Goal: Task Accomplishment & Management: Manage account settings

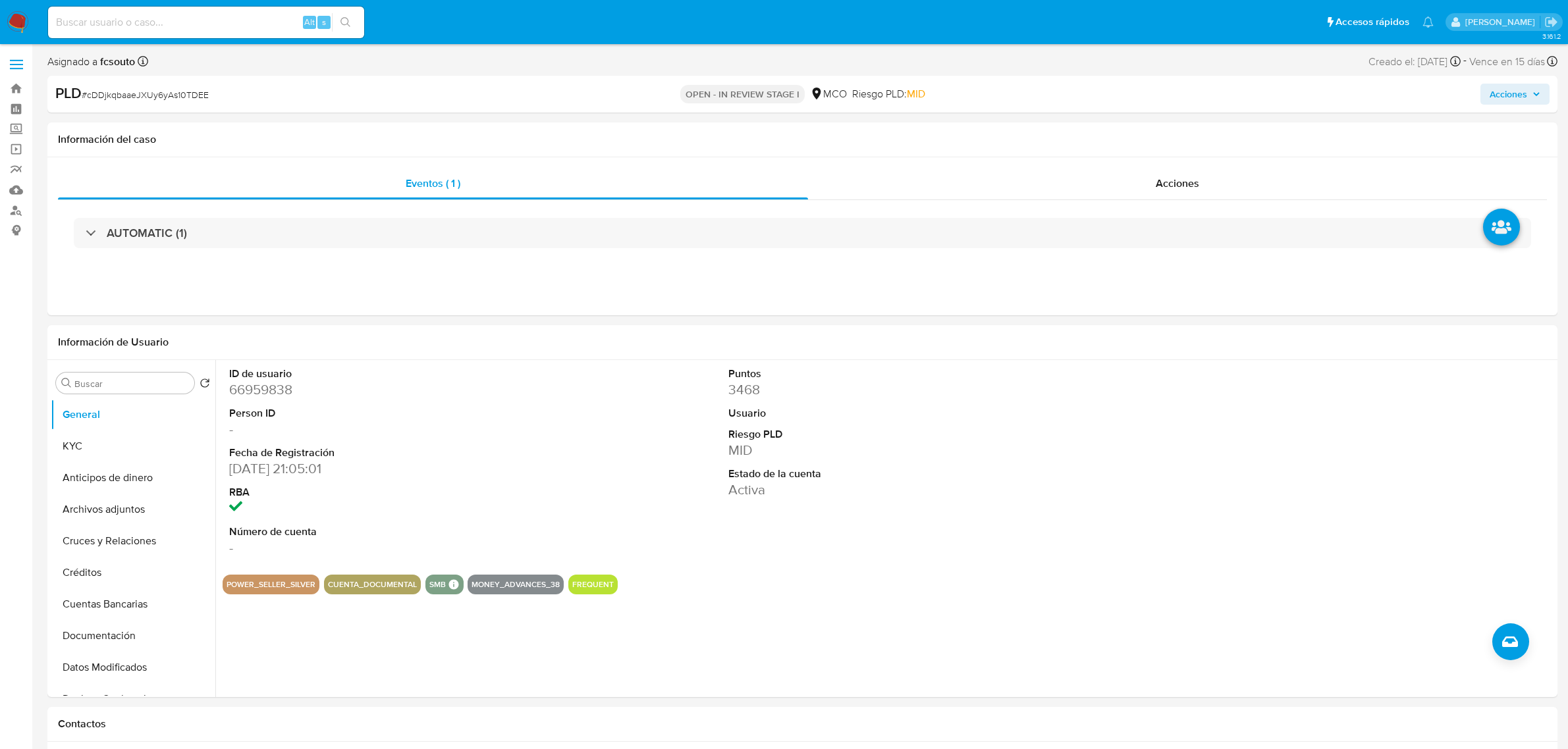
select select "10"
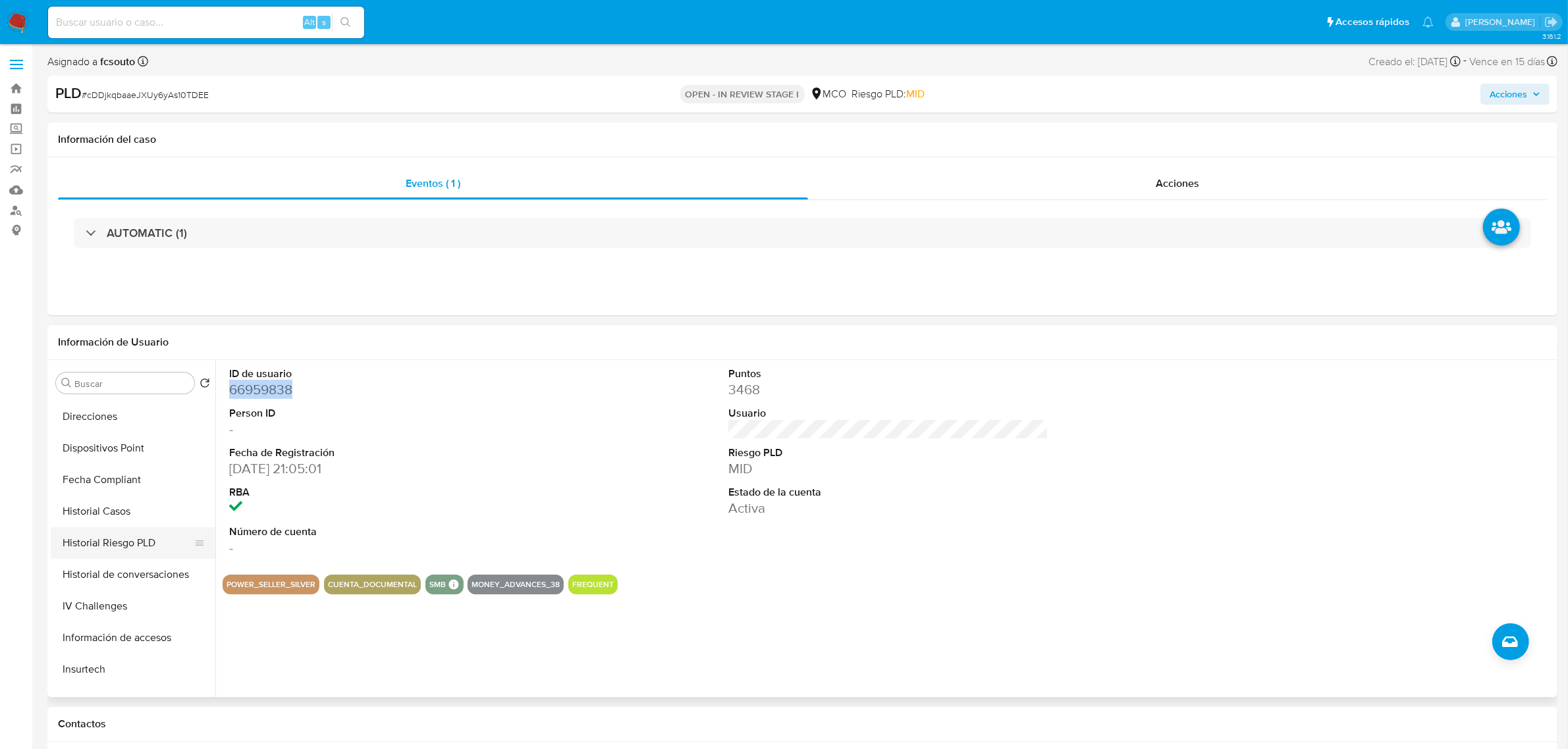
scroll to position [329, 0]
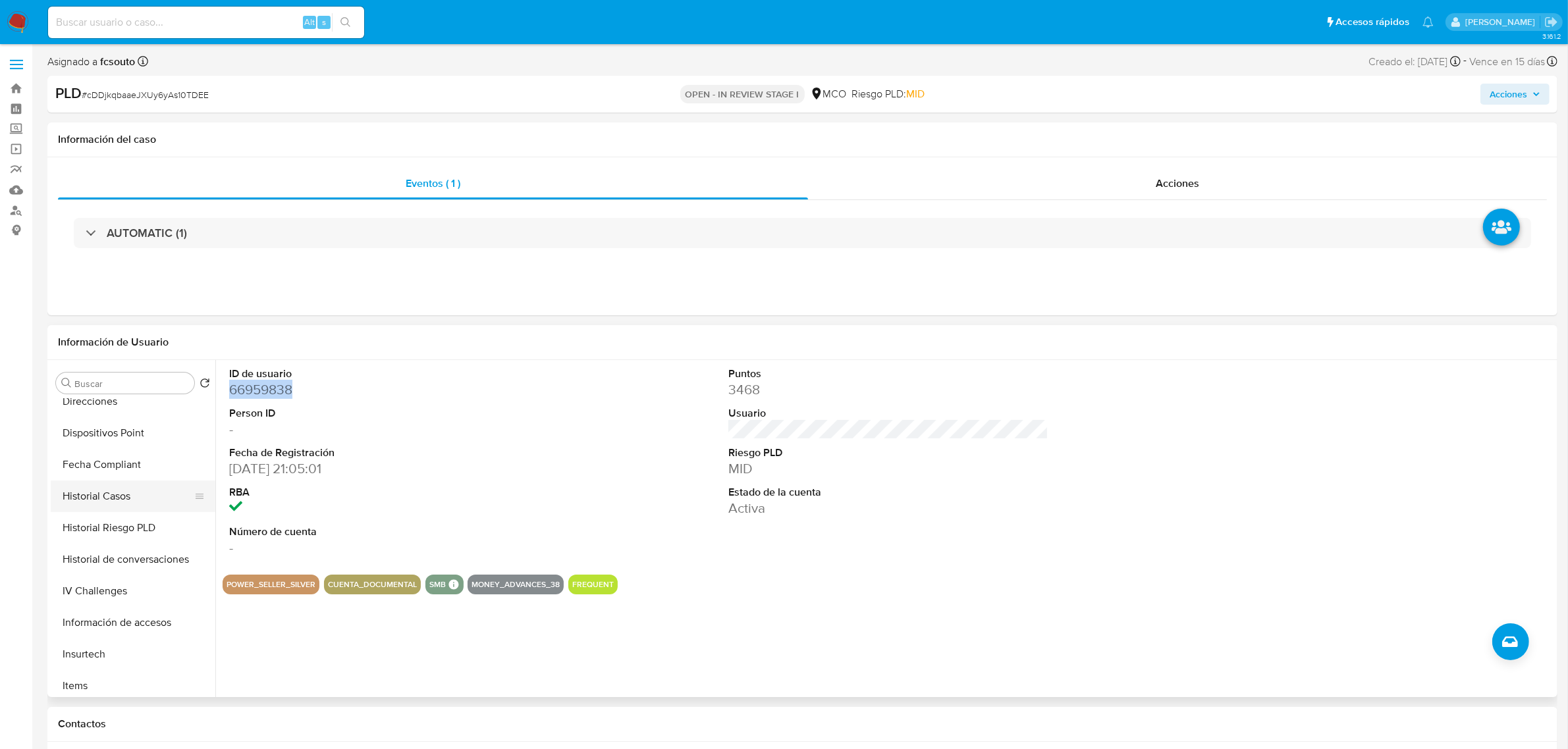
click at [139, 498] on button "Historial Casos" at bounding box center [128, 496] width 154 height 32
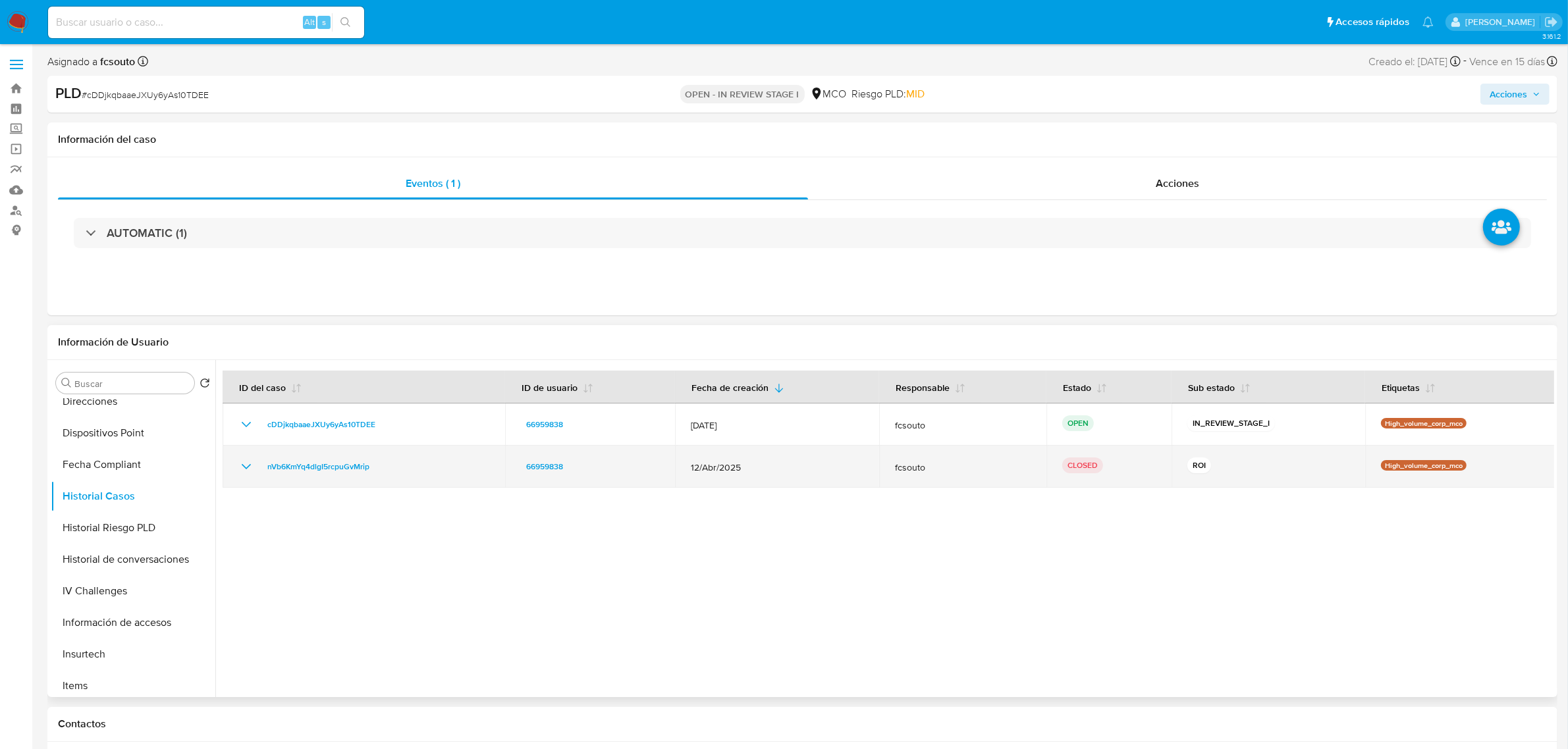
click at [258, 466] on div "nVb6KmYq4dlgI5rcpuGvMrip" at bounding box center [364, 466] width 251 height 16
click at [257, 465] on div "nVb6KmYq4dlgI5rcpuGvMrip" at bounding box center [364, 466] width 251 height 16
click at [253, 464] on icon "Mostrar/Ocultar" at bounding box center [246, 466] width 16 height 16
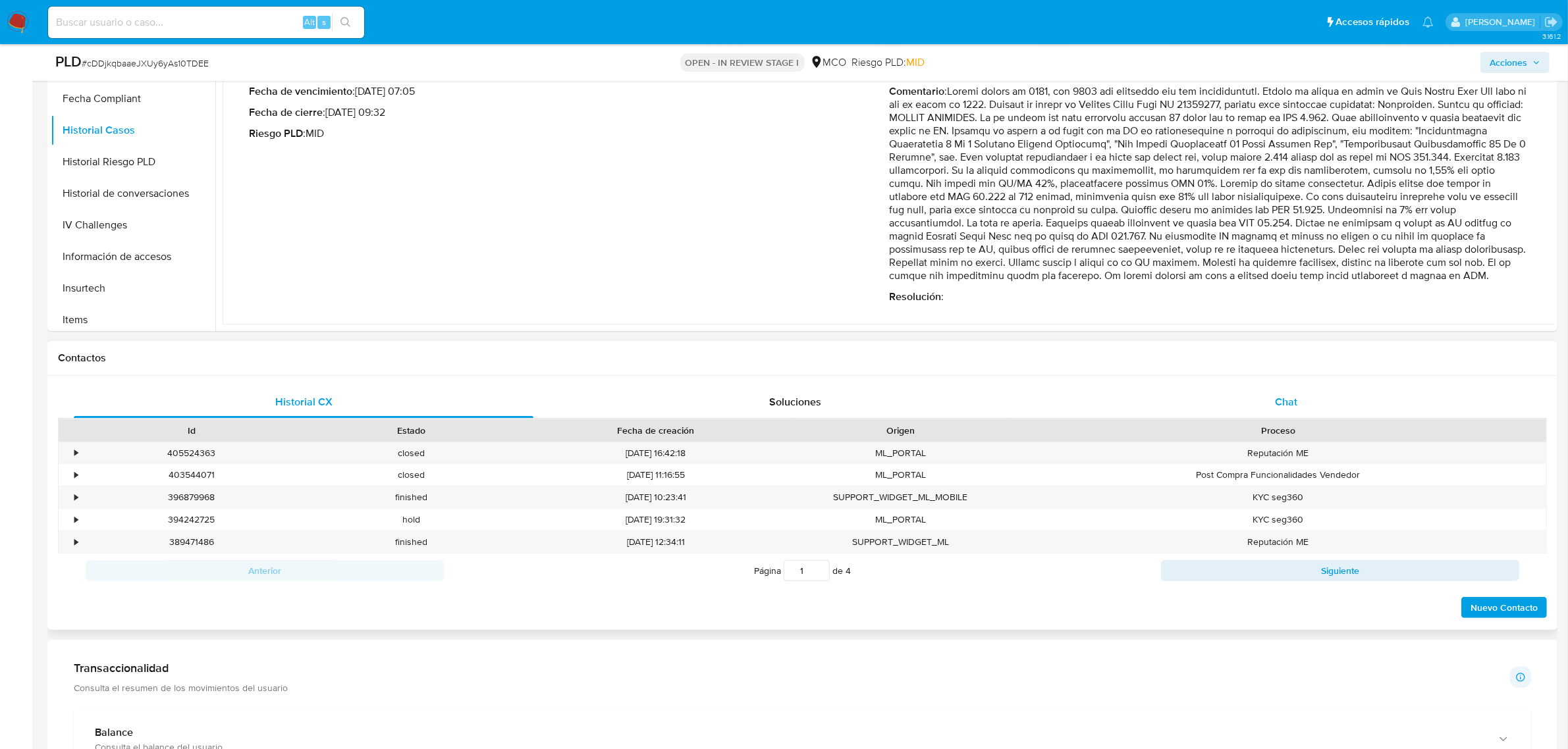
drag, startPoint x: 1311, startPoint y: 407, endPoint x: 1296, endPoint y: 406, distance: 15.0
click at [1311, 416] on div "Chat" at bounding box center [1286, 402] width 460 height 32
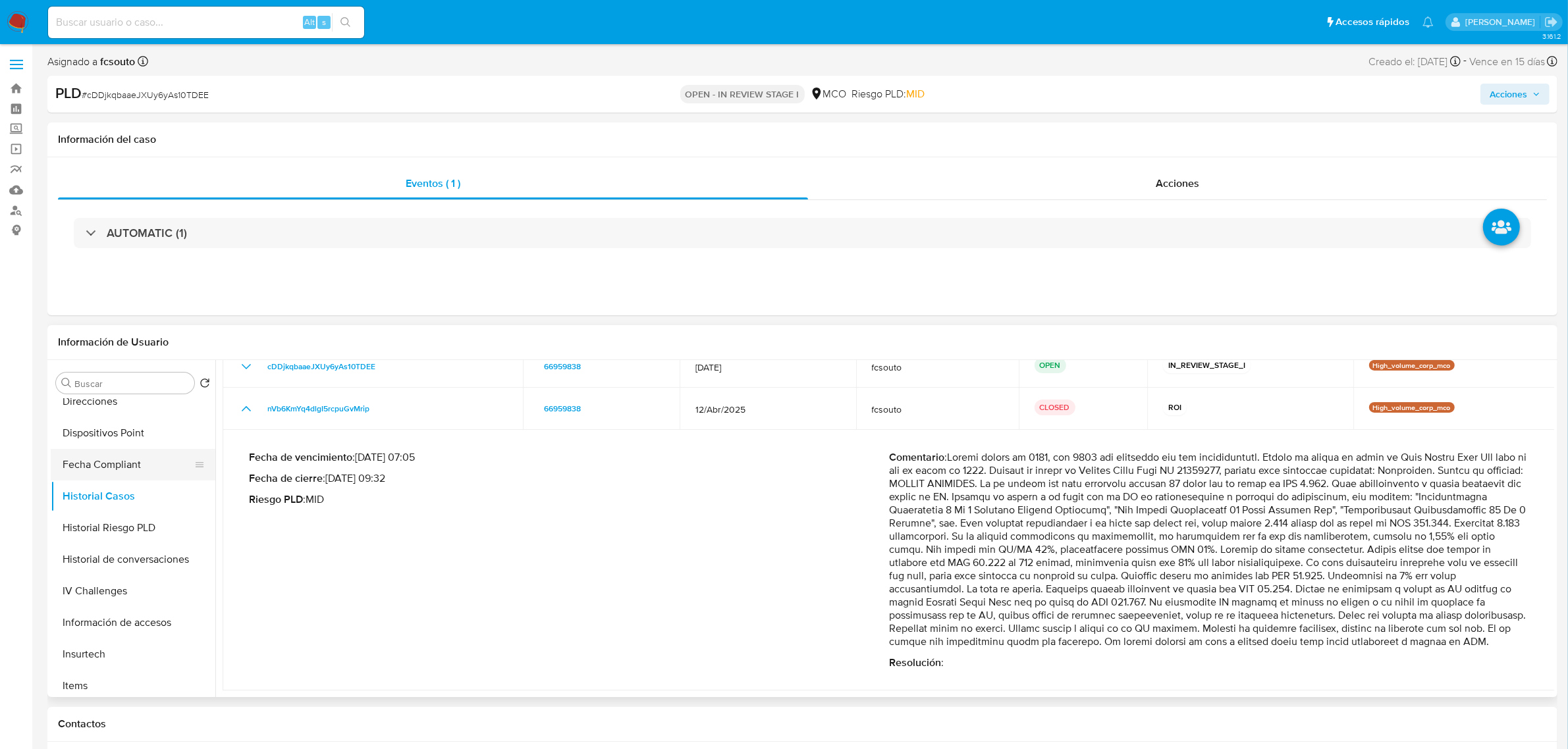
scroll to position [0, 0]
click at [108, 445] on button "KYC" at bounding box center [128, 447] width 154 height 32
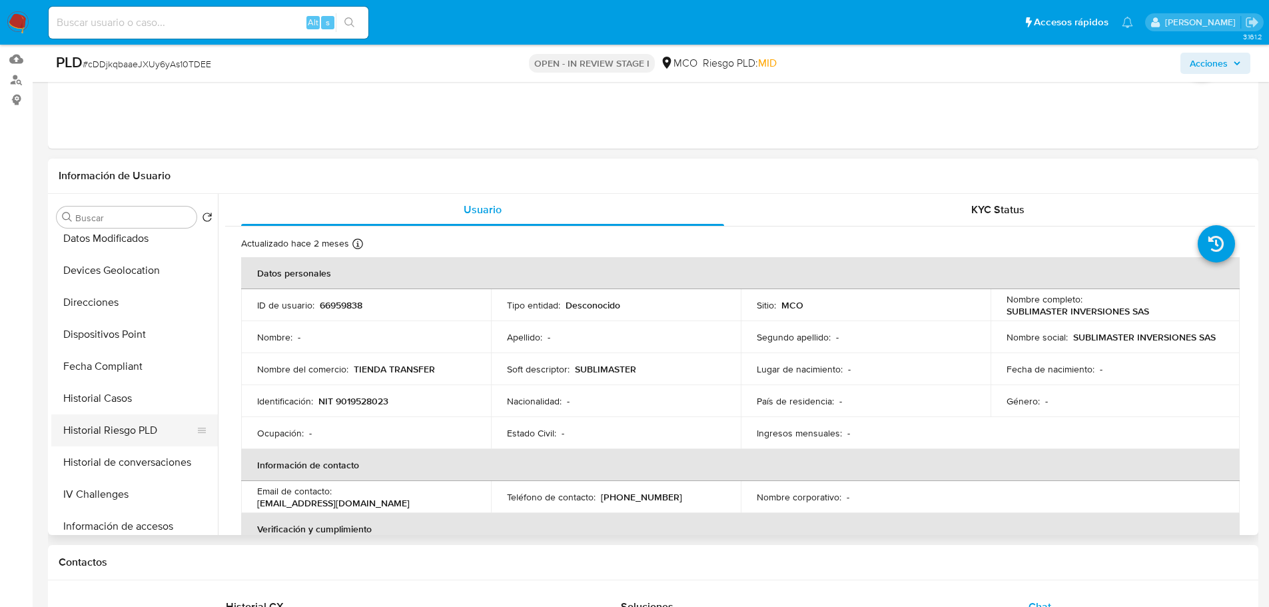
scroll to position [333, 0]
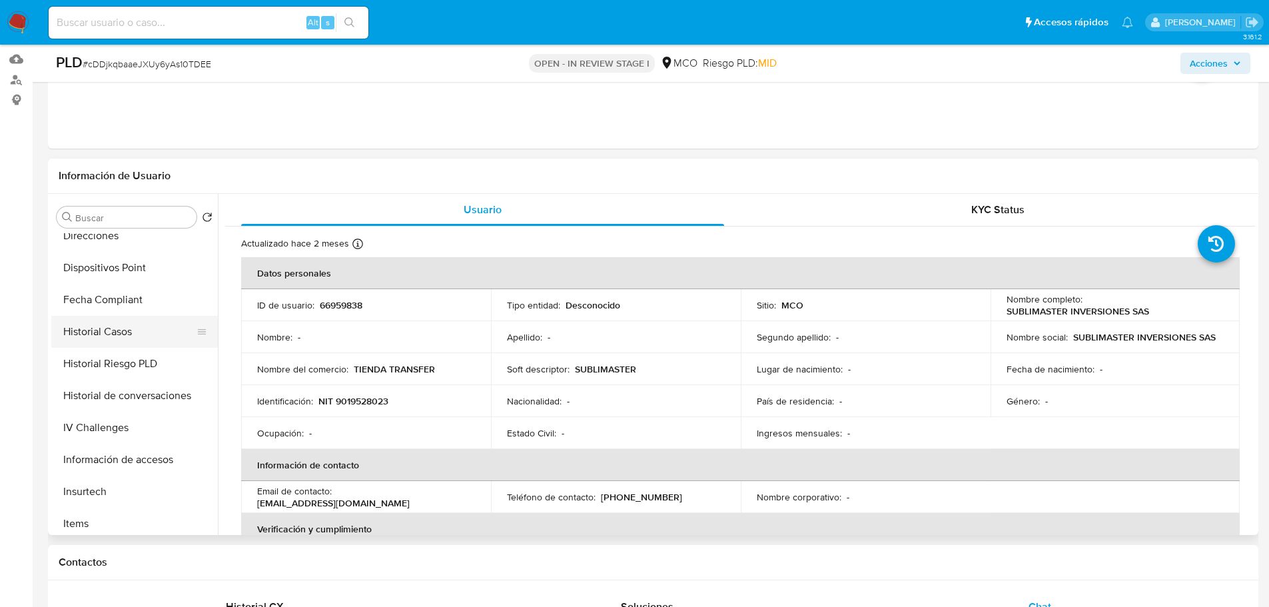
click at [110, 336] on button "Historial Casos" at bounding box center [129, 332] width 156 height 32
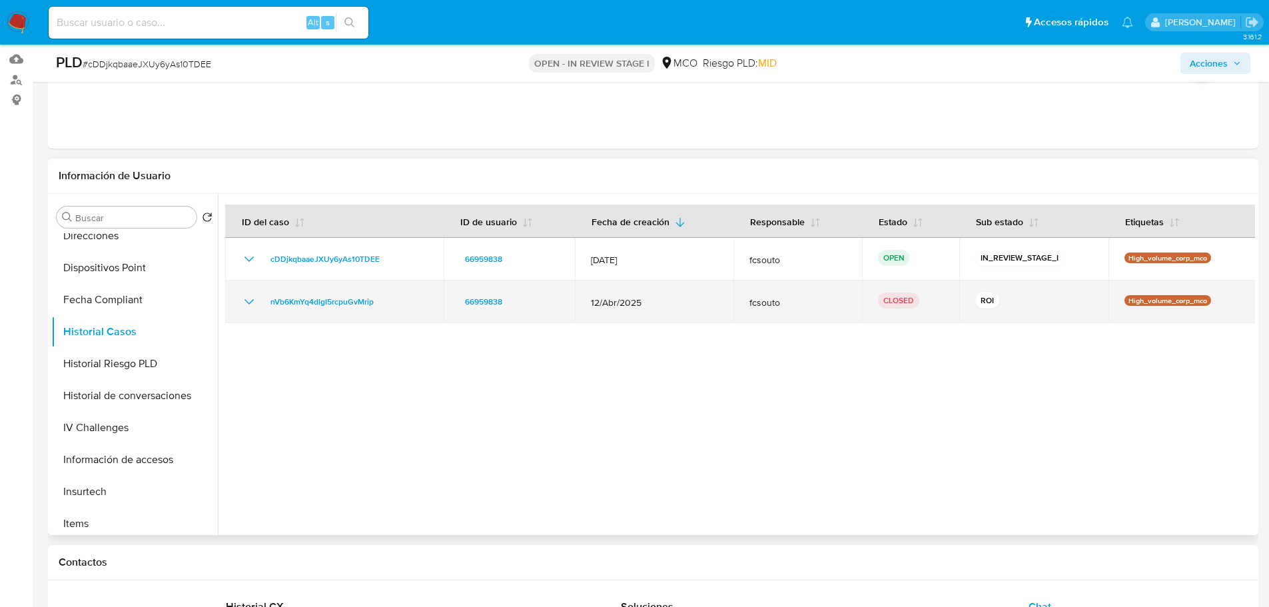
click at [253, 299] on icon "Mostrar/Ocultar" at bounding box center [249, 302] width 16 height 16
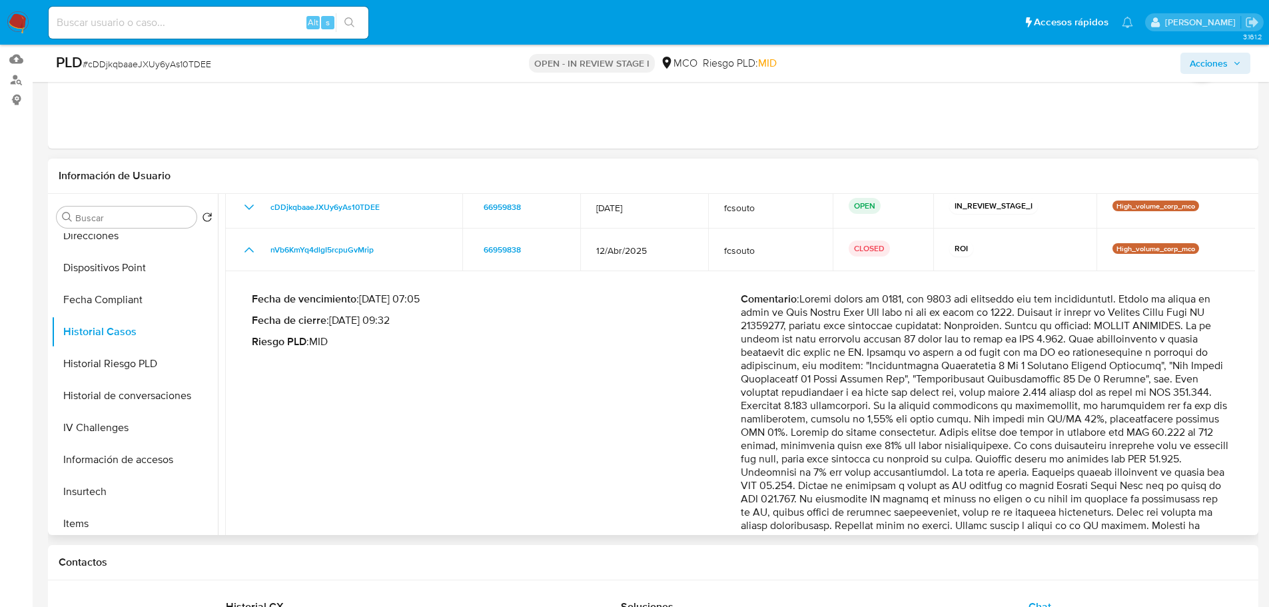
scroll to position [133, 0]
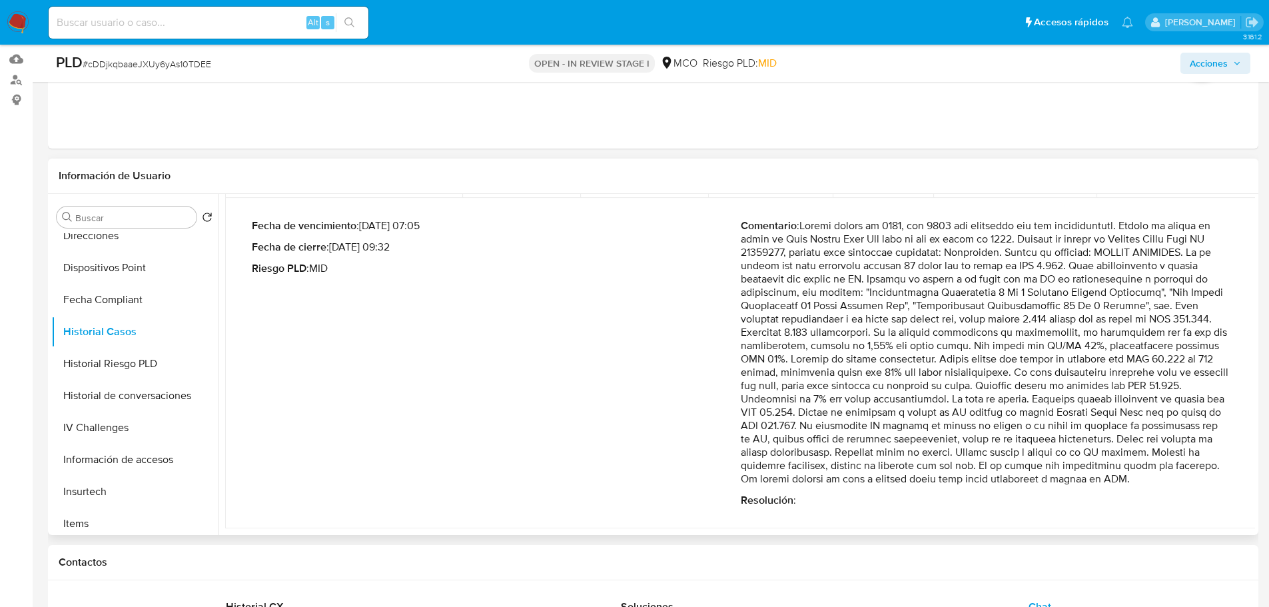
drag, startPoint x: 850, startPoint y: 459, endPoint x: 863, endPoint y: 481, distance: 25.7
click at [863, 481] on p "Comentario :" at bounding box center [985, 352] width 489 height 266
click at [913, 354] on p "Comentario :" at bounding box center [985, 352] width 489 height 266
drag, startPoint x: 980, startPoint y: 270, endPoint x: 811, endPoint y: 311, distance: 173.4
click at [811, 311] on p "Comentario :" at bounding box center [985, 352] width 489 height 266
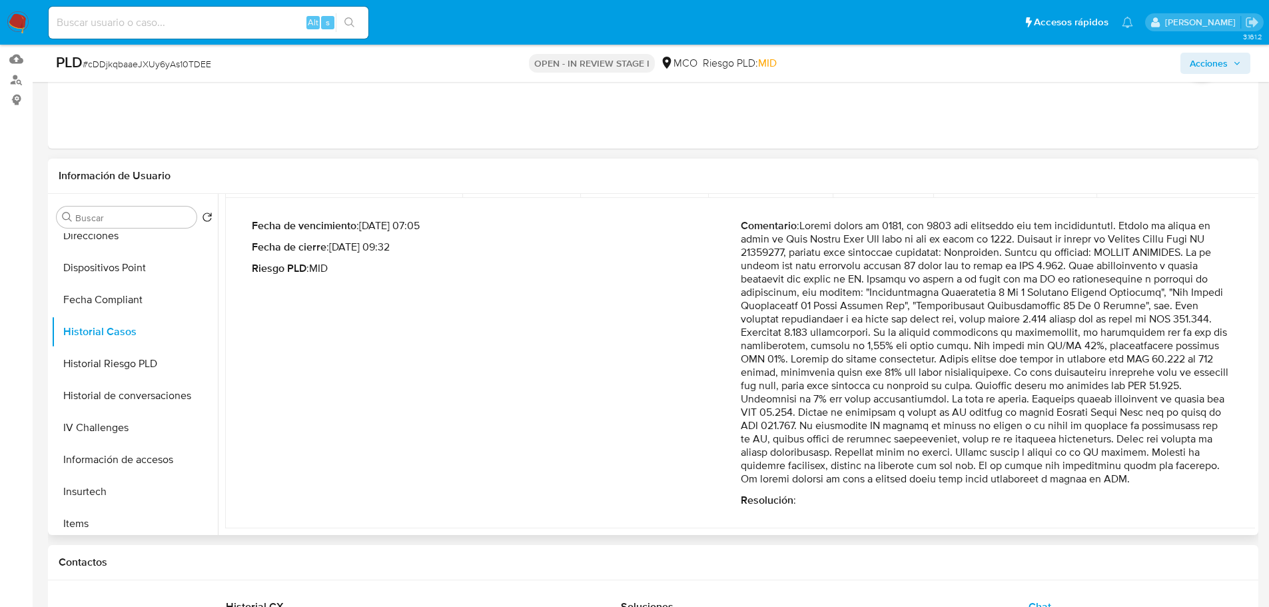
click at [855, 357] on p "Comentario :" at bounding box center [985, 352] width 489 height 266
drag, startPoint x: 832, startPoint y: 319, endPoint x: 1038, endPoint y: 330, distance: 206.1
click at [1055, 332] on p "Comentario :" at bounding box center [985, 352] width 489 height 266
click at [894, 334] on p "Comentario :" at bounding box center [985, 352] width 489 height 266
drag, startPoint x: 879, startPoint y: 351, endPoint x: 1002, endPoint y: 373, distance: 124.5
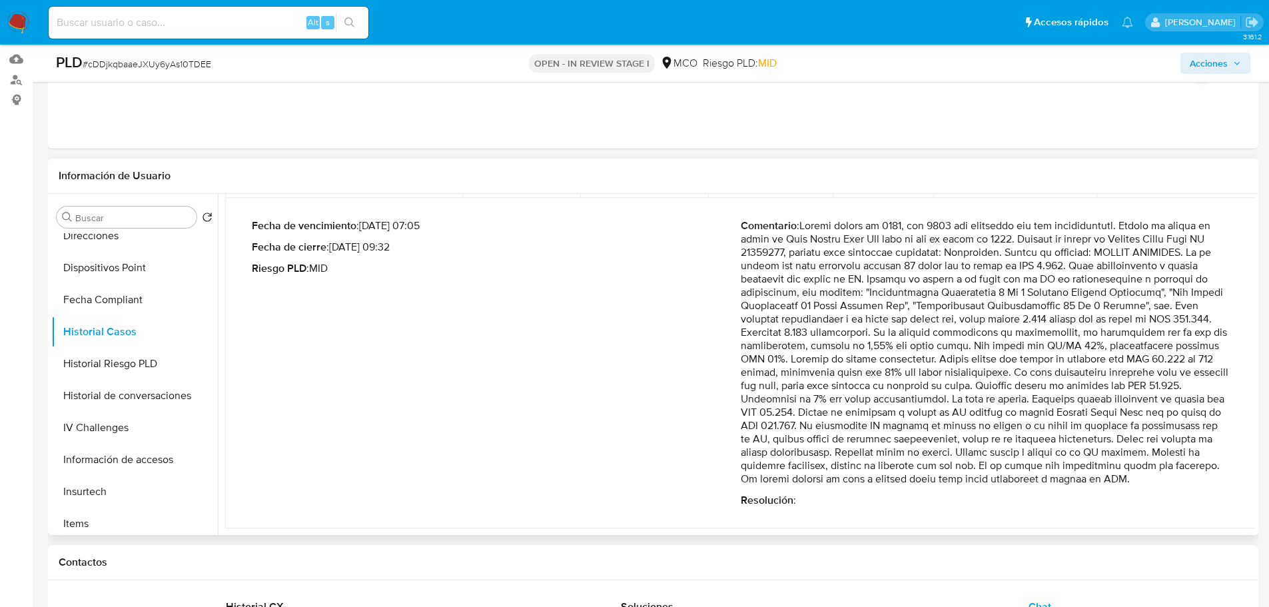
click at [1002, 373] on p "Comentario :" at bounding box center [985, 352] width 489 height 266
click at [997, 400] on p "Comentario :" at bounding box center [985, 352] width 489 height 266
drag, startPoint x: 903, startPoint y: 376, endPoint x: 1101, endPoint y: 383, distance: 198.0
click at [1101, 383] on p "Comentario :" at bounding box center [985, 352] width 489 height 266
click at [1105, 381] on p "Comentario :" at bounding box center [985, 352] width 489 height 266
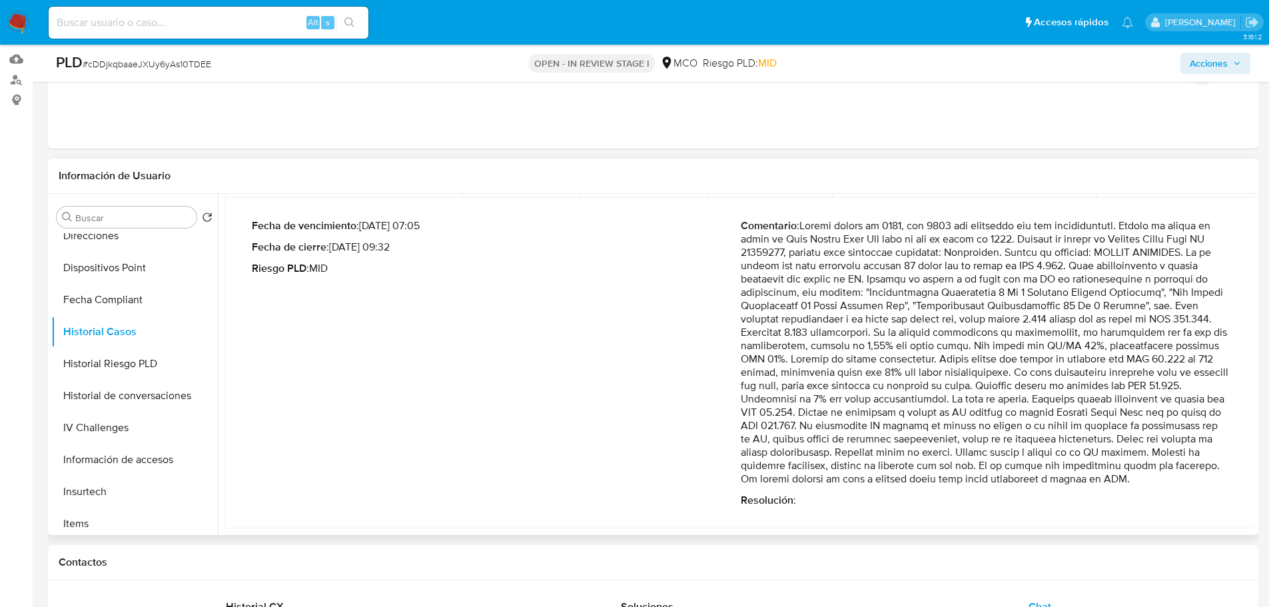
drag, startPoint x: 1136, startPoint y: 363, endPoint x: 1015, endPoint y: 406, distance: 128.1
click at [1039, 410] on p "Comentario :" at bounding box center [985, 352] width 489 height 266
click at [1007, 405] on p "Comentario :" at bounding box center [985, 352] width 489 height 266
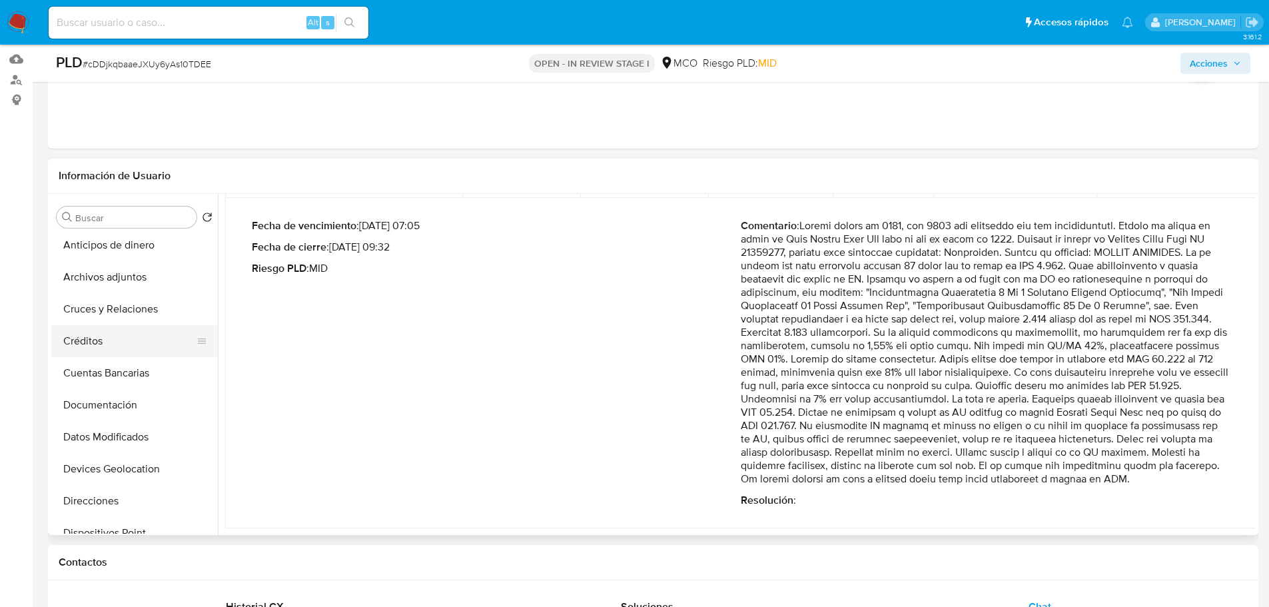
scroll to position [67, 0]
click at [116, 274] on button "Archivos adjuntos" at bounding box center [129, 278] width 156 height 32
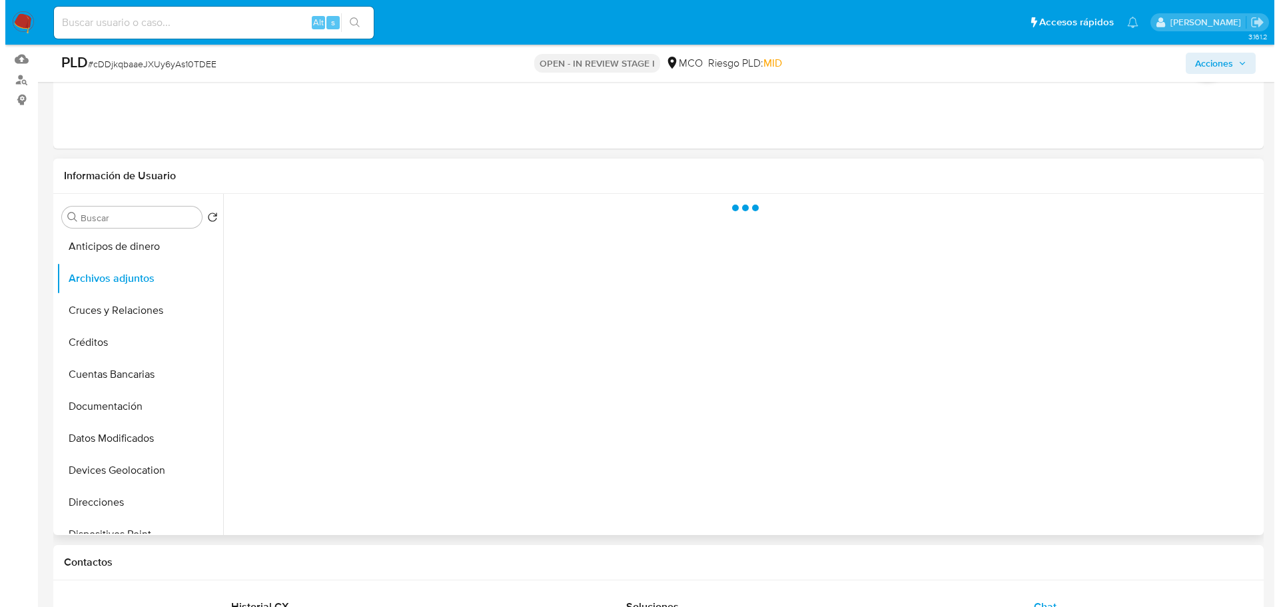
scroll to position [0, 0]
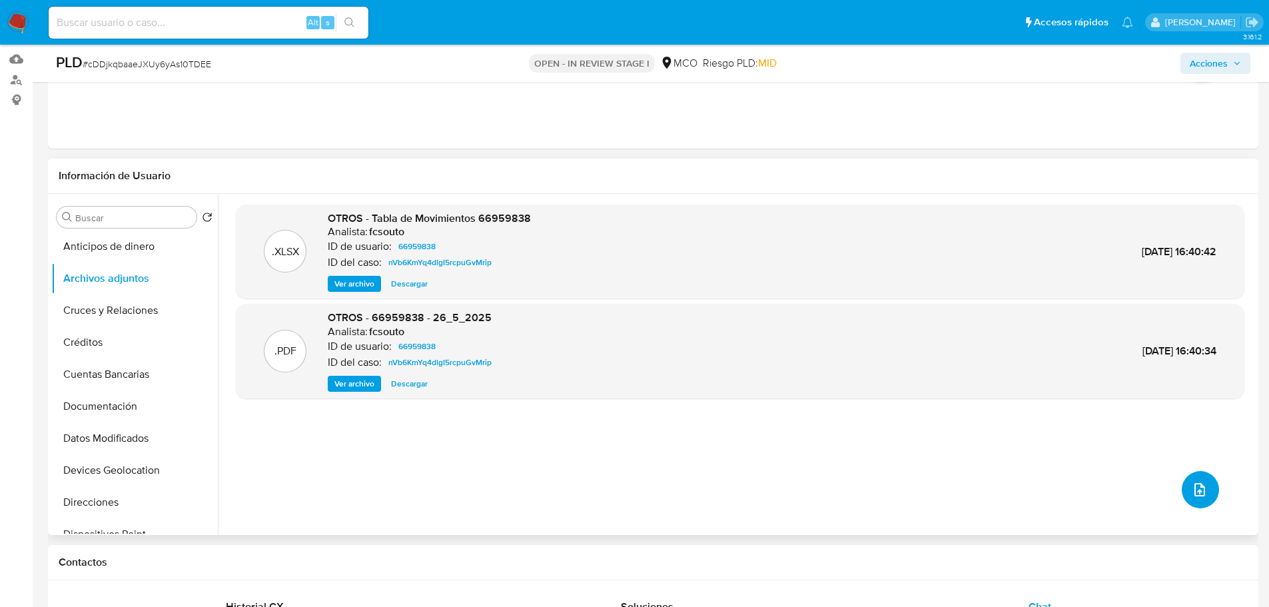
click at [1194, 482] on icon "upload-file" at bounding box center [1200, 490] width 16 height 16
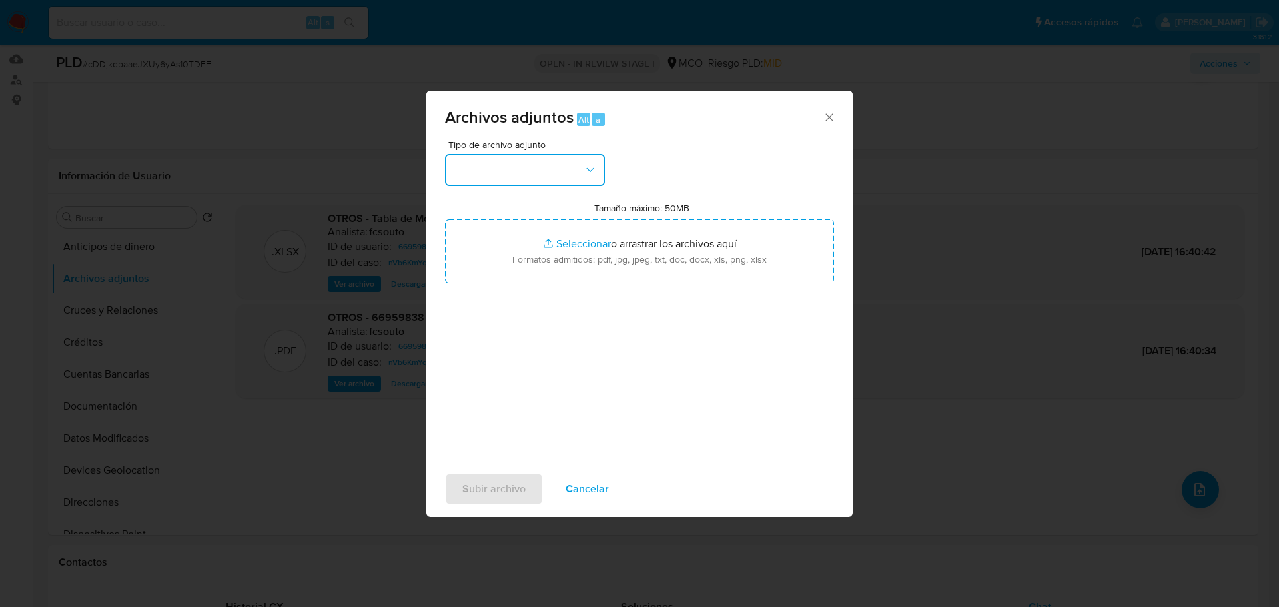
click at [565, 174] on button "button" at bounding box center [525, 170] width 160 height 32
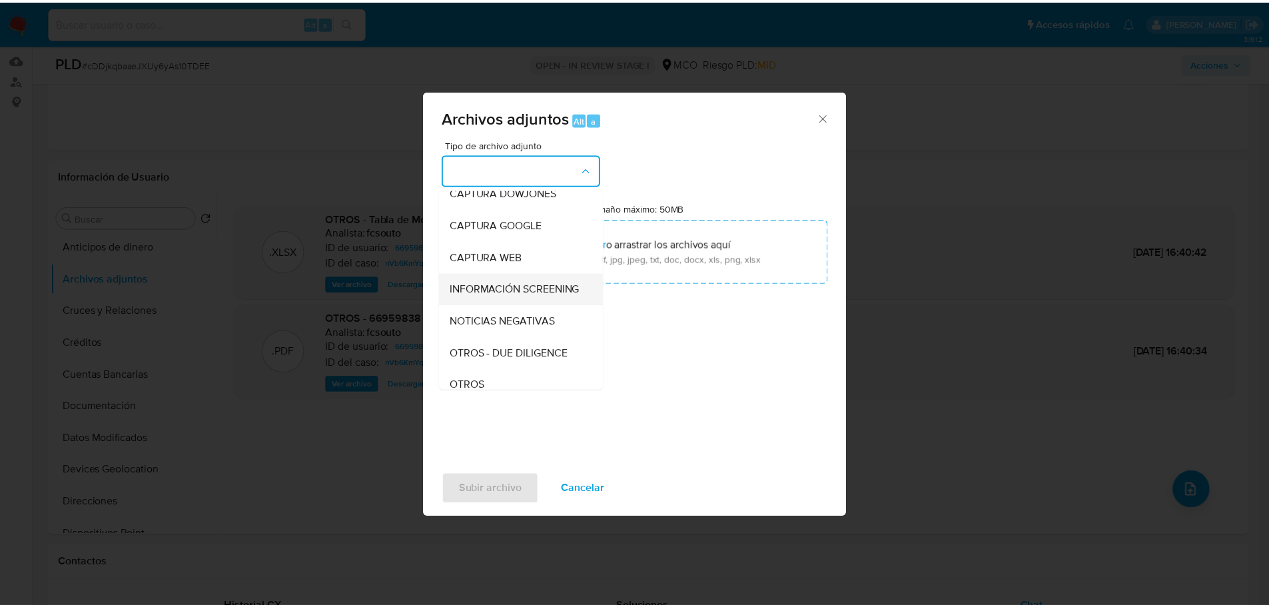
scroll to position [133, 0]
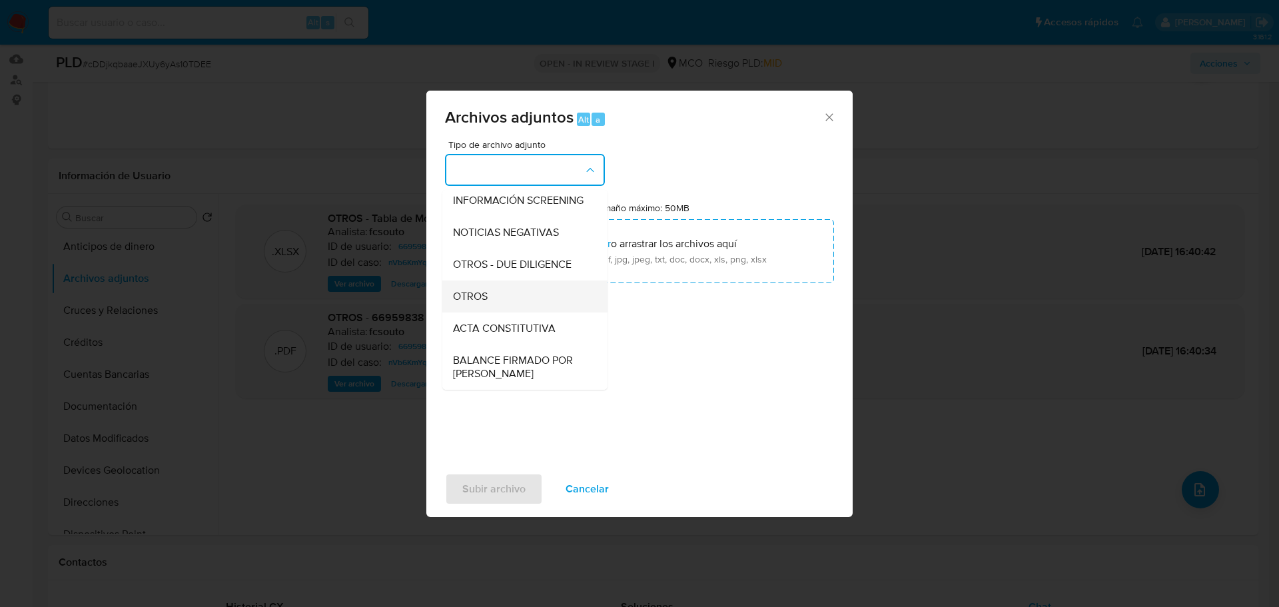
click at [528, 312] on div "OTROS" at bounding box center [521, 296] width 136 height 32
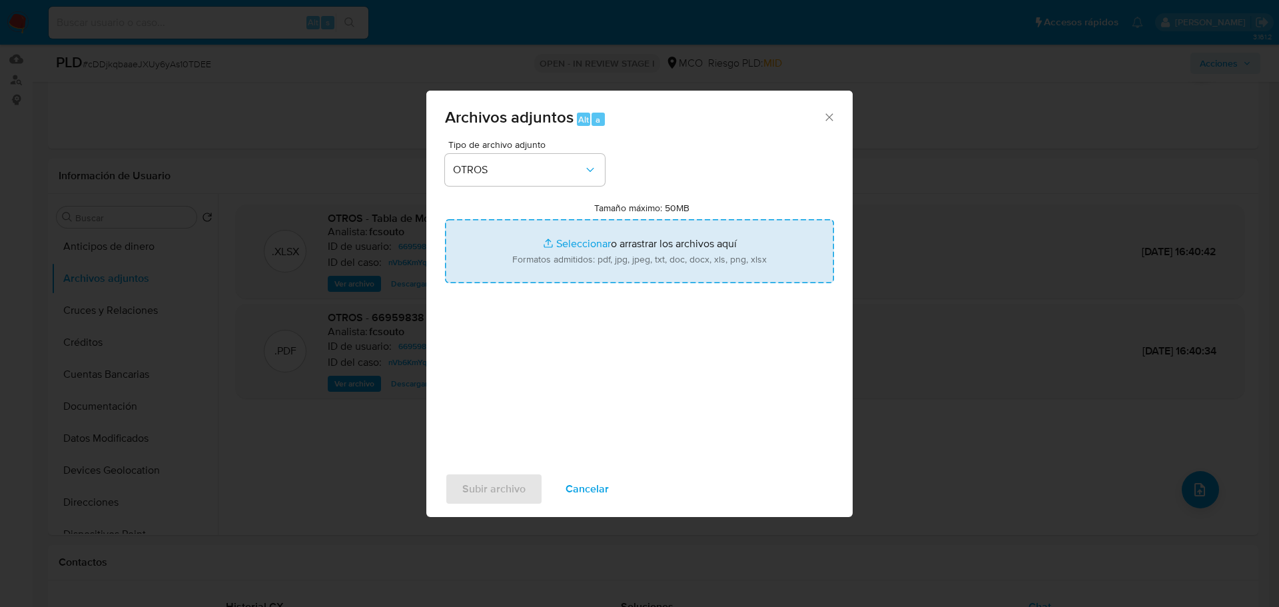
click at [654, 264] on input "Tamaño máximo: 50MB Seleccionar archivos" at bounding box center [639, 251] width 389 height 64
type input "C:\fakepath\66959838 - 25_9_2025.pdf"
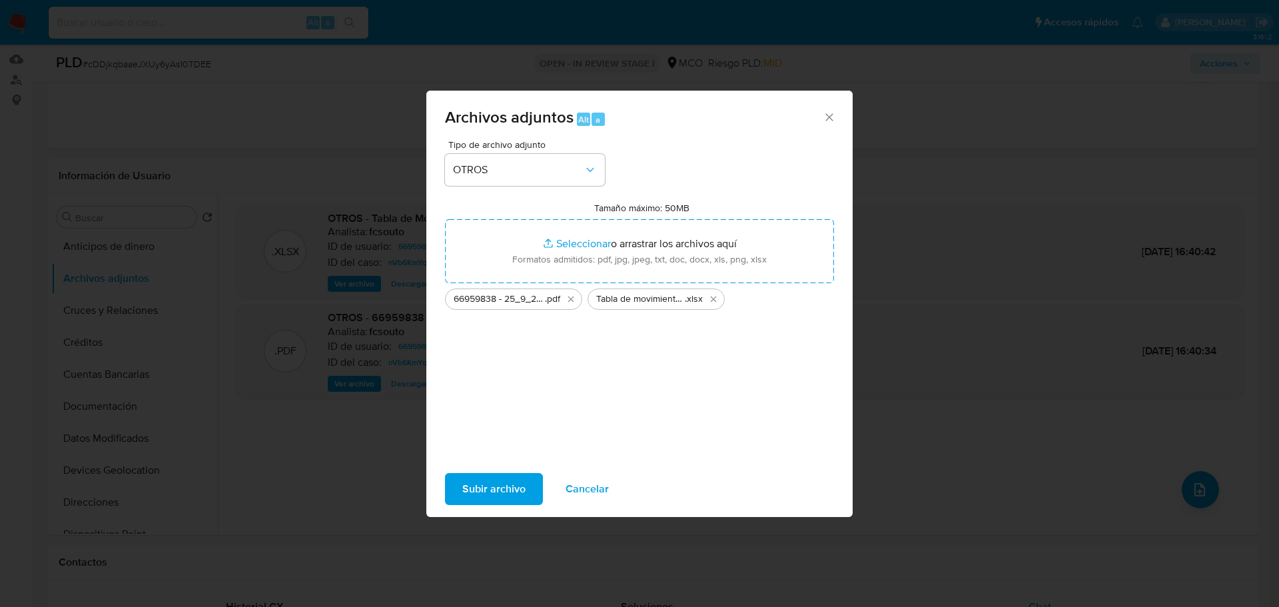
click at [485, 494] on span "Subir archivo" at bounding box center [493, 488] width 63 height 29
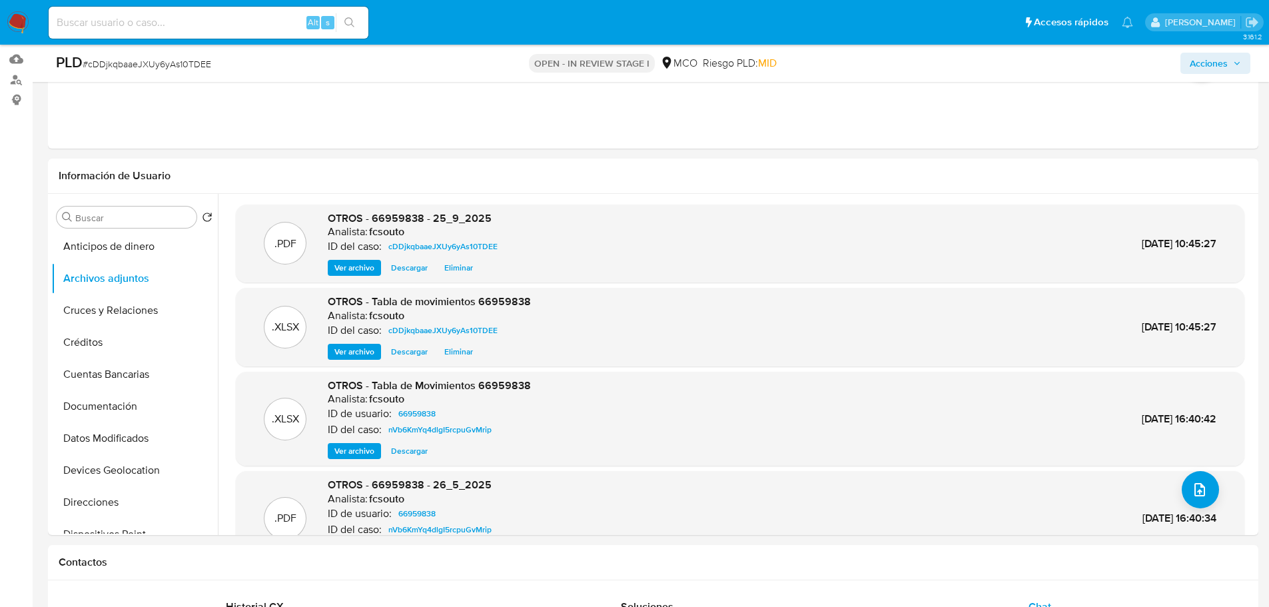
click at [1233, 64] on icon "button" at bounding box center [1237, 63] width 8 height 8
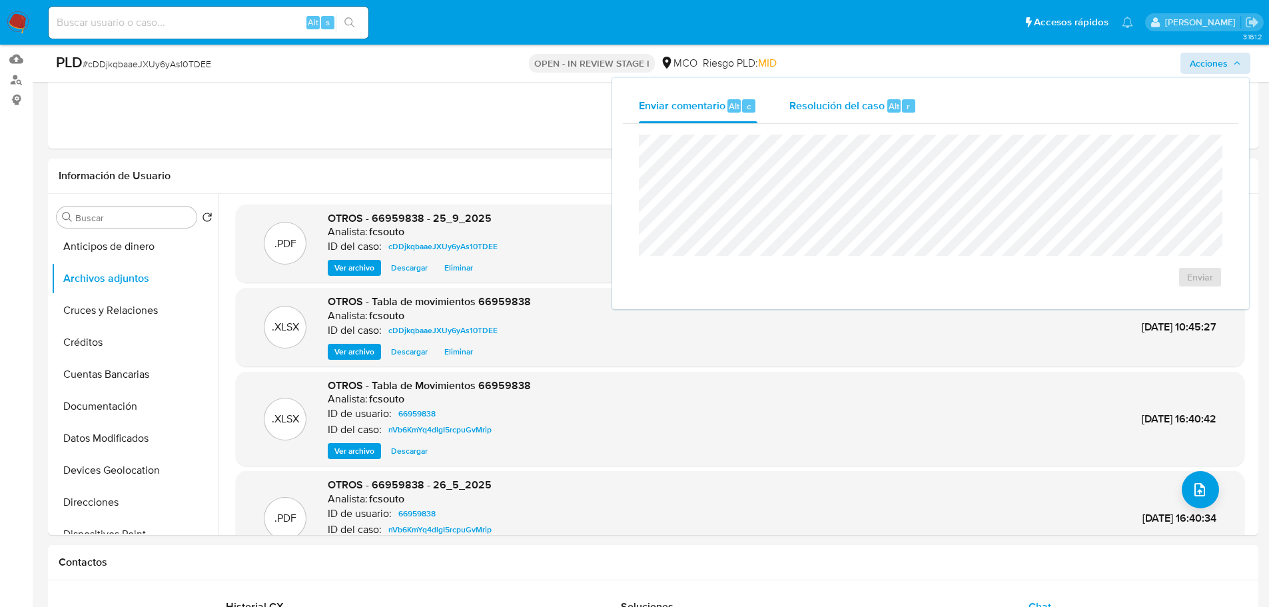
click at [835, 107] on span "Resolución del caso" at bounding box center [836, 105] width 95 height 15
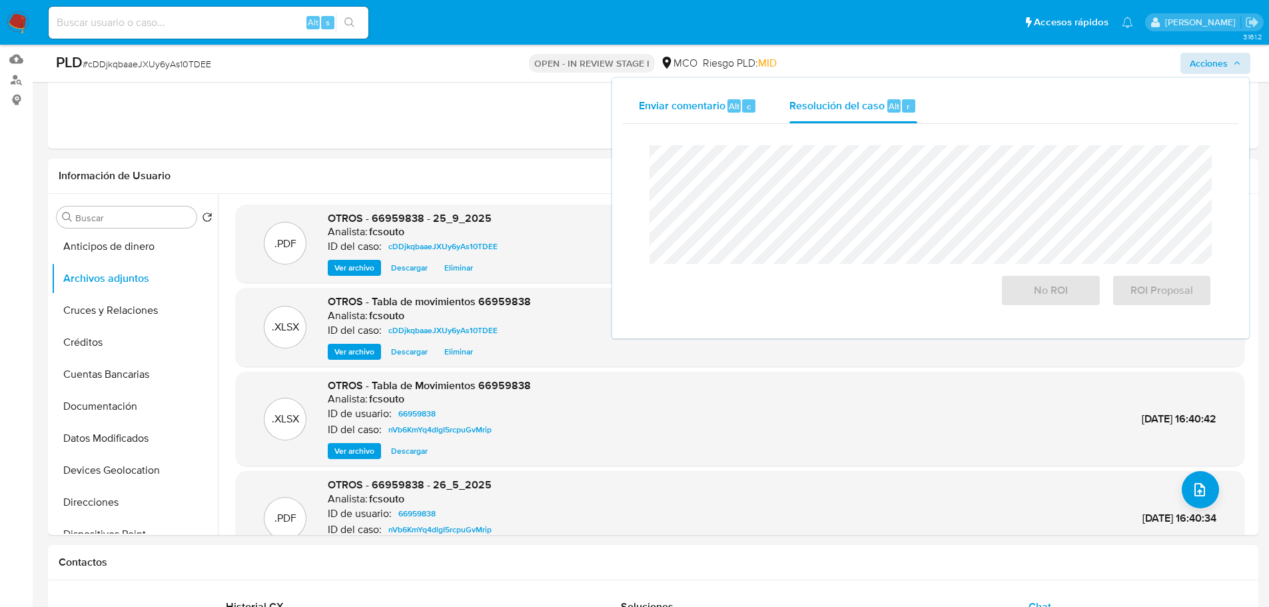
click at [659, 112] on span "Enviar comentario" at bounding box center [682, 105] width 87 height 15
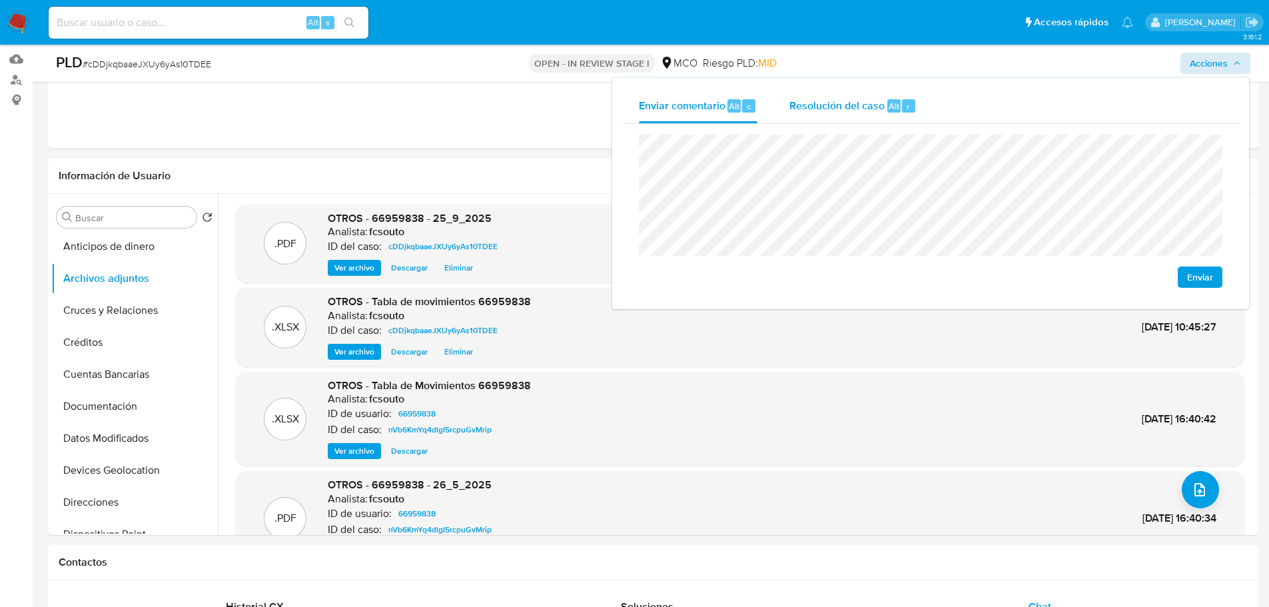
click at [835, 110] on span "Resolución del caso" at bounding box center [836, 105] width 95 height 15
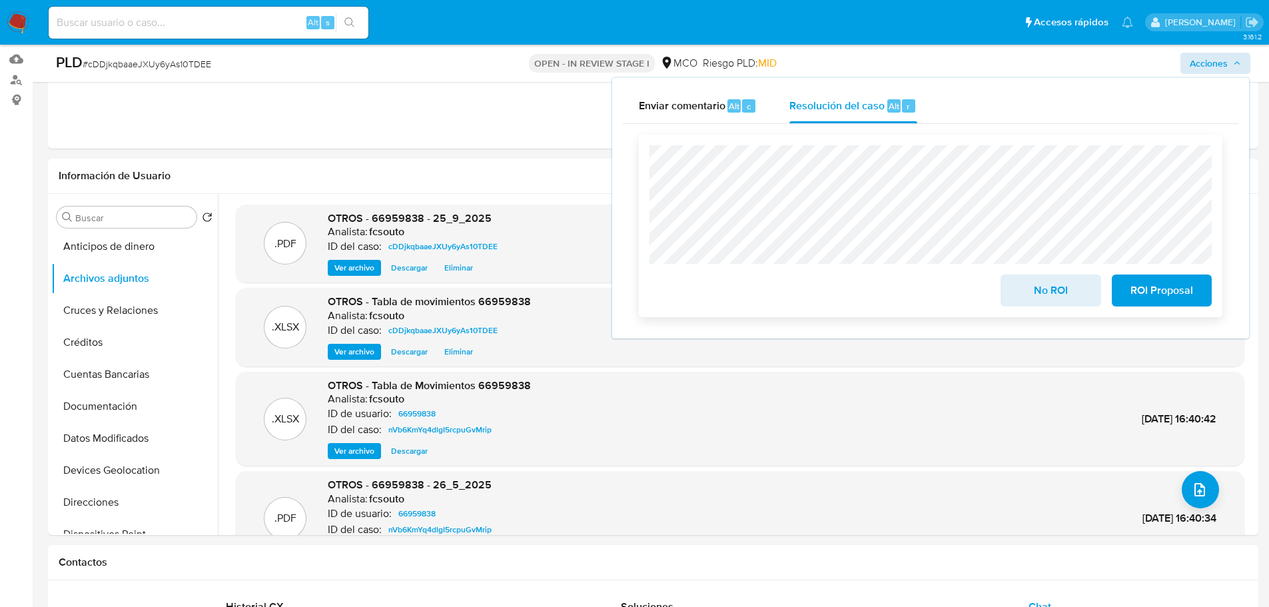
click at [1179, 296] on span "ROI Proposal" at bounding box center [1161, 290] width 65 height 29
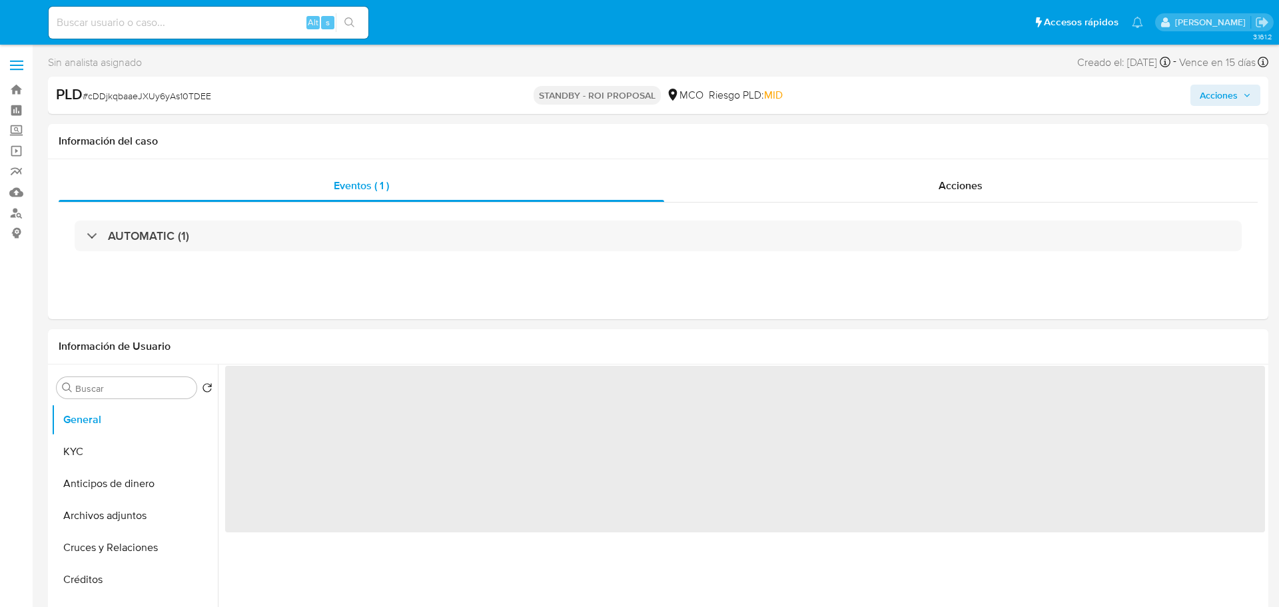
select select "10"
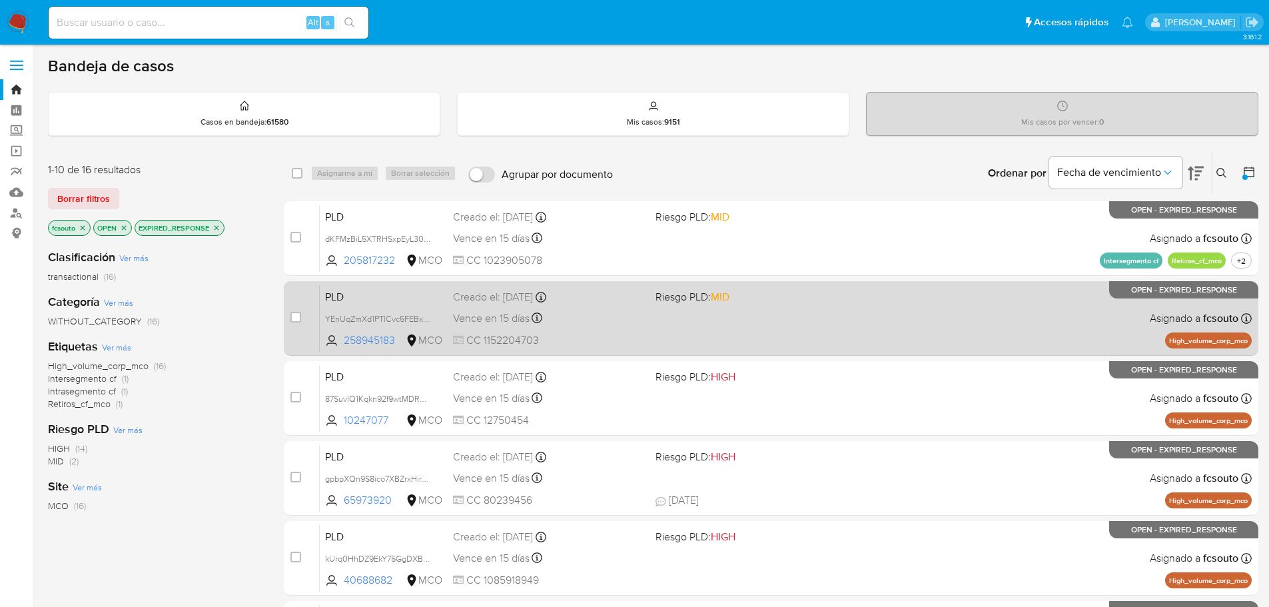
click at [772, 328] on div "PLD YEnUqZmXd1PTlCvc5FEBxrq9 258945183 MCO Riesgo PLD: MID Creado el: 12/07/202…" at bounding box center [786, 317] width 932 height 67
click at [297, 318] on input "checkbox" at bounding box center [295, 317] width 11 height 11
checkbox input "true"
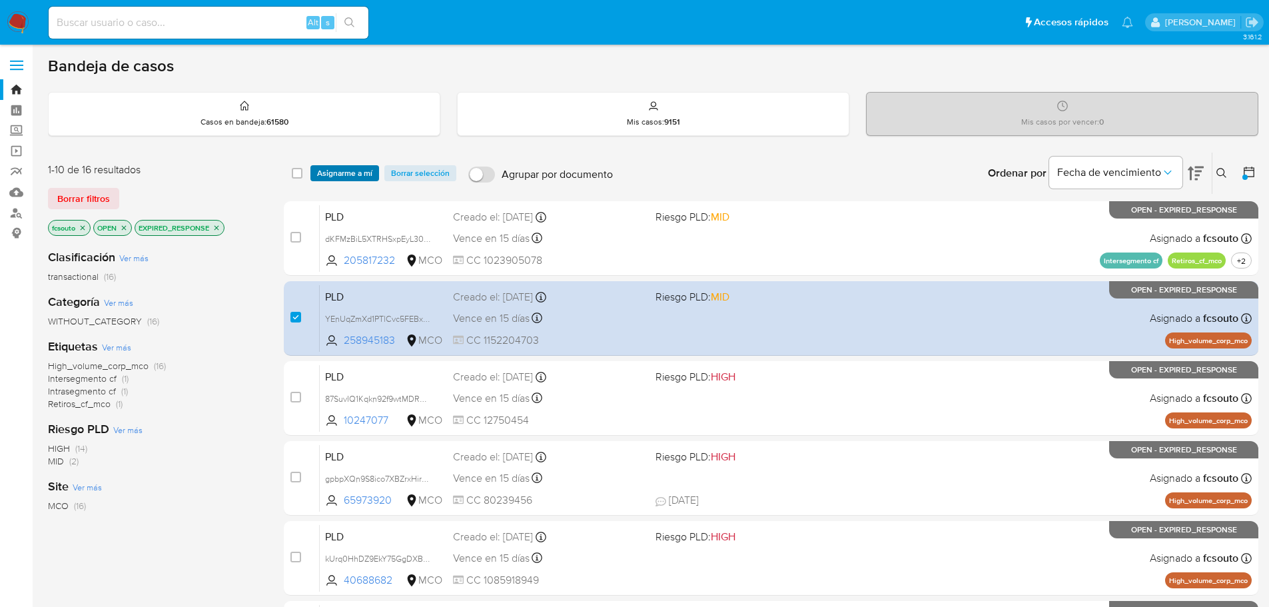
click at [352, 171] on span "Asignarme a mí" at bounding box center [344, 173] width 55 height 13
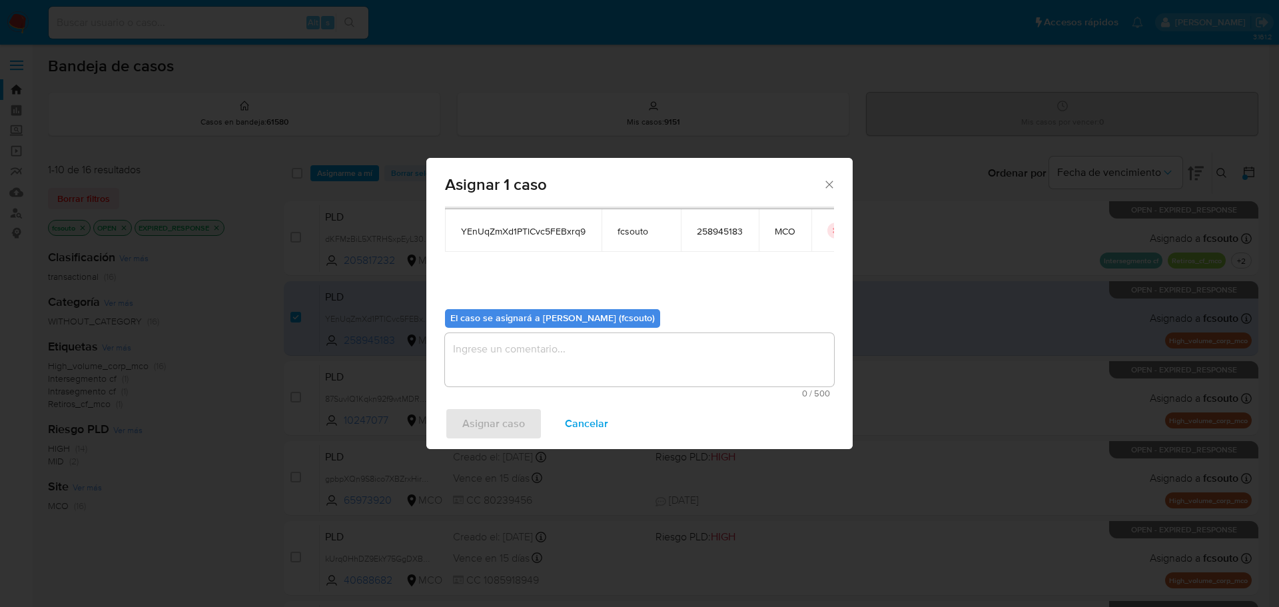
scroll to position [69, 0]
click at [554, 351] on textarea "assign-modal" at bounding box center [639, 358] width 389 height 53
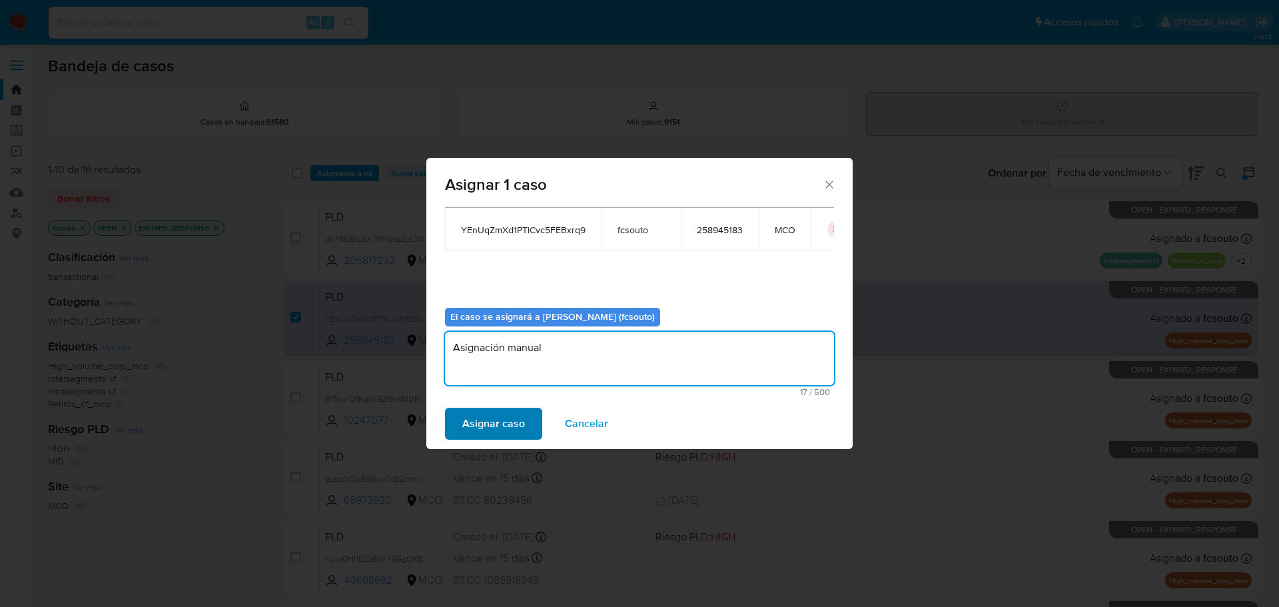
type textarea "Asignación manual"
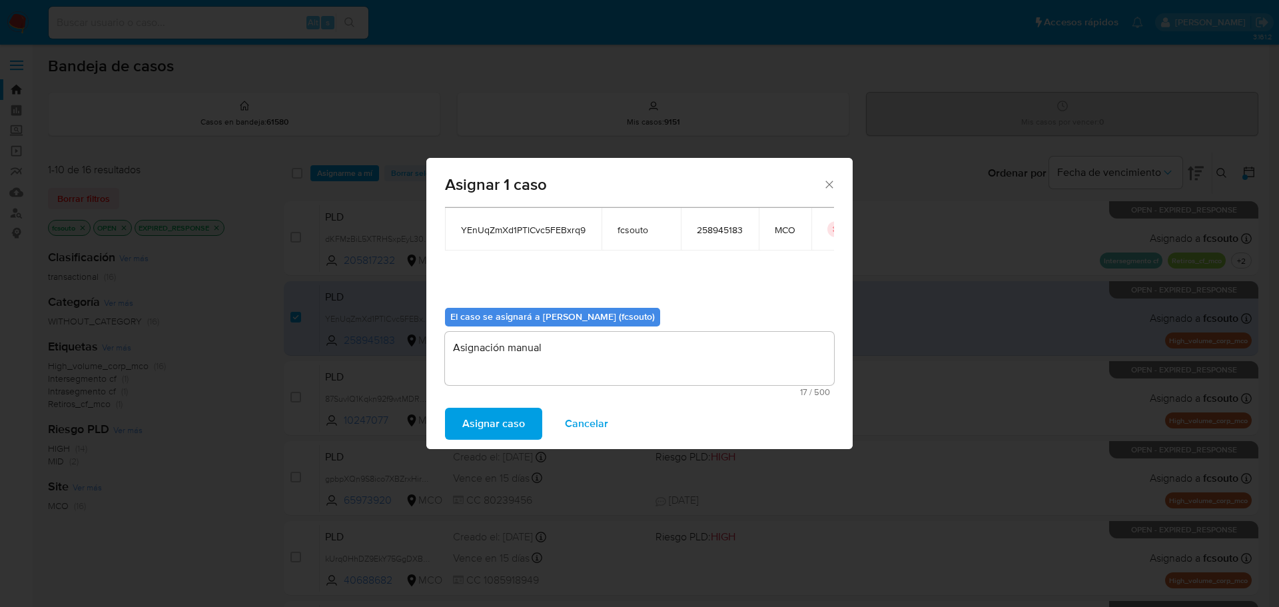
click at [522, 431] on span "Asignar caso" at bounding box center [493, 423] width 63 height 29
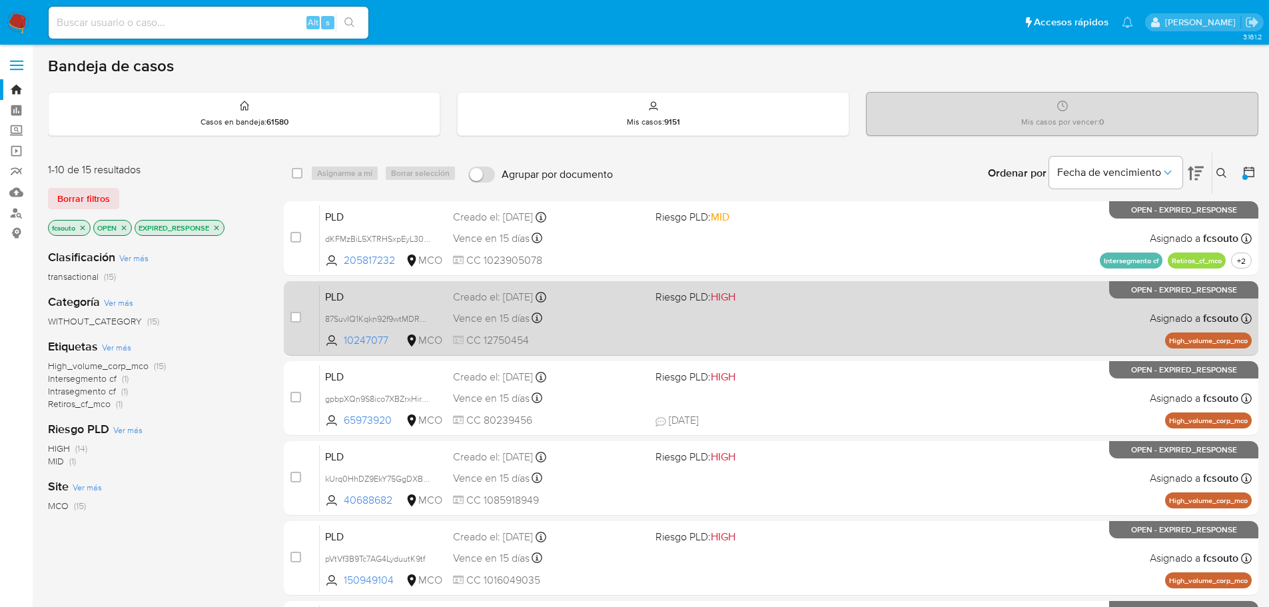
click at [599, 326] on div "Vence en 15 días Vence el 10/10/2025 07:04:34" at bounding box center [549, 318] width 192 height 18
click at [292, 314] on input "checkbox" at bounding box center [295, 317] width 11 height 11
checkbox input "true"
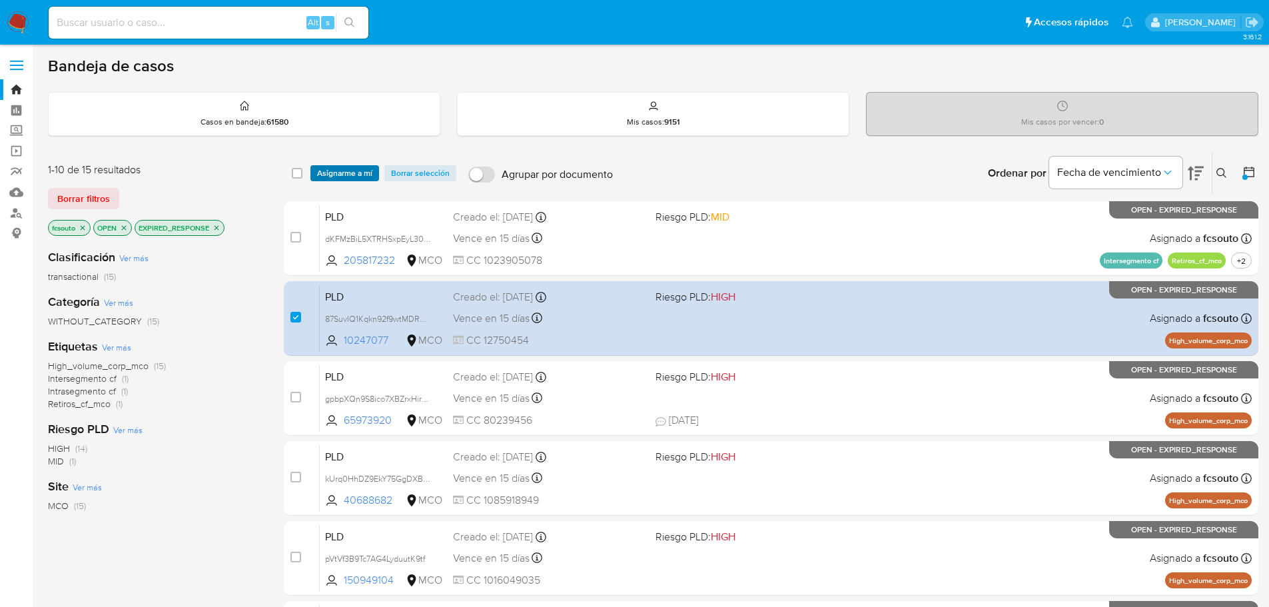
click at [338, 170] on span "Asignarme a mí" at bounding box center [344, 173] width 55 height 13
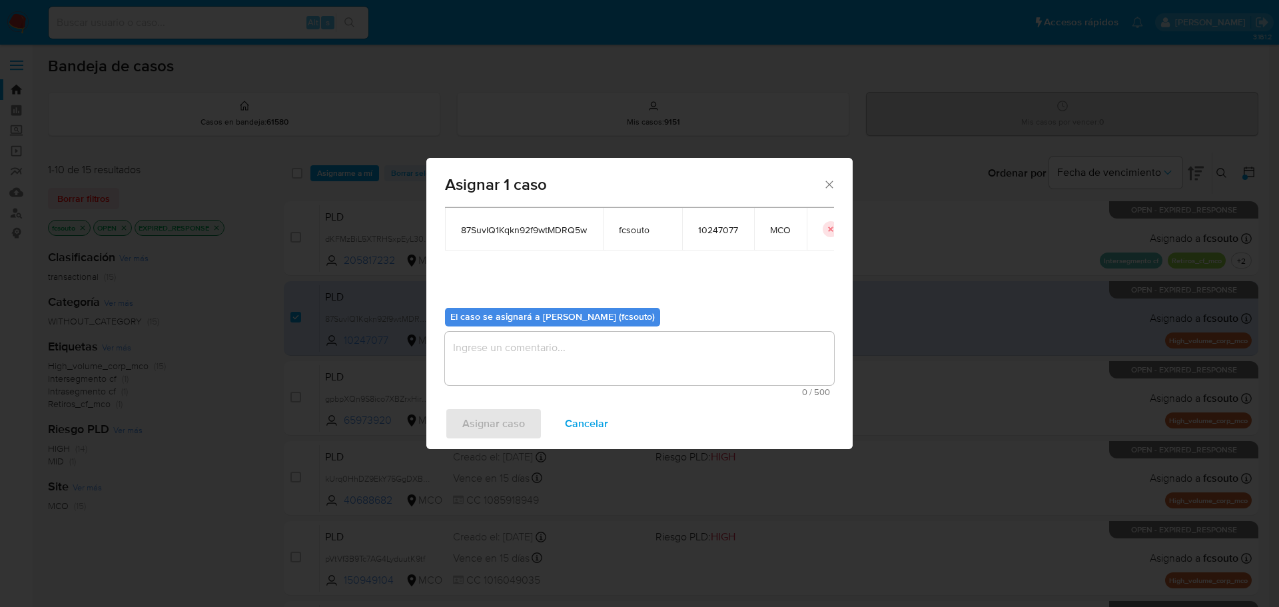
click at [634, 366] on textarea "assign-modal" at bounding box center [639, 358] width 389 height 53
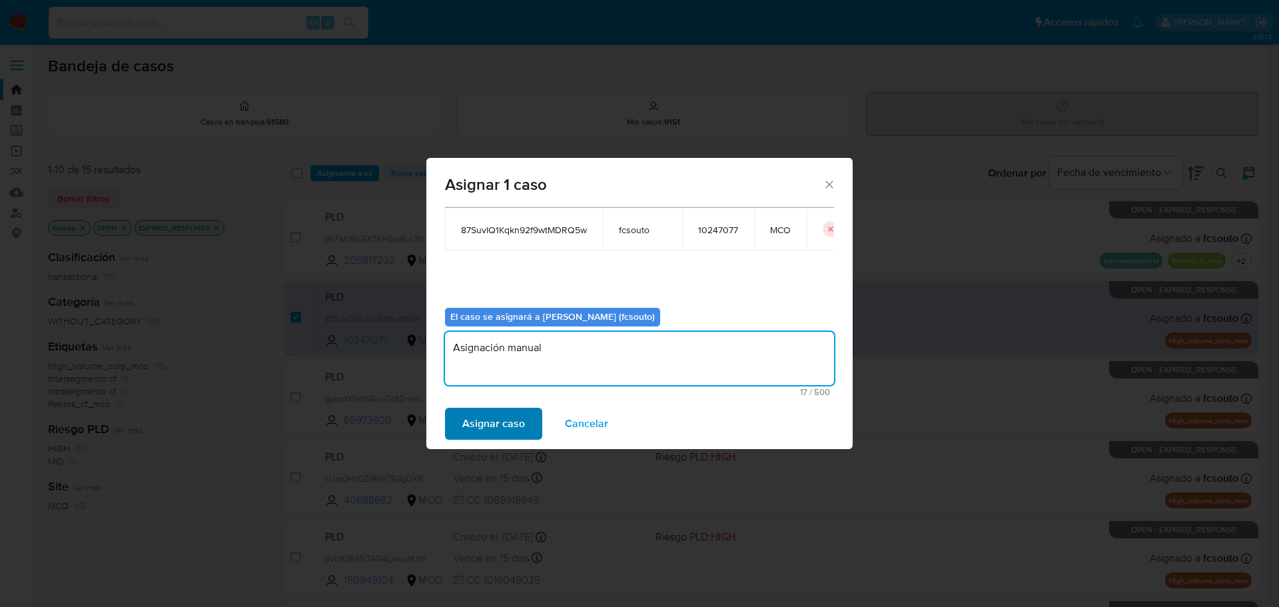
type textarea "Asignación manual"
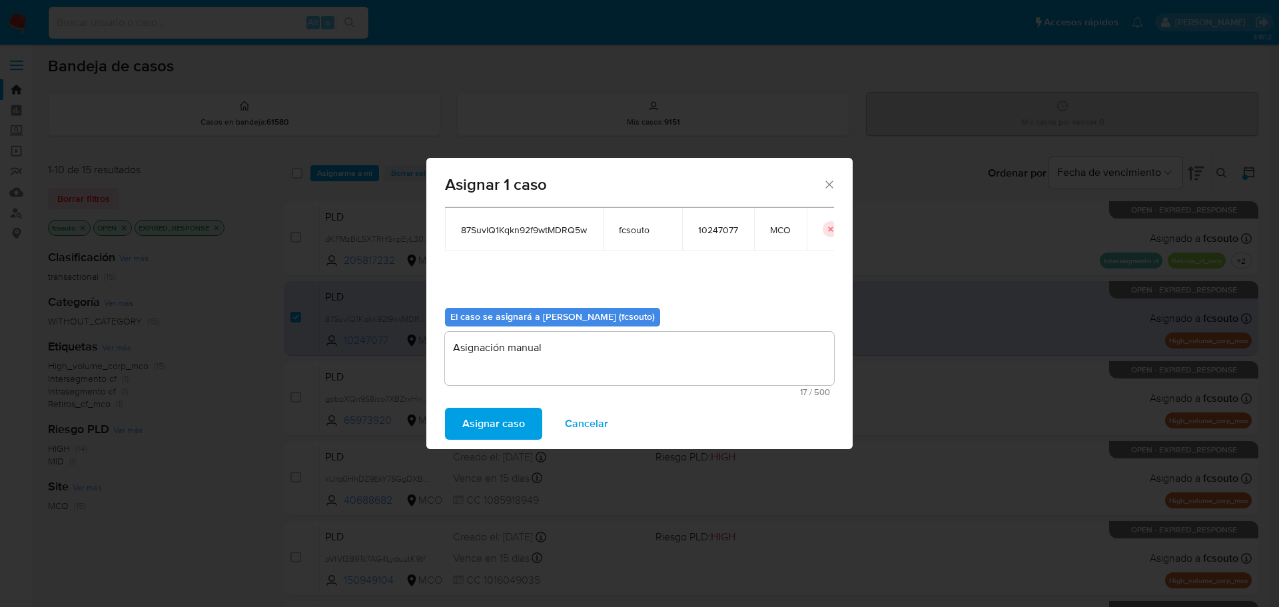
click at [480, 427] on span "Asignar caso" at bounding box center [493, 423] width 63 height 29
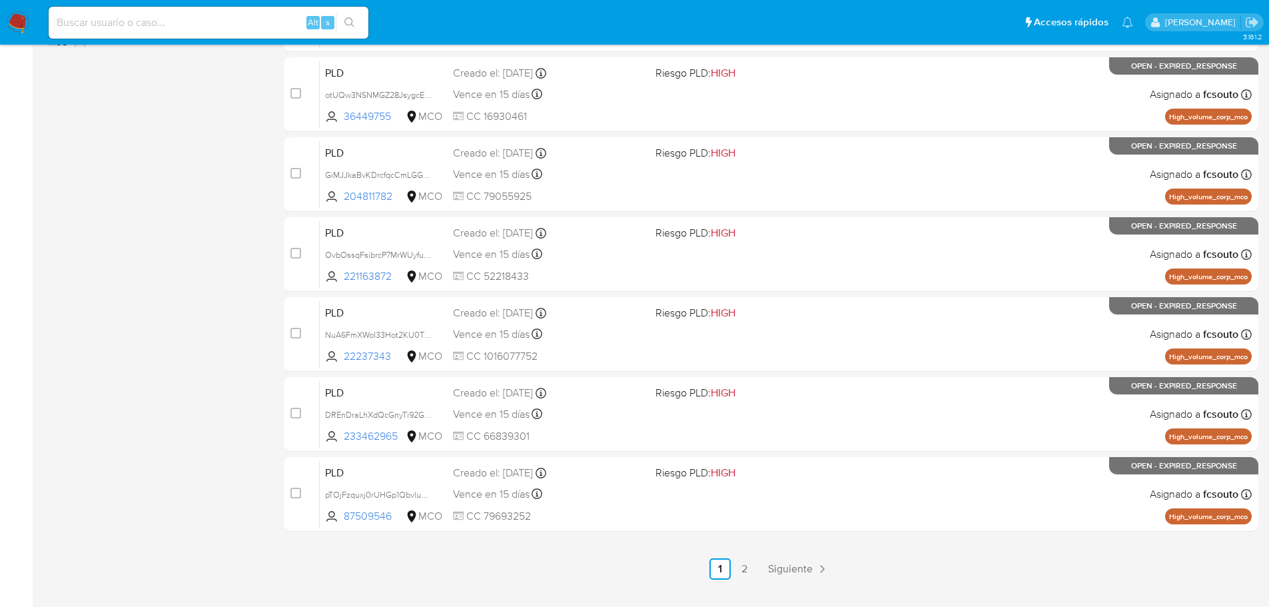
scroll to position [493, 0]
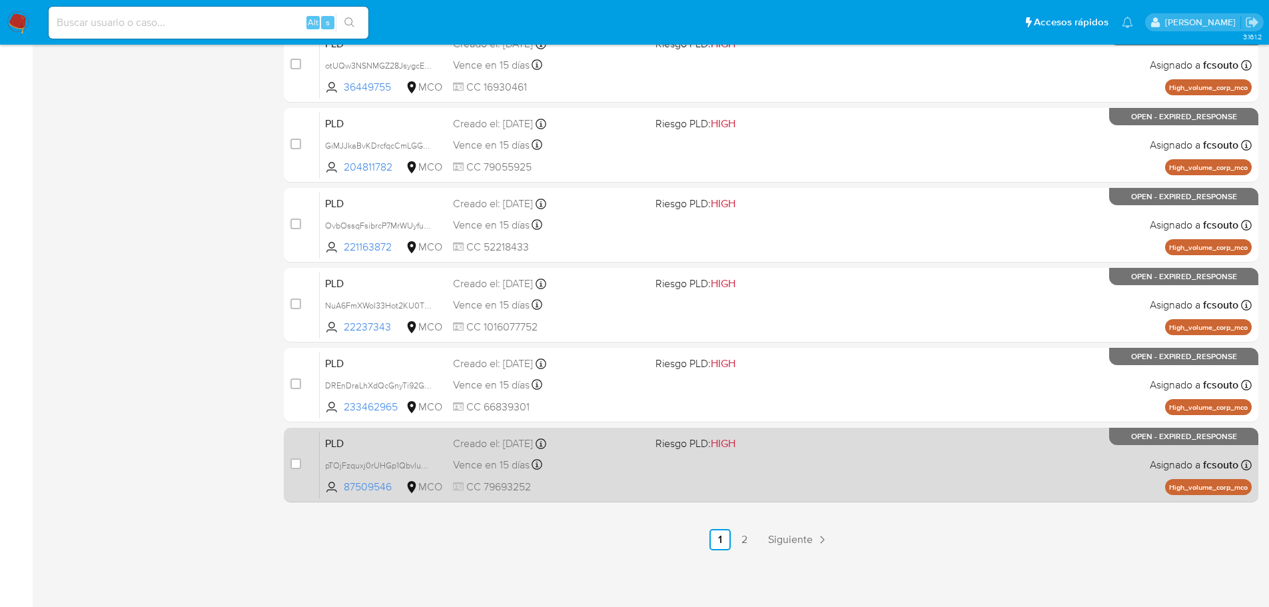
click at [629, 478] on div "PLD pTOjFzquxj0rUHGp1QbvluGX 87509546 MCO Riesgo PLD: HIGH Creado el: 12/07/202…" at bounding box center [786, 464] width 932 height 67
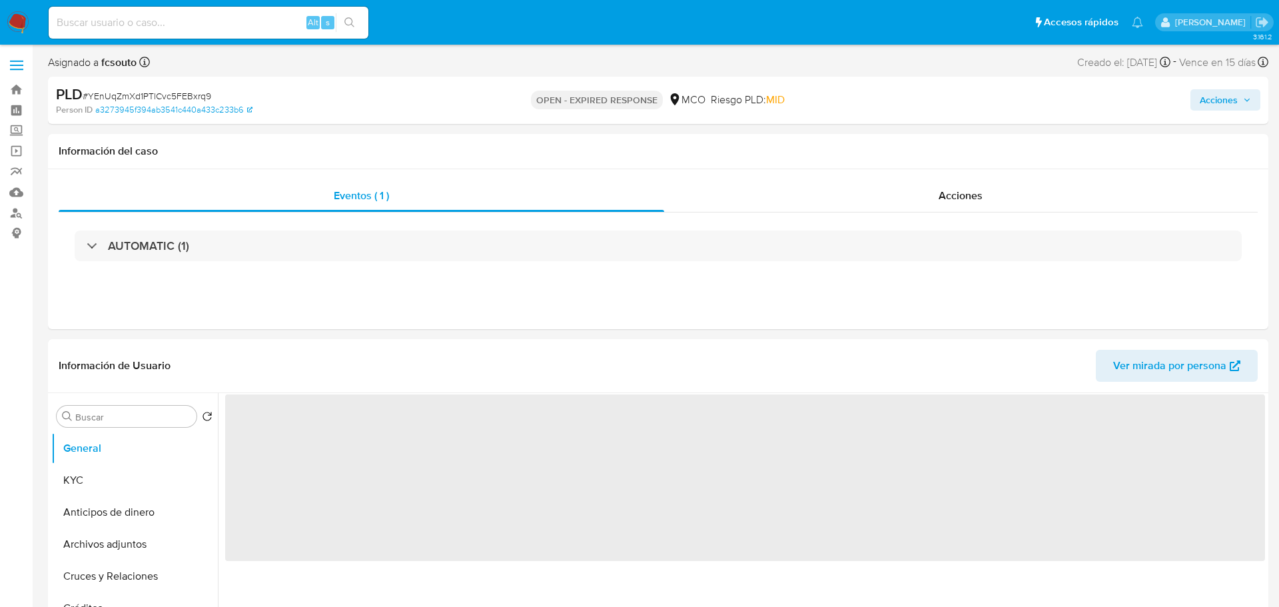
select select "10"
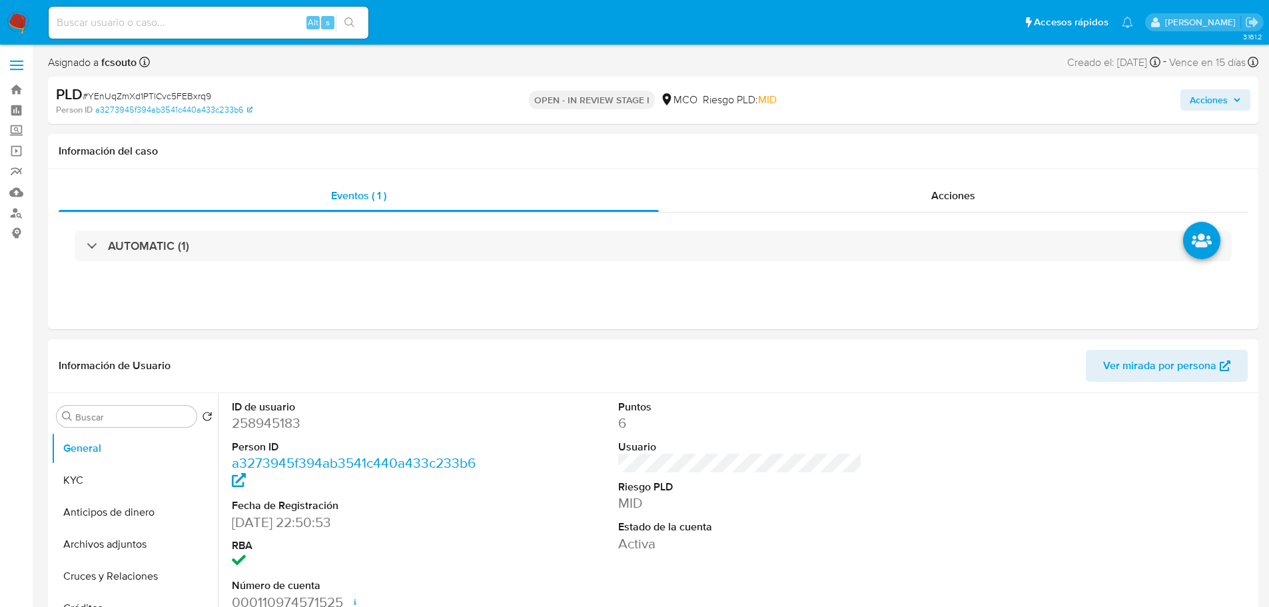
scroll to position [67, 0]
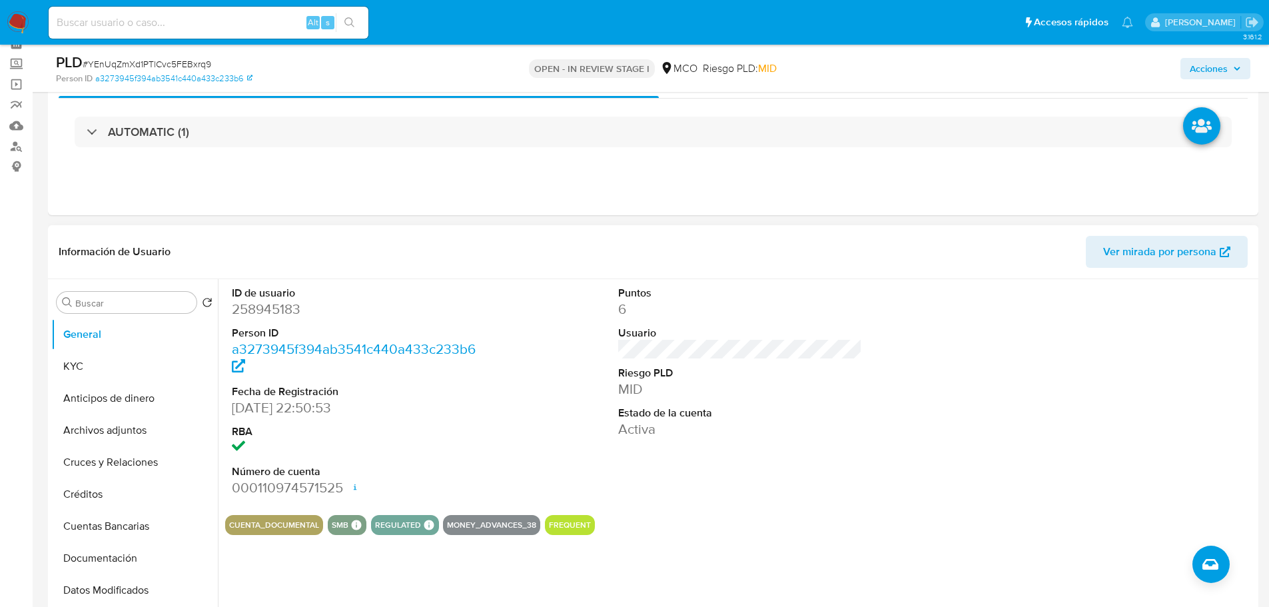
click at [279, 307] on dd "258945183" at bounding box center [354, 309] width 245 height 19
copy dd "258945183"
click at [264, 300] on dd "258945183" at bounding box center [354, 309] width 245 height 19
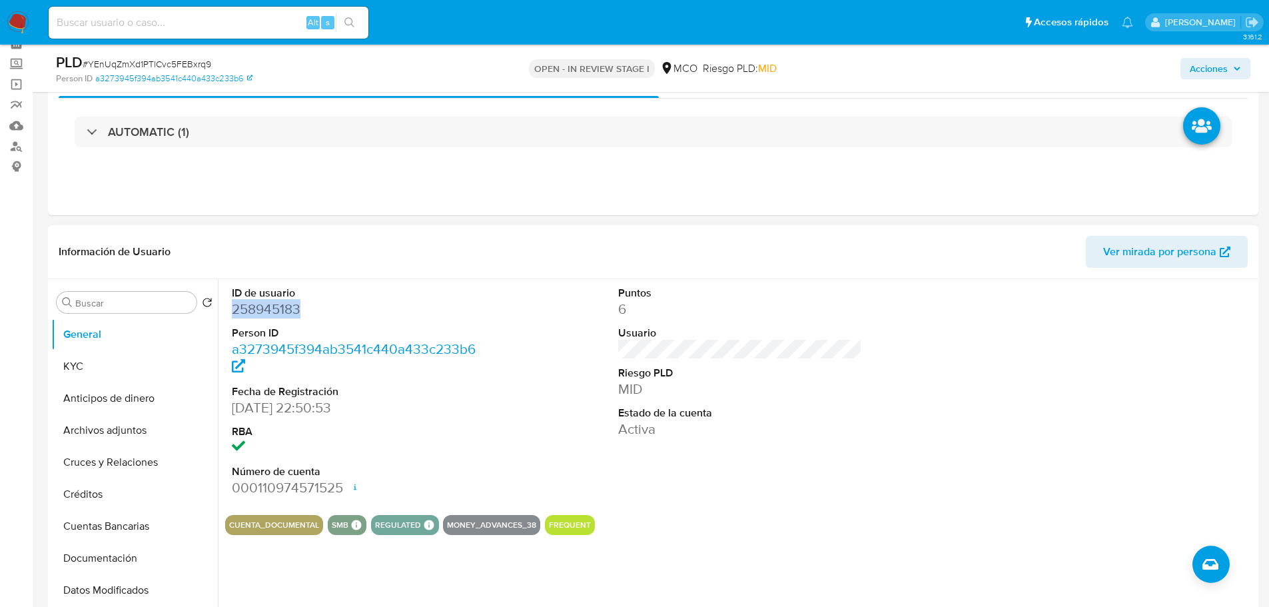
click at [272, 310] on dd "258945183" at bounding box center [354, 309] width 245 height 19
click at [422, 315] on dd "258945183" at bounding box center [354, 309] width 245 height 19
click at [268, 306] on dd "258945183" at bounding box center [354, 309] width 245 height 19
copy dd "258945183"
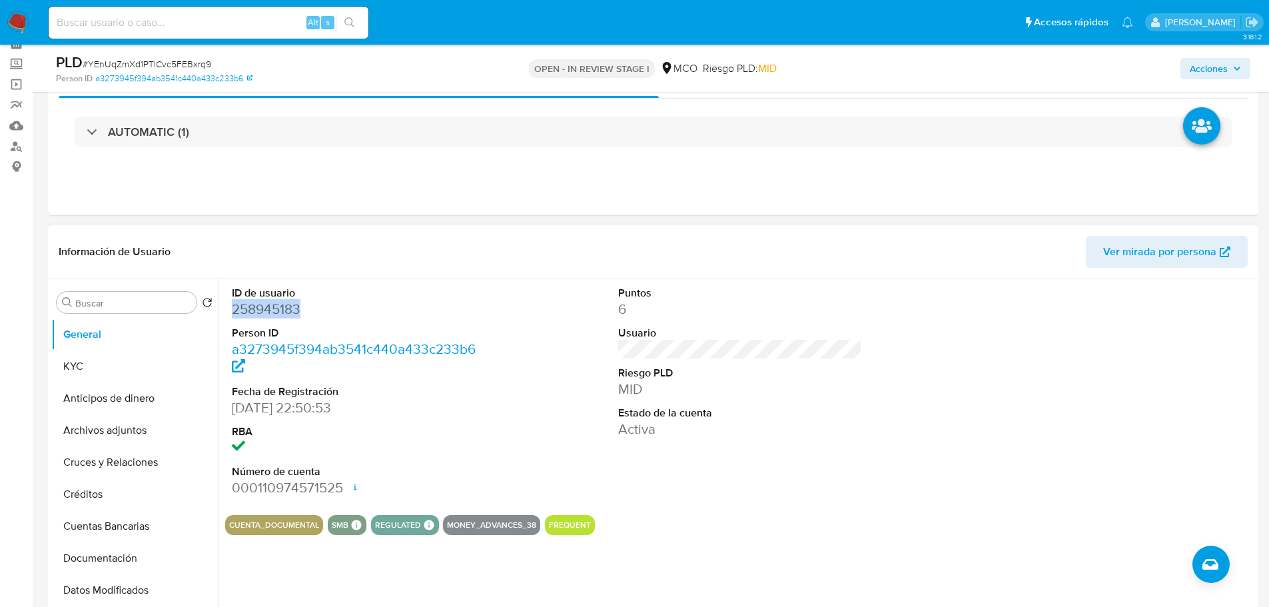
click at [274, 311] on dd "258945183" at bounding box center [354, 309] width 245 height 19
click at [268, 307] on dd "258945183" at bounding box center [354, 309] width 245 height 19
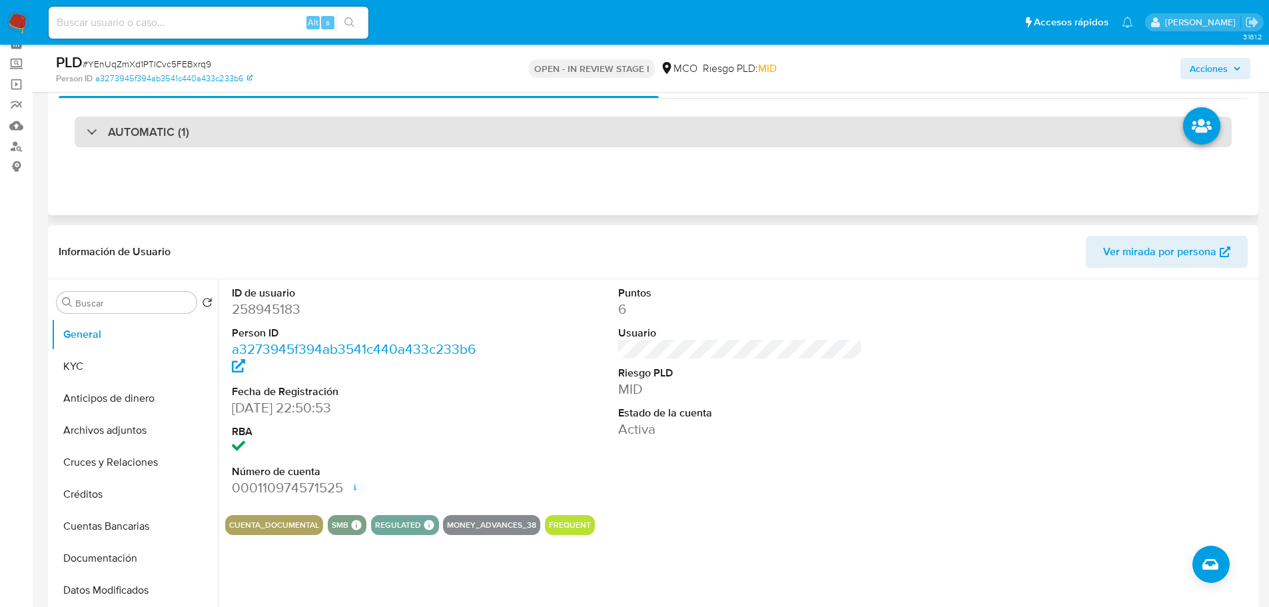
click at [318, 133] on div "AUTOMATIC (1)" at bounding box center [653, 132] width 1157 height 31
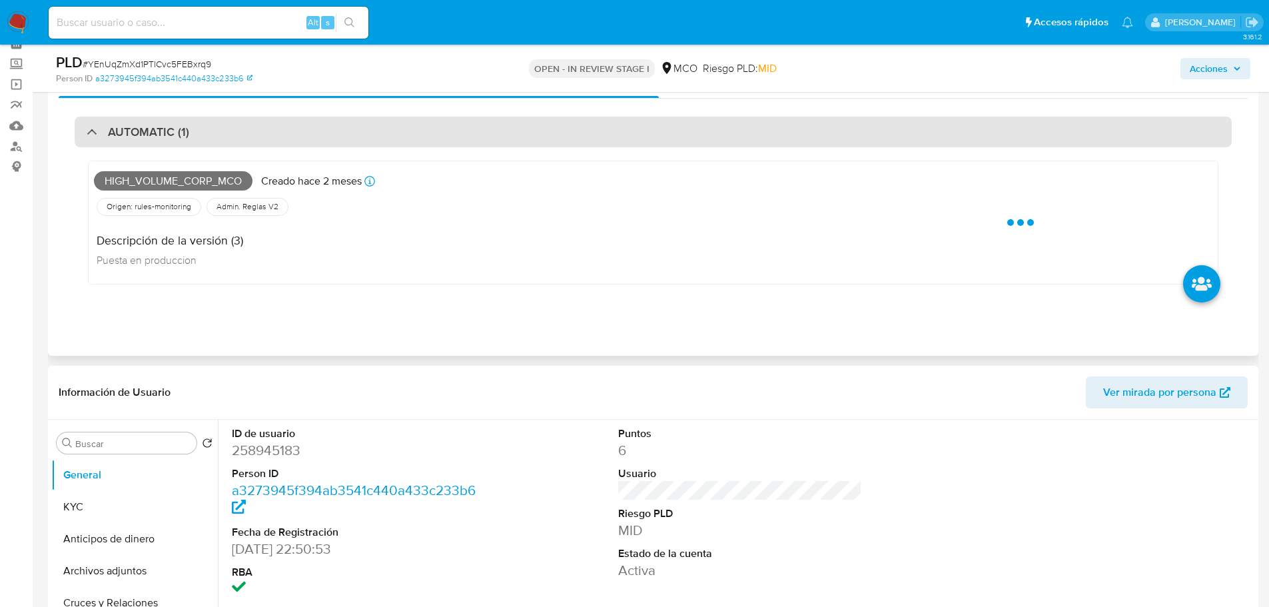
click at [318, 133] on div "AUTOMATIC (1)" at bounding box center [653, 132] width 1157 height 31
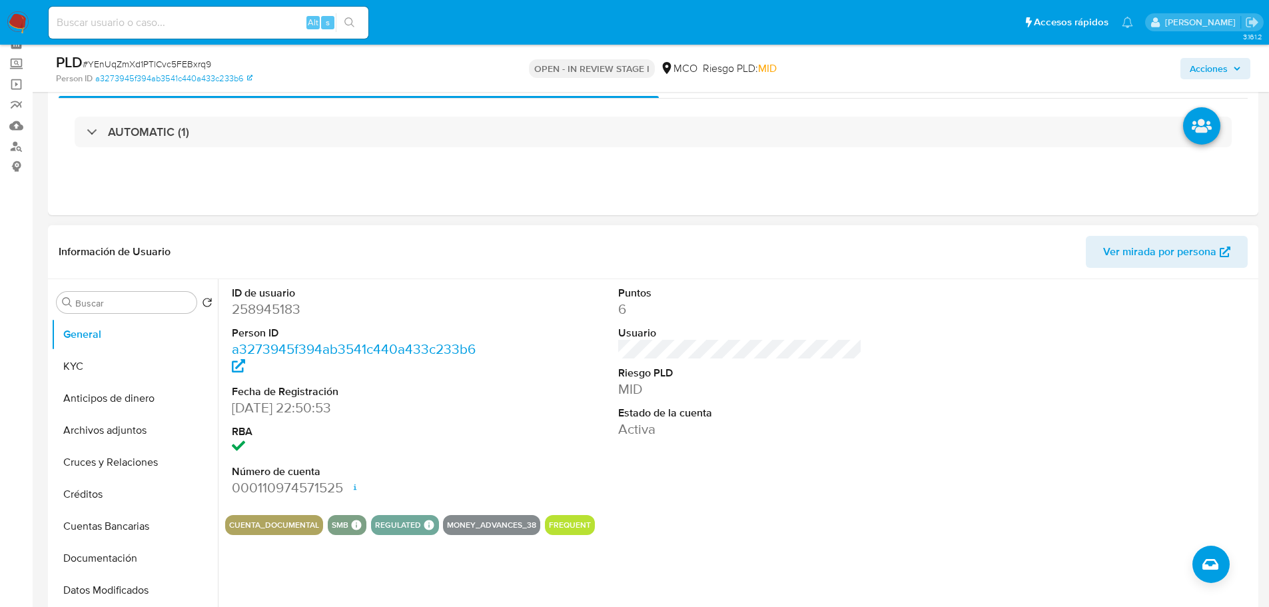
click at [537, 473] on div "ID de usuario 258945183 Person ID a3273945f394ab3541c440a433c233b6 Fecha de Reg…" at bounding box center [740, 391] width 1030 height 225
click at [273, 302] on dd "258945183" at bounding box center [354, 309] width 245 height 19
copy dd "258945183"
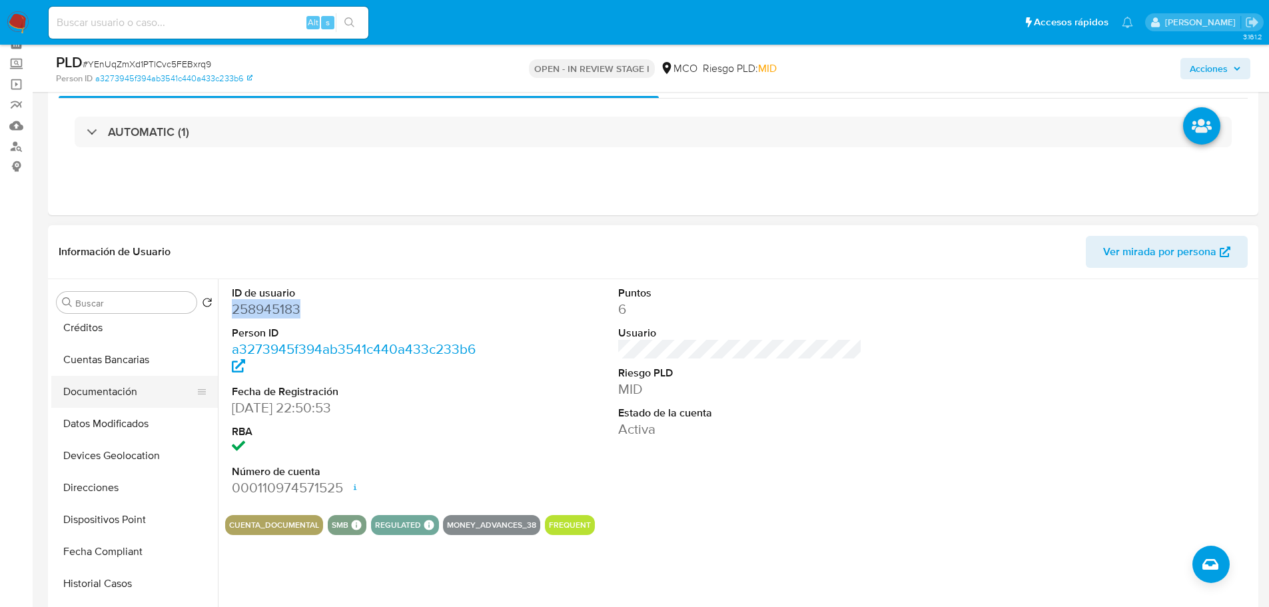
scroll to position [266, 0]
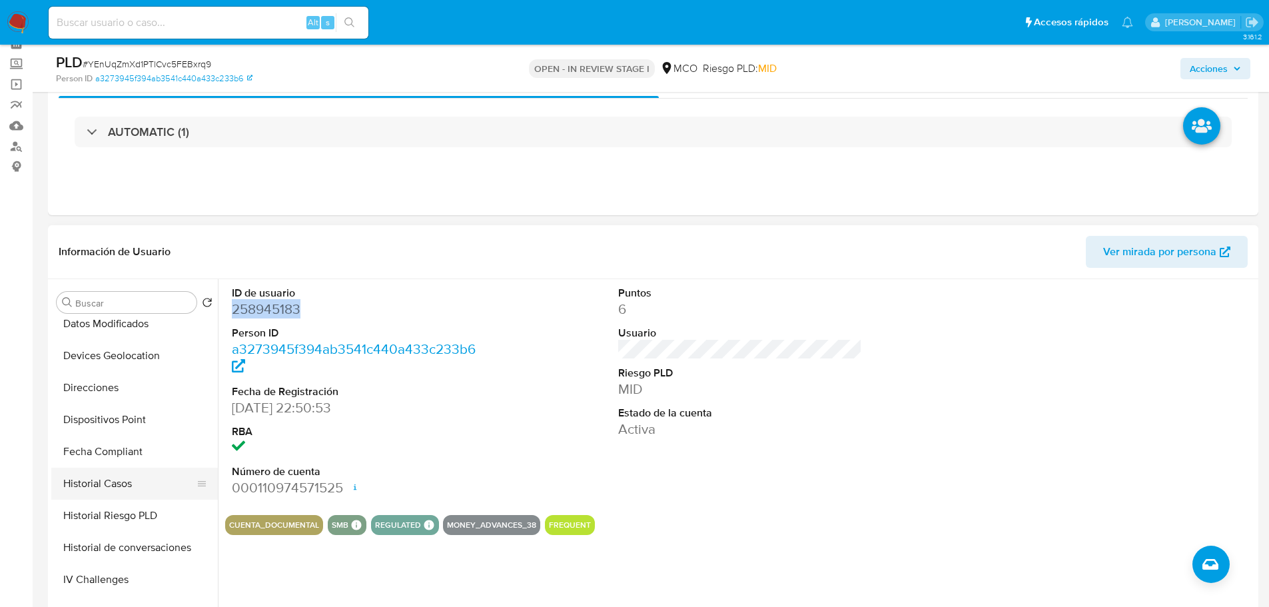
click at [106, 474] on button "Historial Casos" at bounding box center [129, 484] width 156 height 32
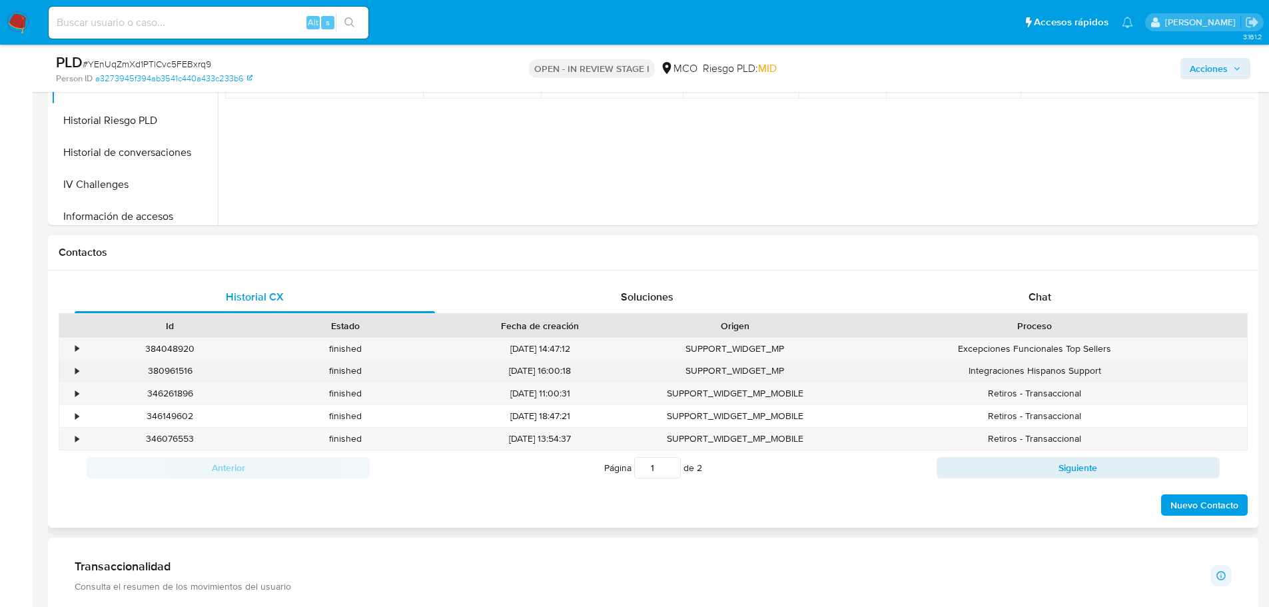
scroll to position [466, 0]
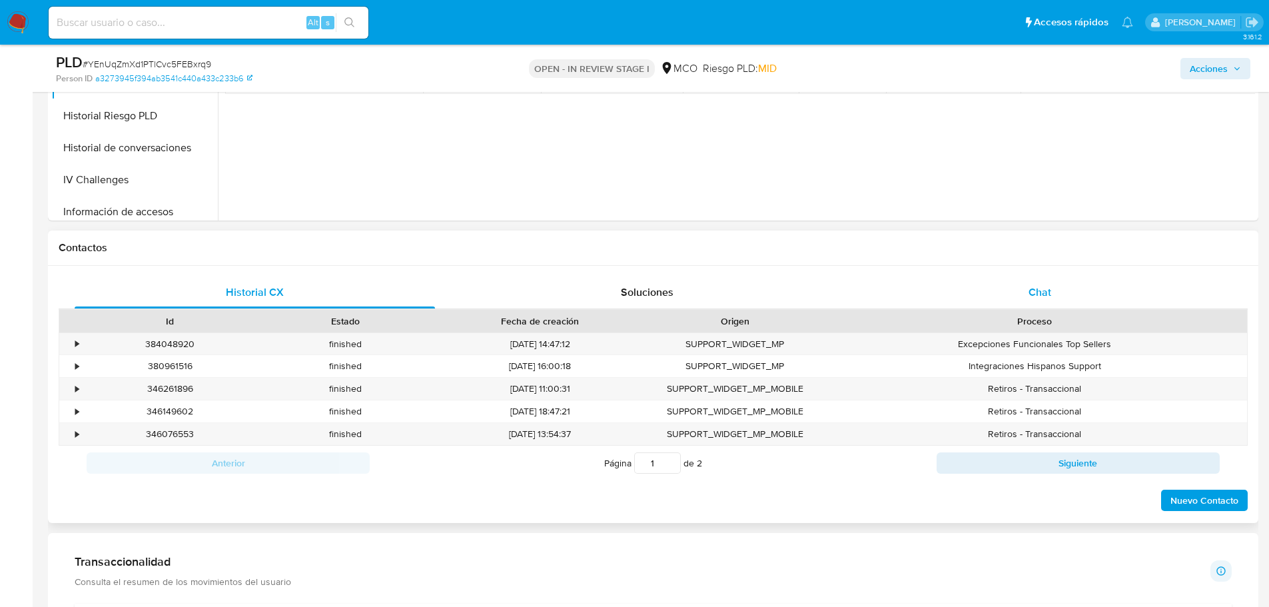
click at [1027, 305] on div "Chat" at bounding box center [1039, 292] width 360 height 32
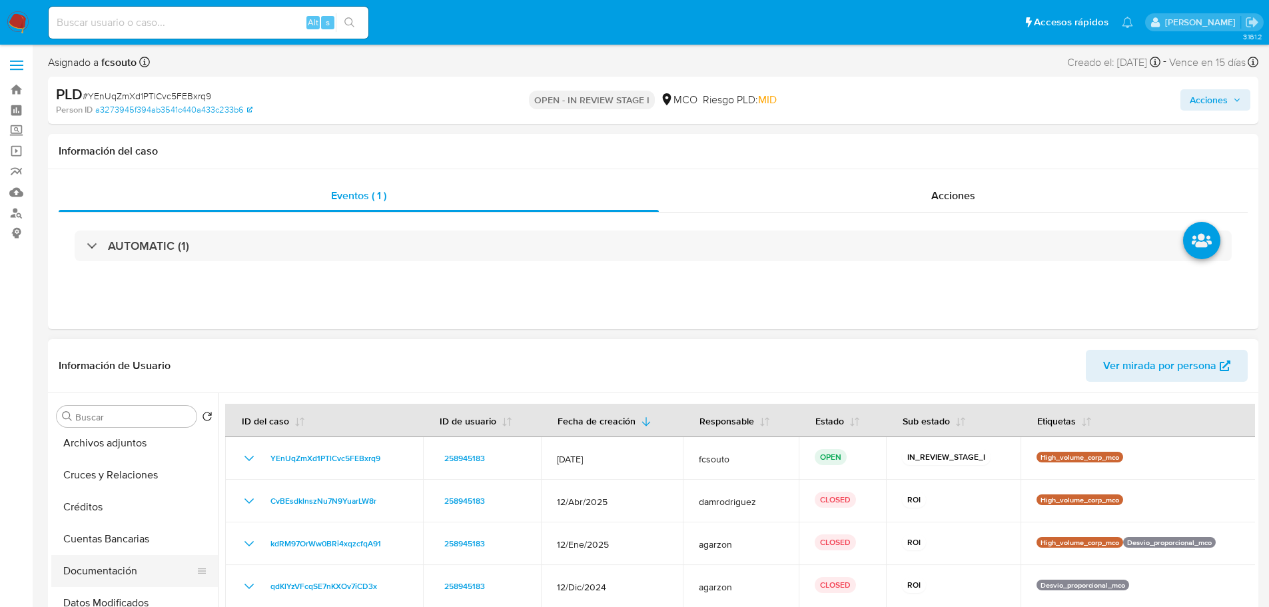
scroll to position [0, 0]
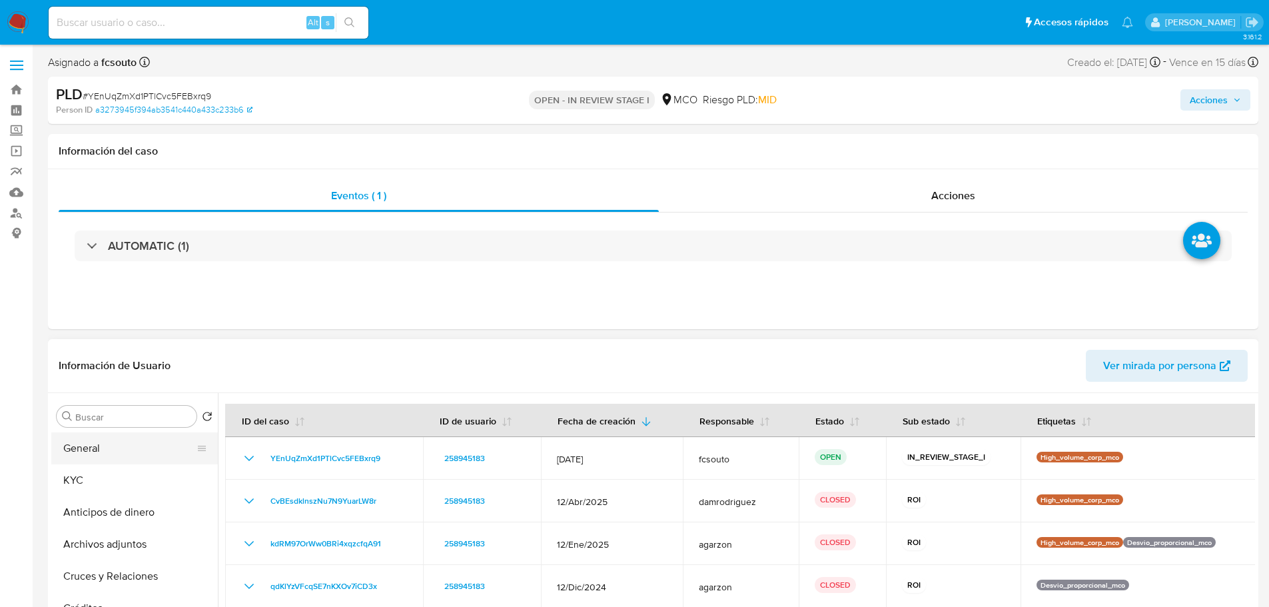
drag, startPoint x: 115, startPoint y: 449, endPoint x: 123, endPoint y: 452, distance: 7.8
click at [115, 449] on button "General" at bounding box center [129, 448] width 156 height 32
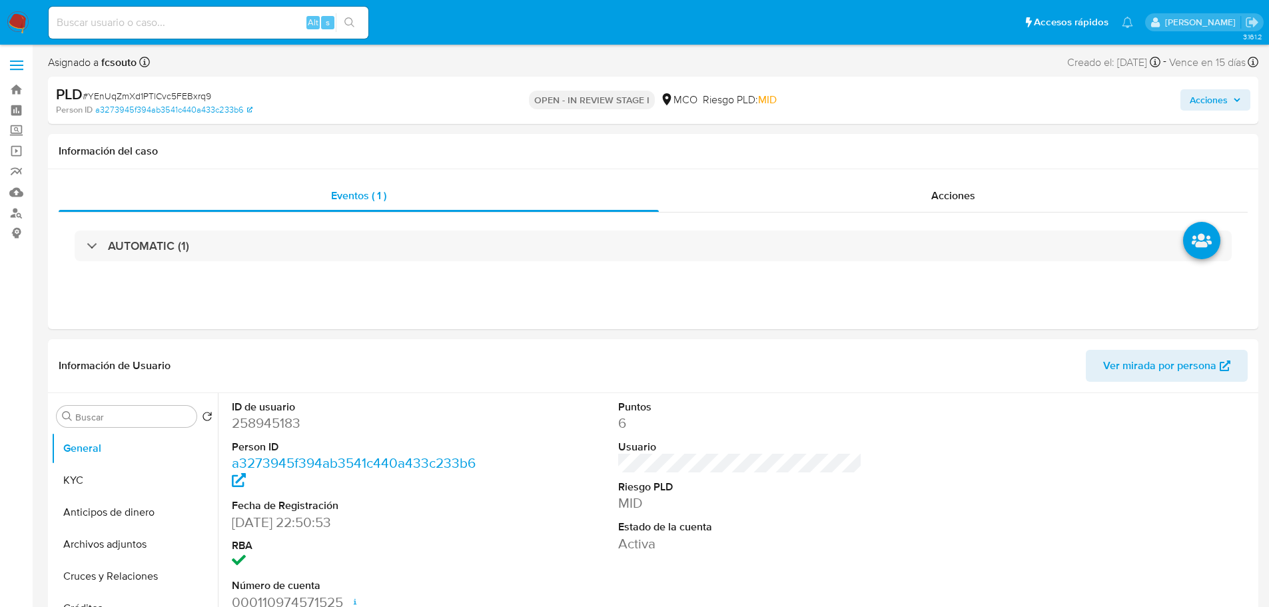
click at [264, 425] on dd "258945183" at bounding box center [354, 423] width 245 height 19
copy dd "258945183"
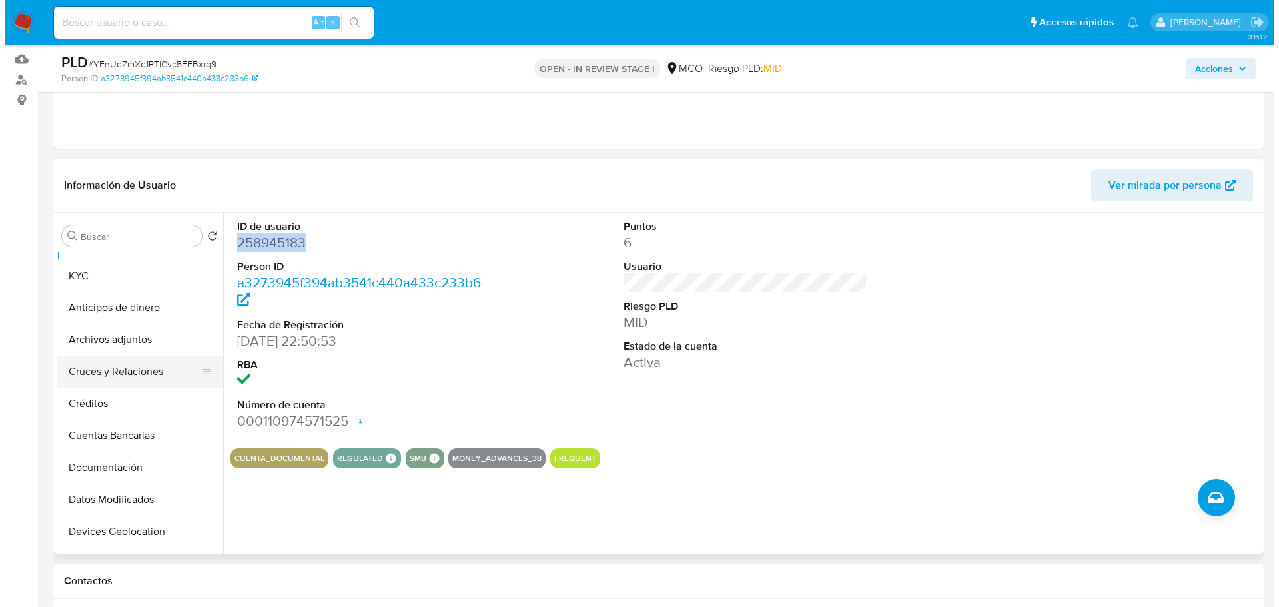
scroll to position [67, 0]
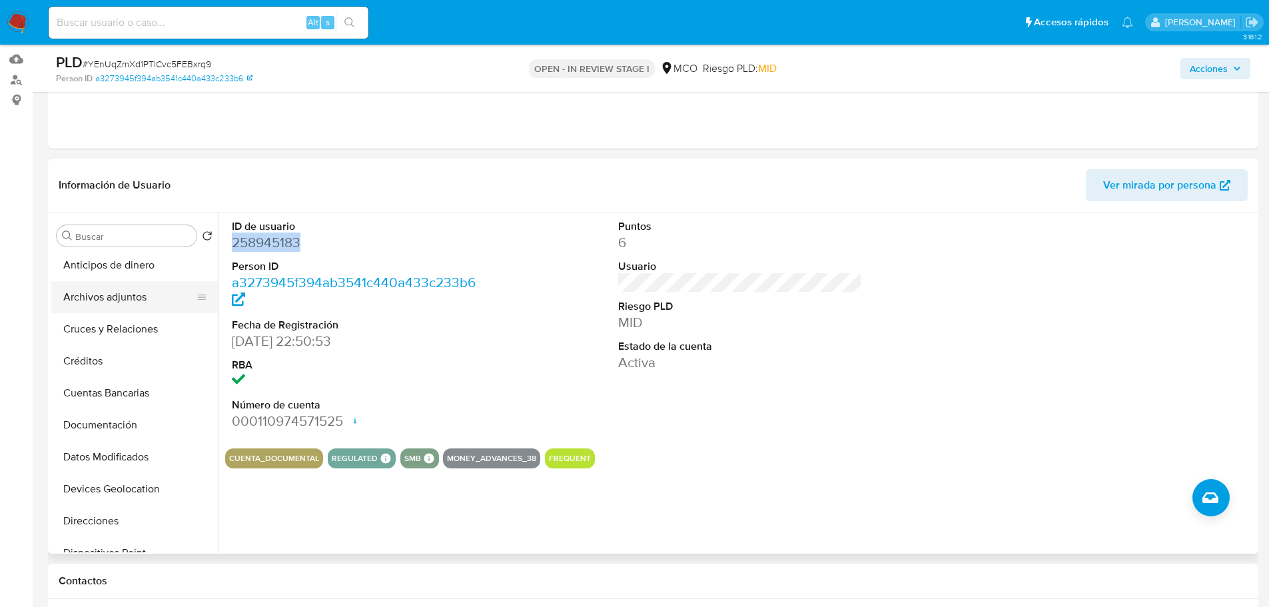
click at [125, 300] on button "Archivos adjuntos" at bounding box center [129, 297] width 156 height 32
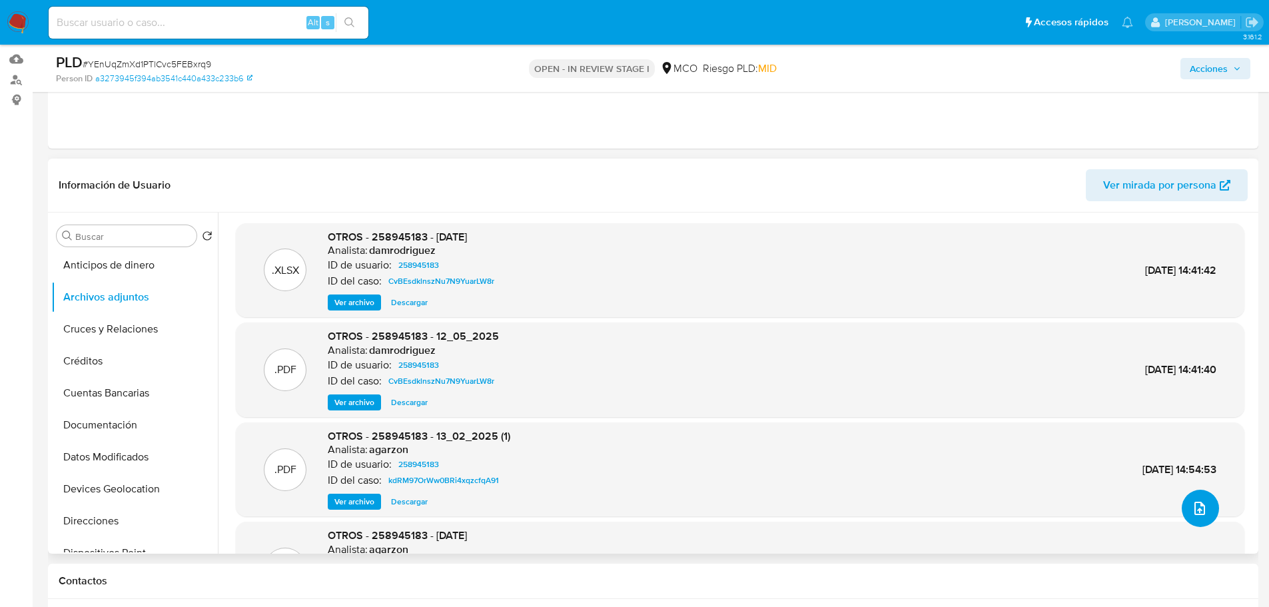
click at [1205, 514] on button "upload-file" at bounding box center [1200, 508] width 37 height 37
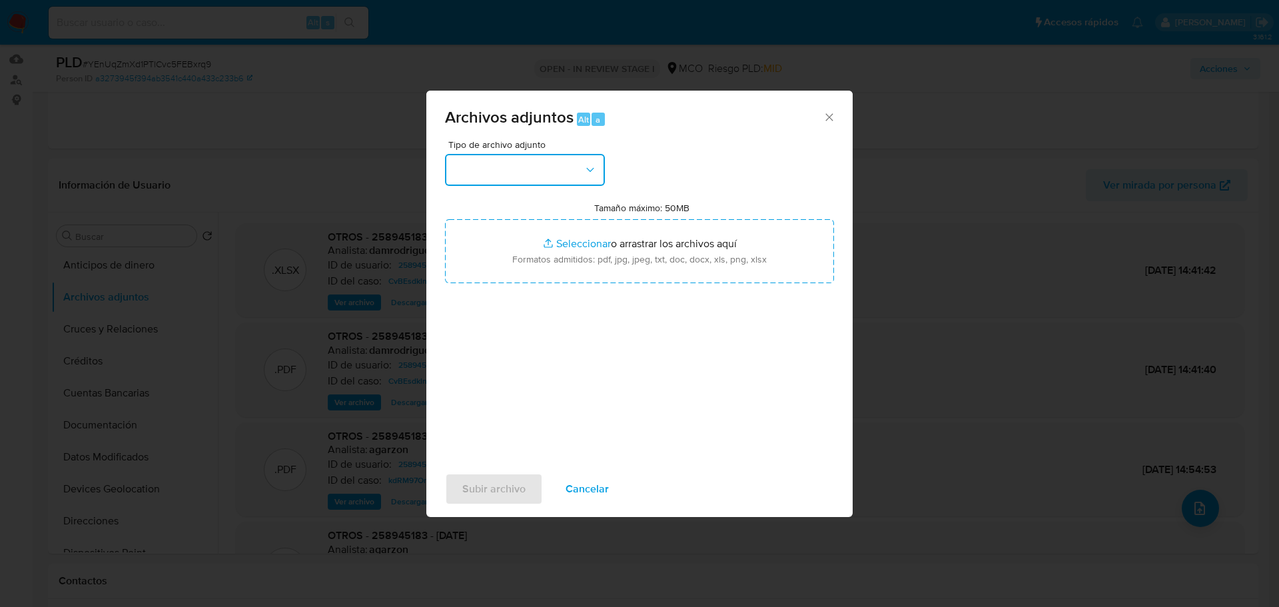
click at [560, 155] on button "button" at bounding box center [525, 170] width 160 height 32
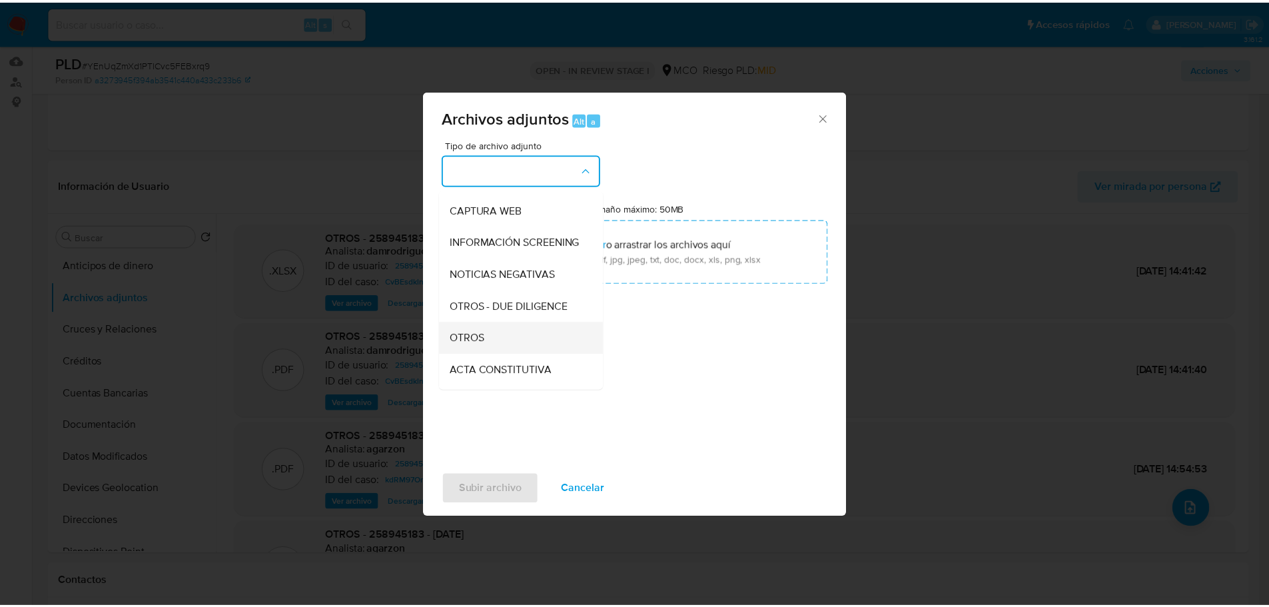
scroll to position [133, 0]
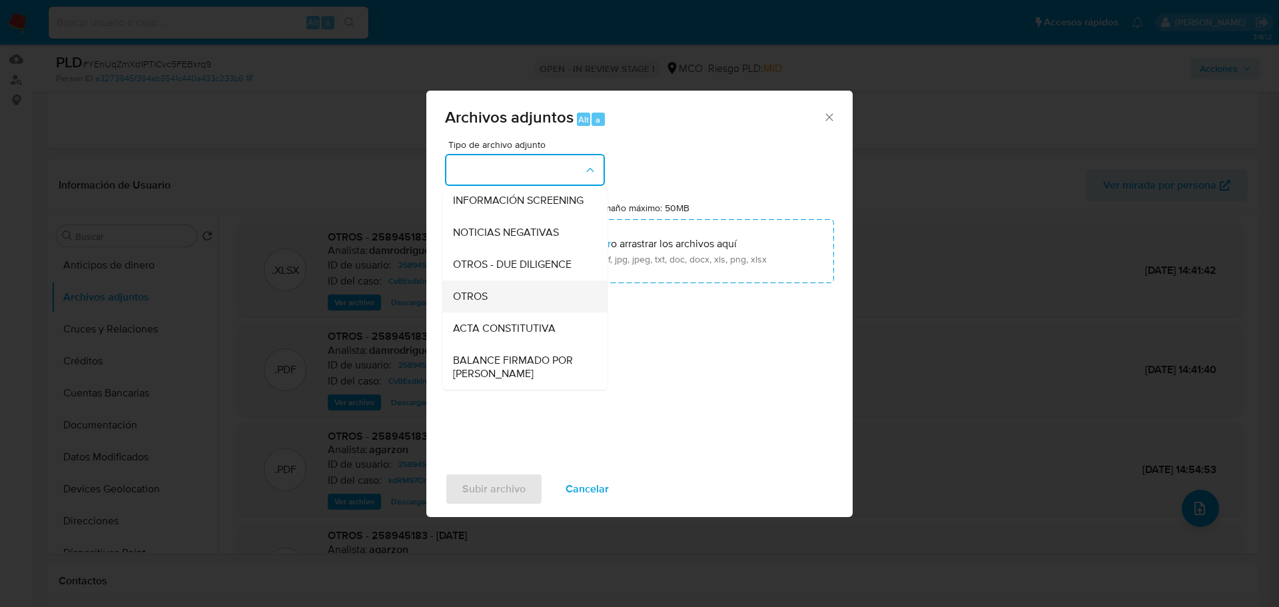
click at [506, 312] on div "OTROS" at bounding box center [521, 296] width 136 height 32
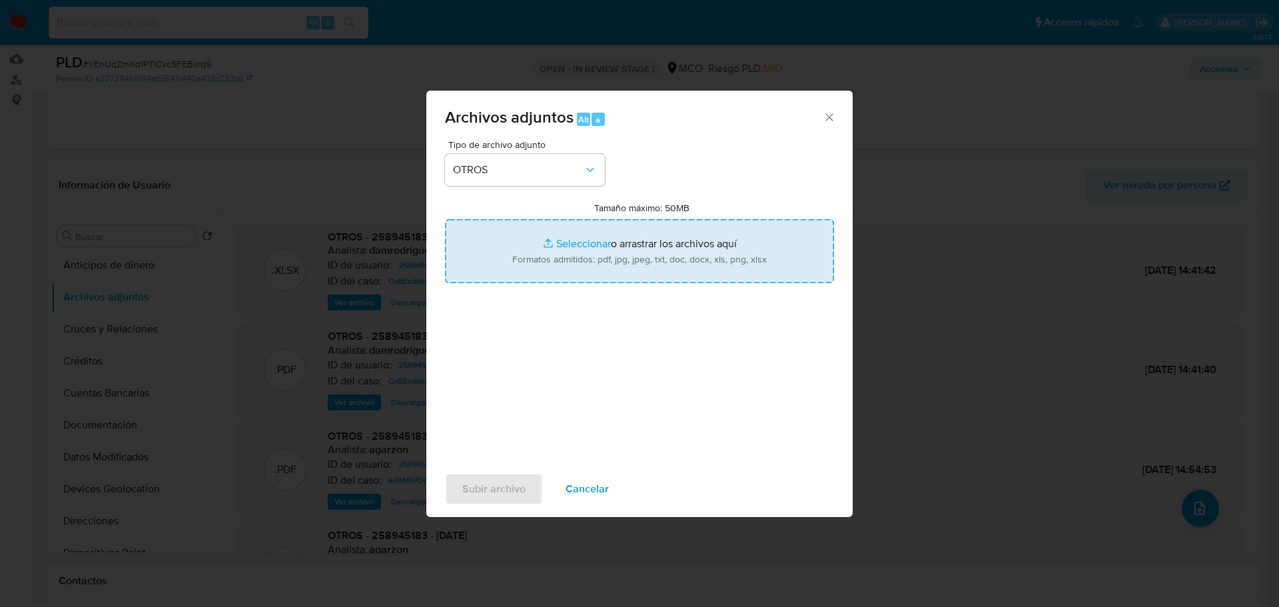
click at [626, 260] on input "Tamaño máximo: 50MB Seleccionar archivos" at bounding box center [639, 251] width 389 height 64
type input "C:\fakepath\Tabla de movimientos 258945183.xlsx"
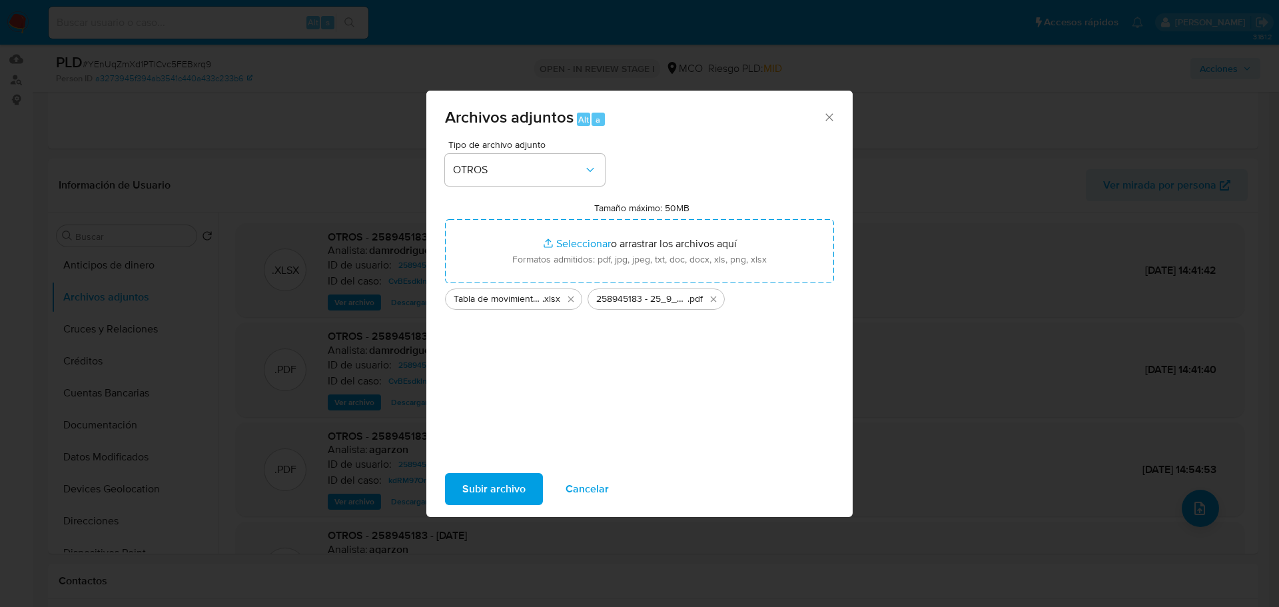
click at [504, 496] on span "Subir archivo" at bounding box center [493, 488] width 63 height 29
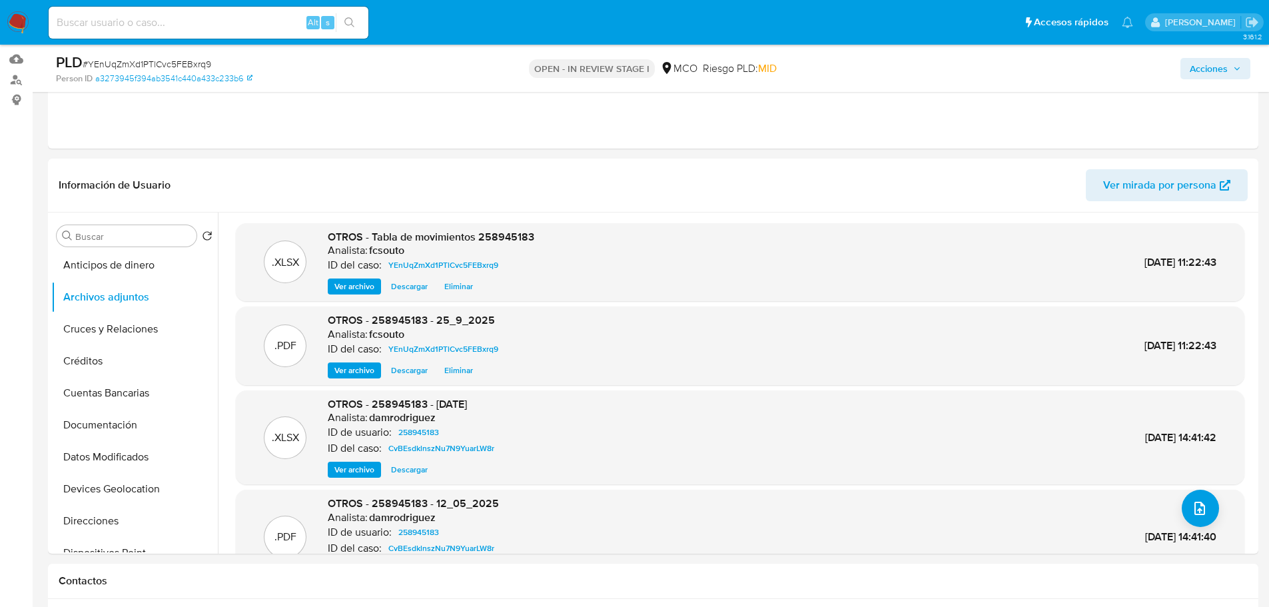
click at [1217, 74] on span "Acciones" at bounding box center [1209, 68] width 38 height 21
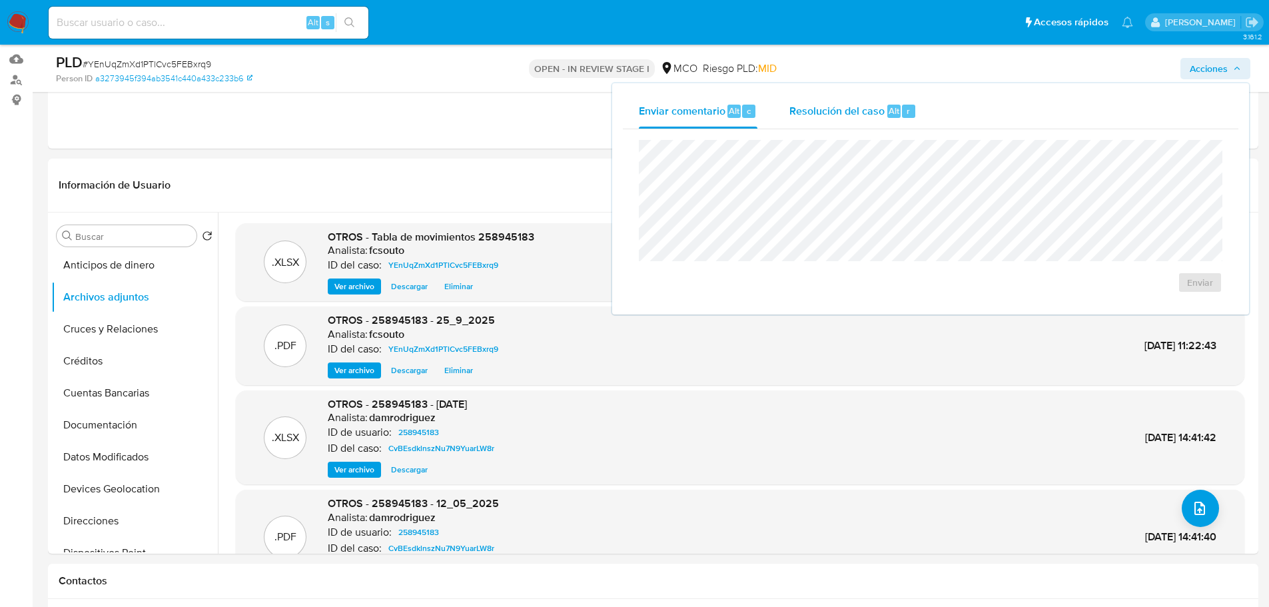
click at [811, 113] on span "Resolución del caso" at bounding box center [836, 110] width 95 height 15
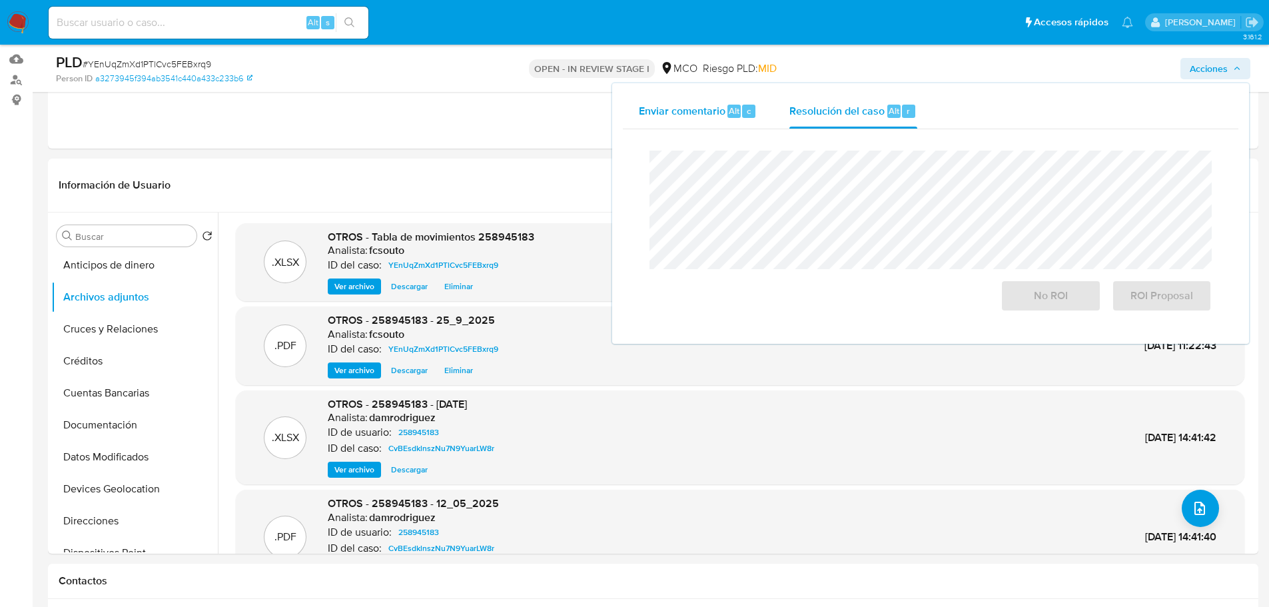
click at [657, 111] on span "Enviar comentario" at bounding box center [682, 110] width 87 height 15
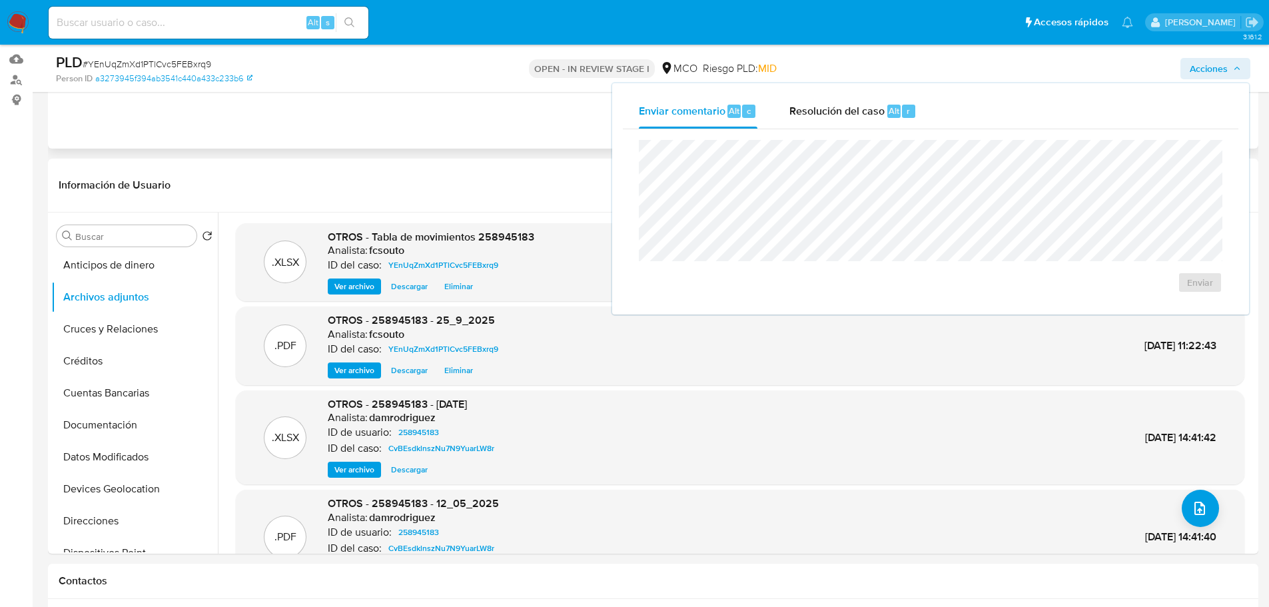
click at [512, 115] on div "Eventos ( 1 ) Acciones AUTOMATIC (1)" at bounding box center [653, 69] width 1211 height 160
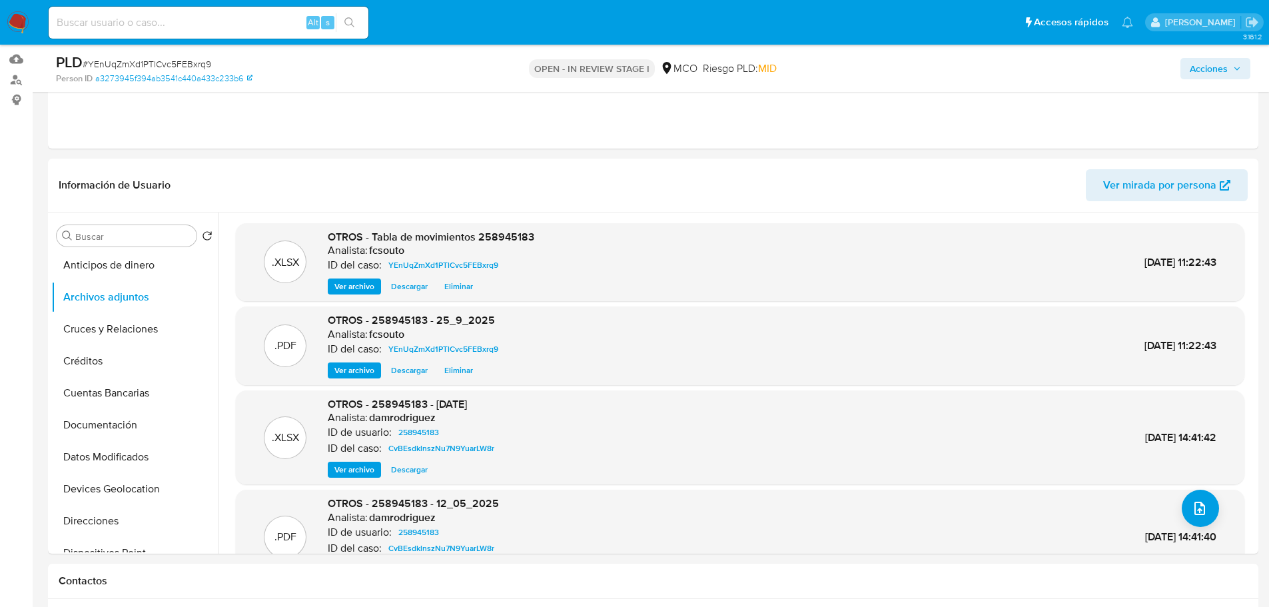
drag, startPoint x: 1211, startPoint y: 64, endPoint x: 1153, endPoint y: 79, distance: 59.8
click at [1210, 64] on span "Acciones" at bounding box center [1209, 68] width 38 height 21
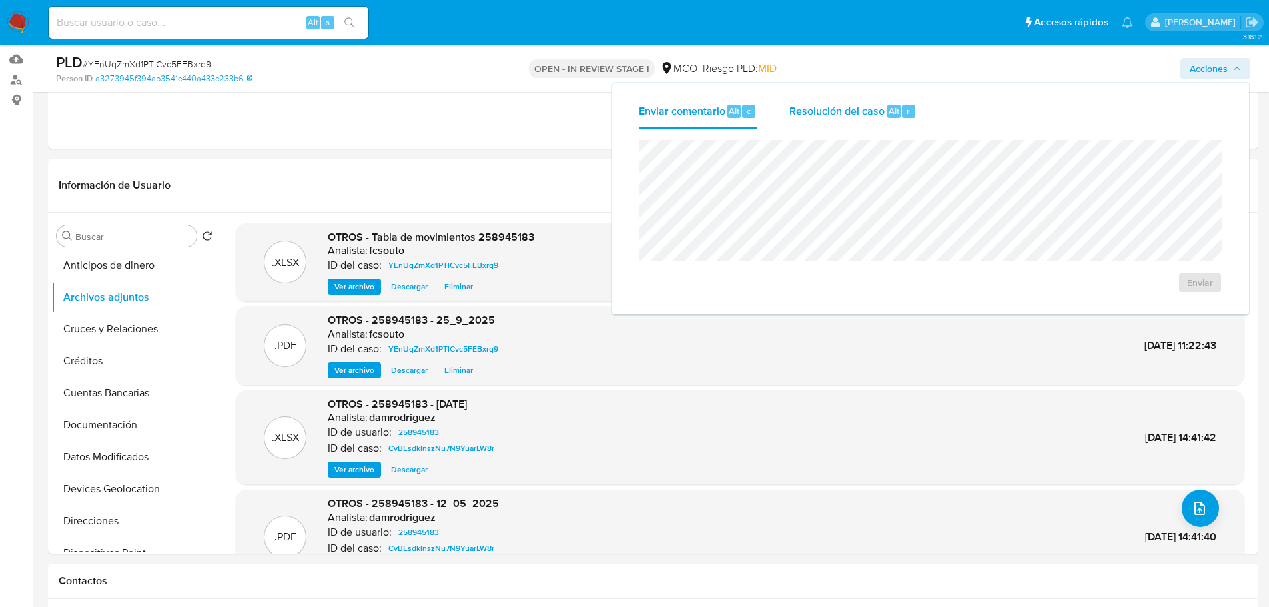
click at [827, 105] on span "Resolución del caso" at bounding box center [836, 110] width 95 height 15
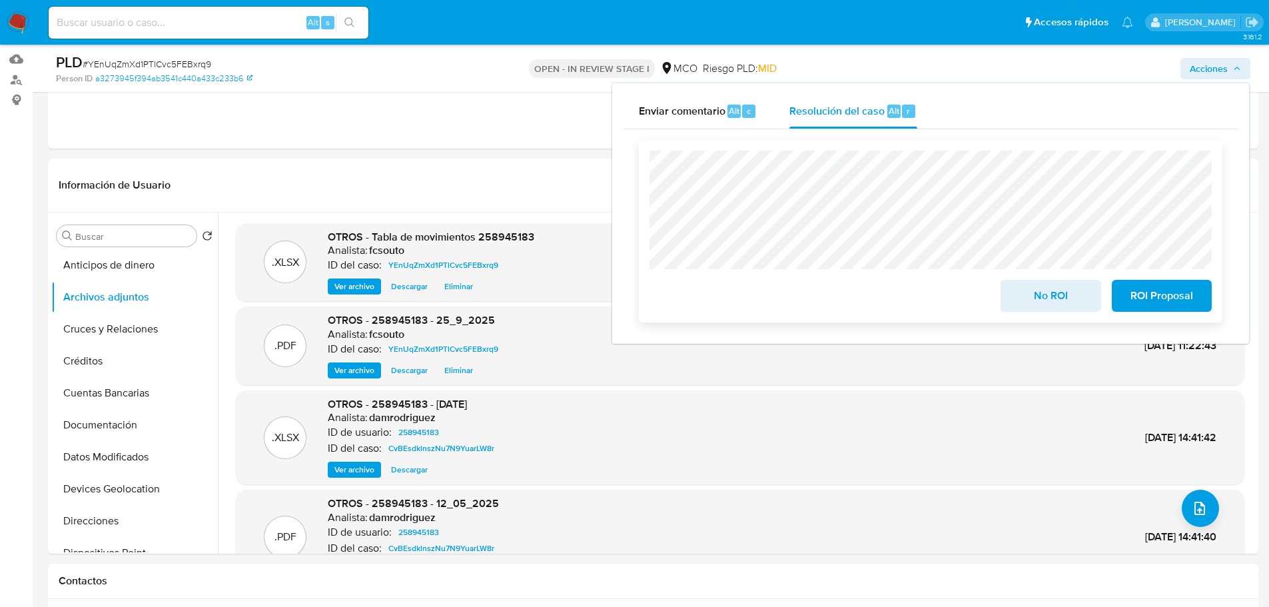
click at [1173, 307] on span "ROI Proposal" at bounding box center [1161, 295] width 65 height 29
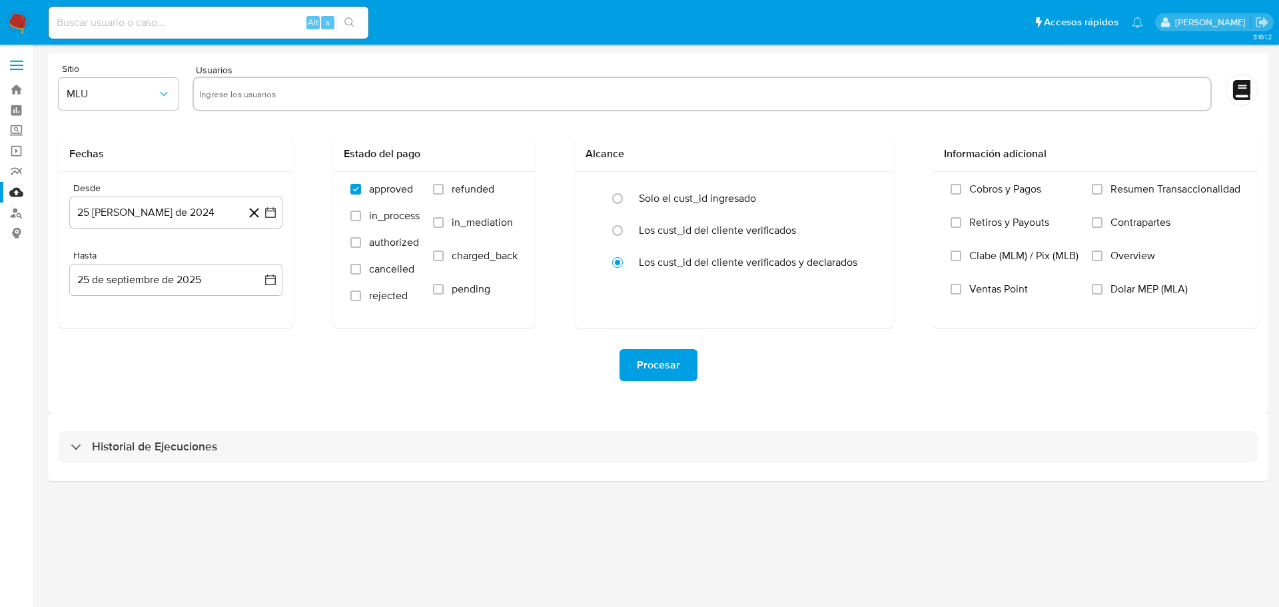
click at [283, 95] on input "text" at bounding box center [702, 93] width 1006 height 21
paste input "258945183"
type input "258945183"
click at [143, 87] on button "MLU" at bounding box center [119, 94] width 120 height 32
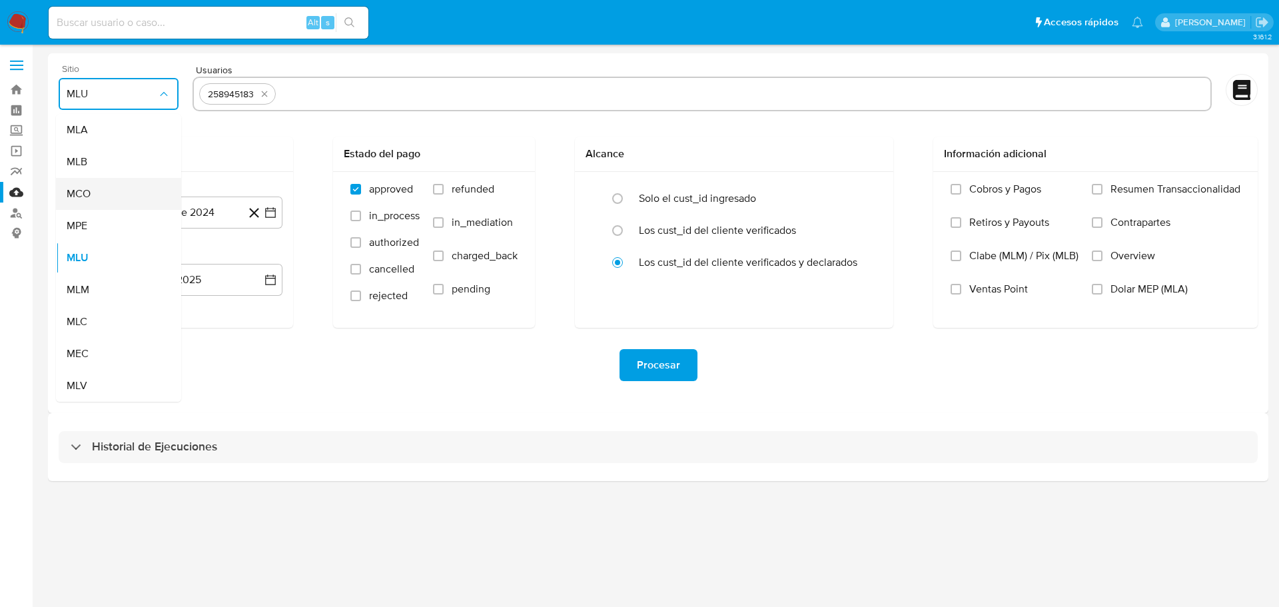
click at [135, 203] on div "MCO" at bounding box center [115, 194] width 96 height 32
click at [274, 220] on button "25 de agosto de 2024" at bounding box center [175, 213] width 213 height 32
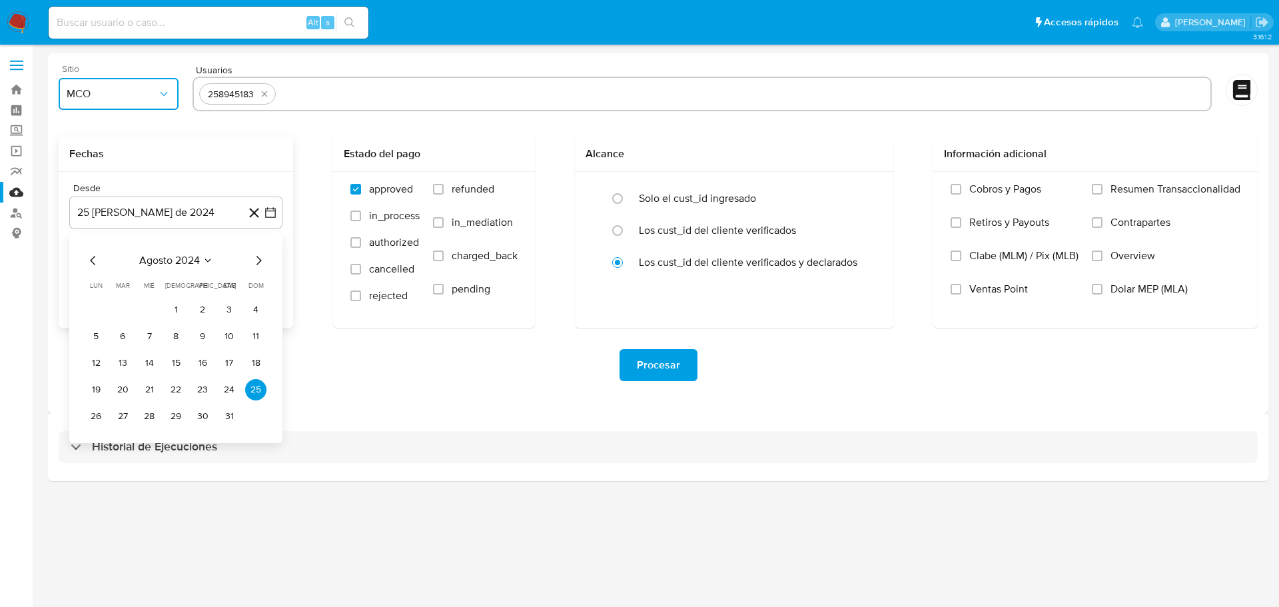
click at [256, 262] on icon "Mes siguiente" at bounding box center [259, 261] width 16 height 16
click at [176, 387] on button "19" at bounding box center [175, 389] width 21 height 21
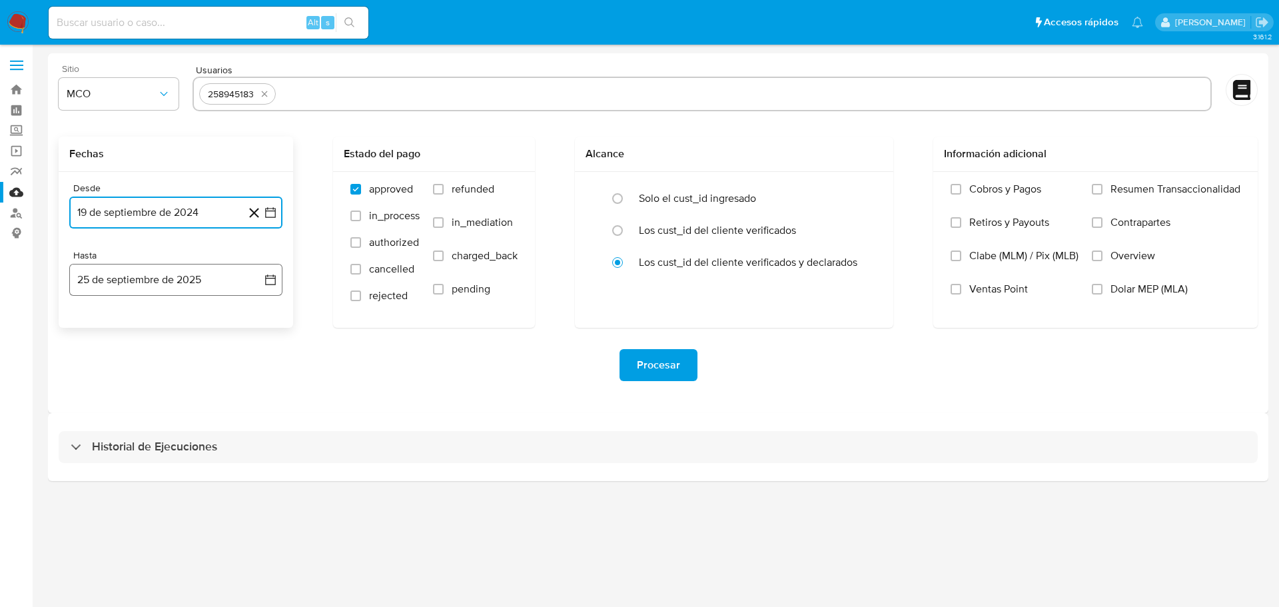
click at [268, 281] on icon "button" at bounding box center [270, 279] width 13 height 13
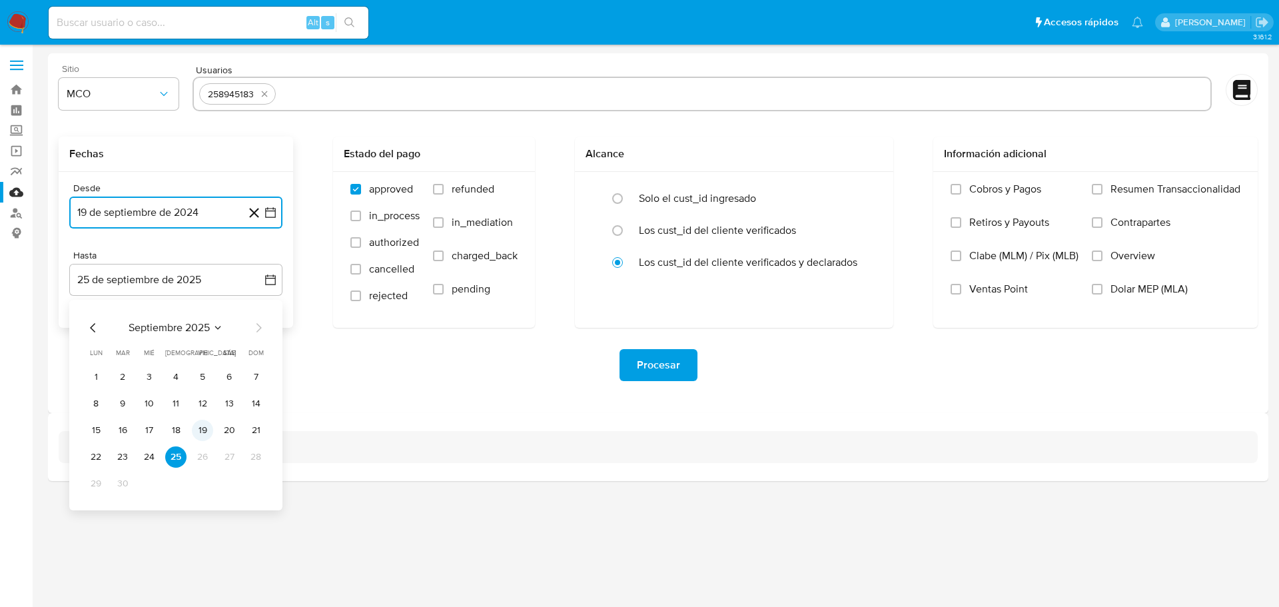
click at [206, 428] on button "19" at bounding box center [202, 430] width 21 height 21
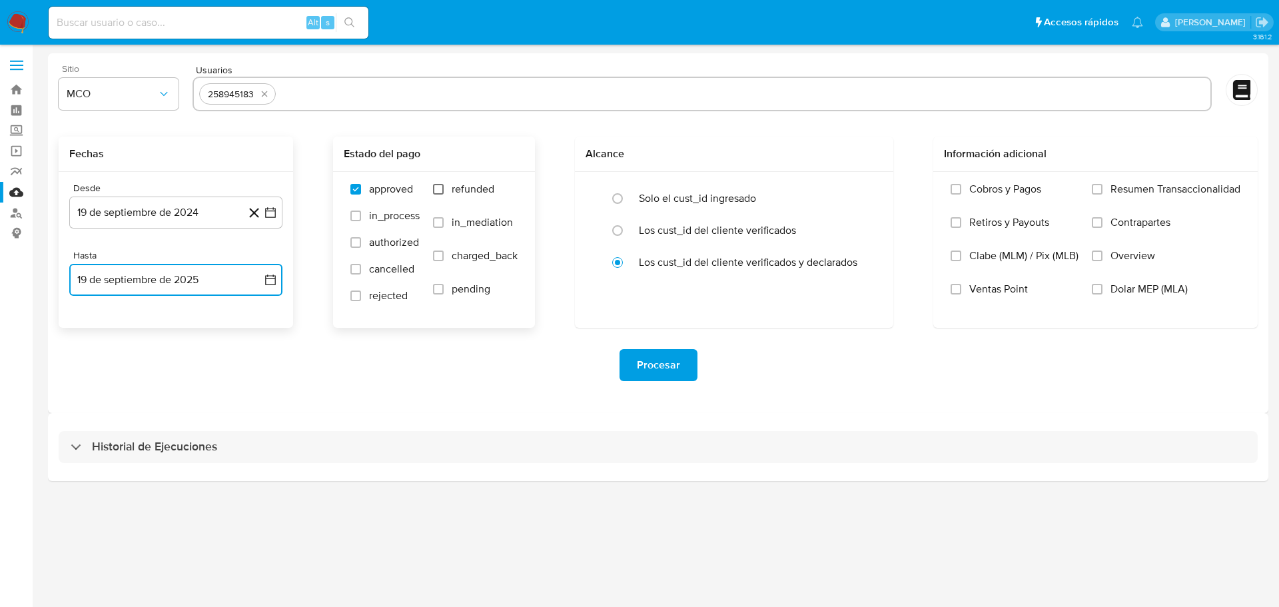
click at [437, 187] on input "refunded" at bounding box center [438, 189] width 11 height 11
checkbox input "true"
click at [438, 260] on input "charged_back" at bounding box center [438, 256] width 11 height 11
checkbox input "true"
click at [680, 364] on button "Procesar" at bounding box center [659, 365] width 78 height 32
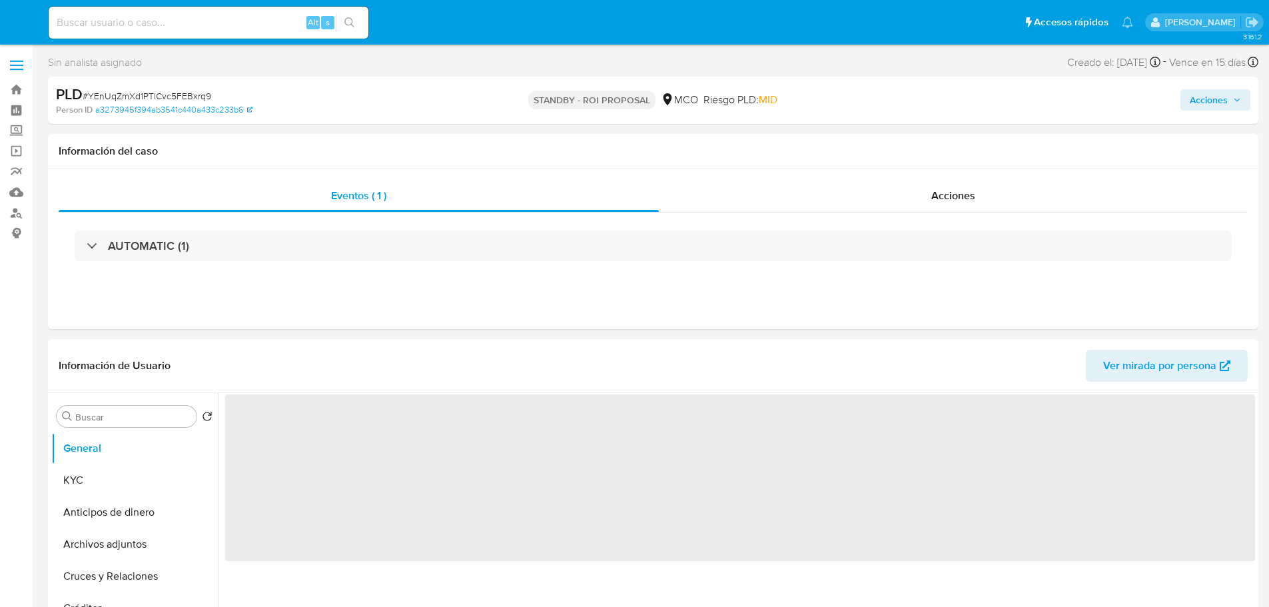
select select "10"
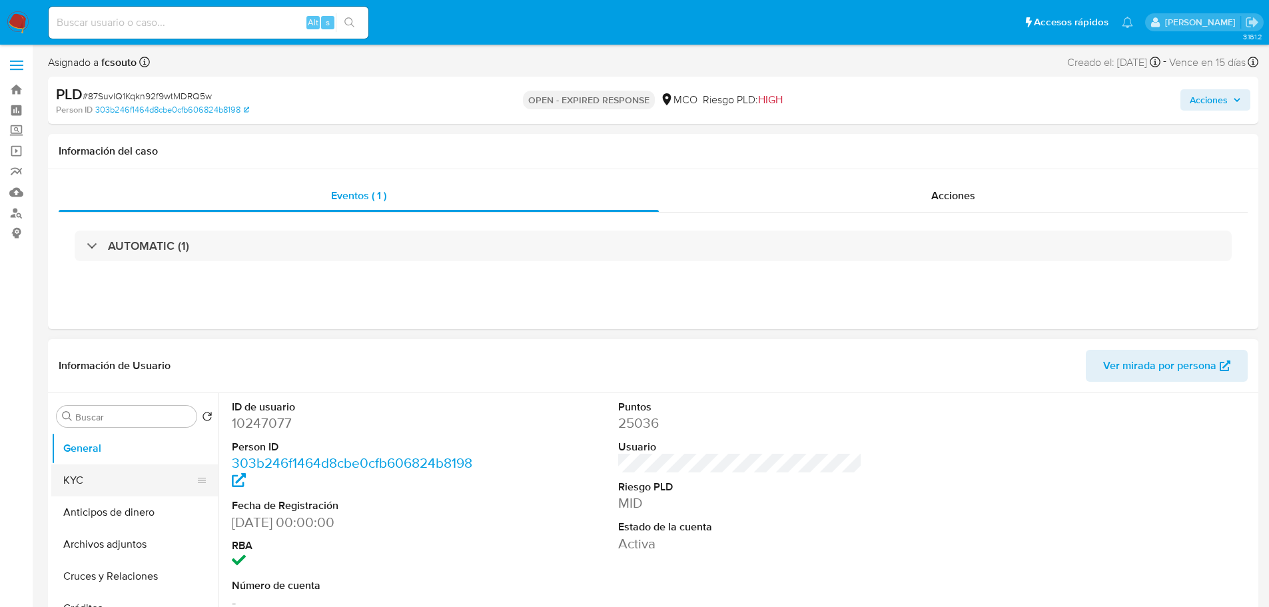
drag, startPoint x: 88, startPoint y: 474, endPoint x: 75, endPoint y: 470, distance: 13.5
click at [87, 473] on button "KYC" at bounding box center [129, 480] width 156 height 32
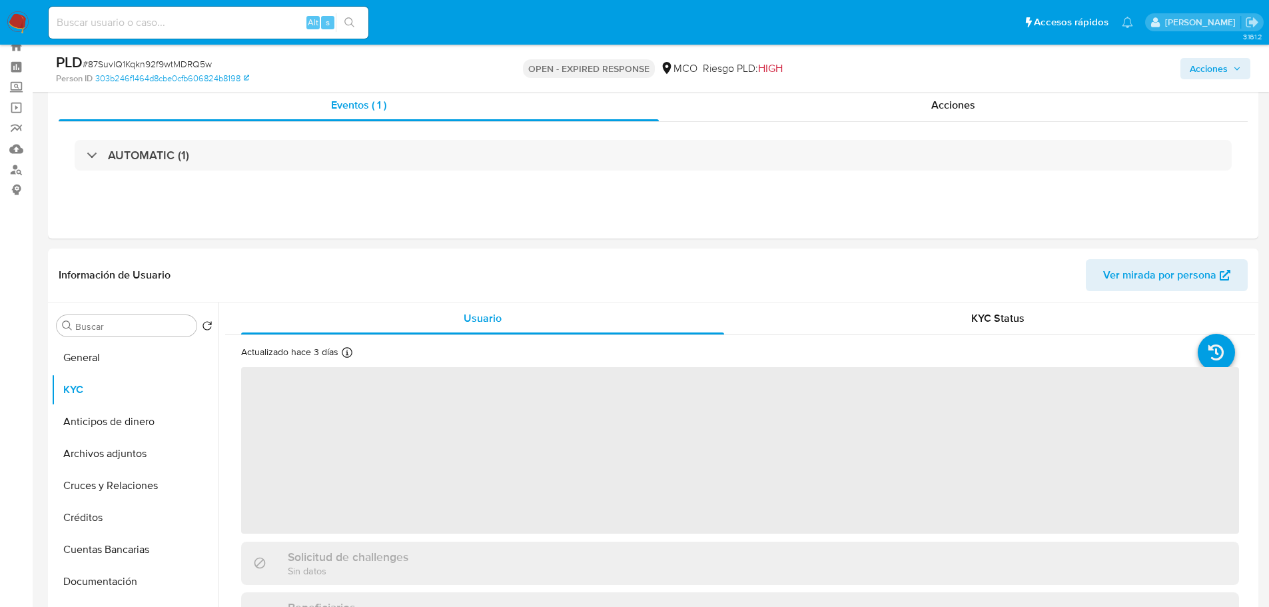
scroll to position [67, 0]
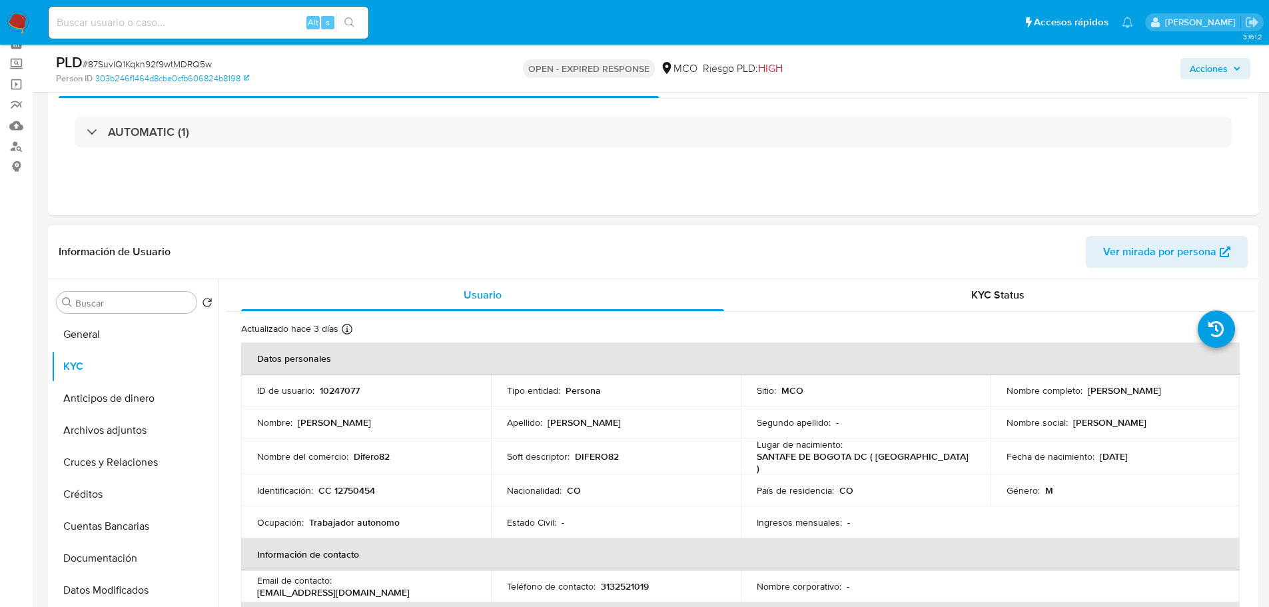
click at [1088, 396] on p "[PERSON_NAME]" at bounding box center [1124, 390] width 73 height 12
click at [733, 197] on div "Eventos ( 1 ) Acciones AUTOMATIC (1)" at bounding box center [653, 135] width 1211 height 160
click at [340, 396] on p "10247077" at bounding box center [340, 390] width 40 height 12
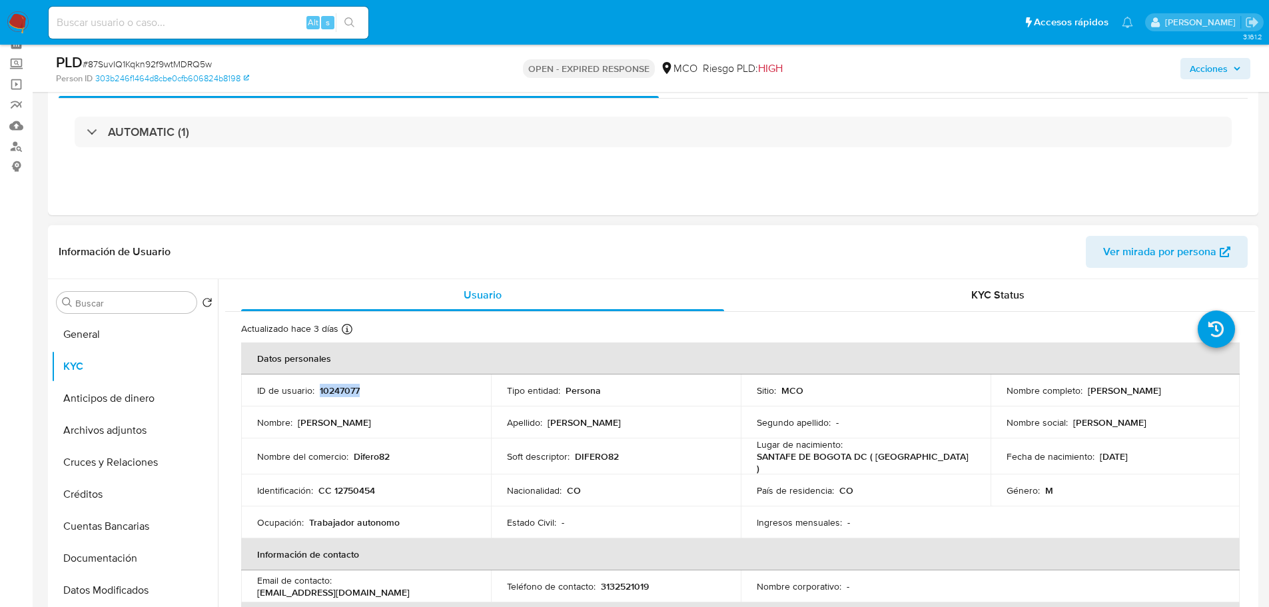
click at [339, 396] on p "10247077" at bounding box center [340, 390] width 40 height 12
click at [342, 391] on p "10247077" at bounding box center [340, 390] width 40 height 12
drag, startPoint x: 407, startPoint y: 410, endPoint x: 400, endPoint y: 406, distance: 7.8
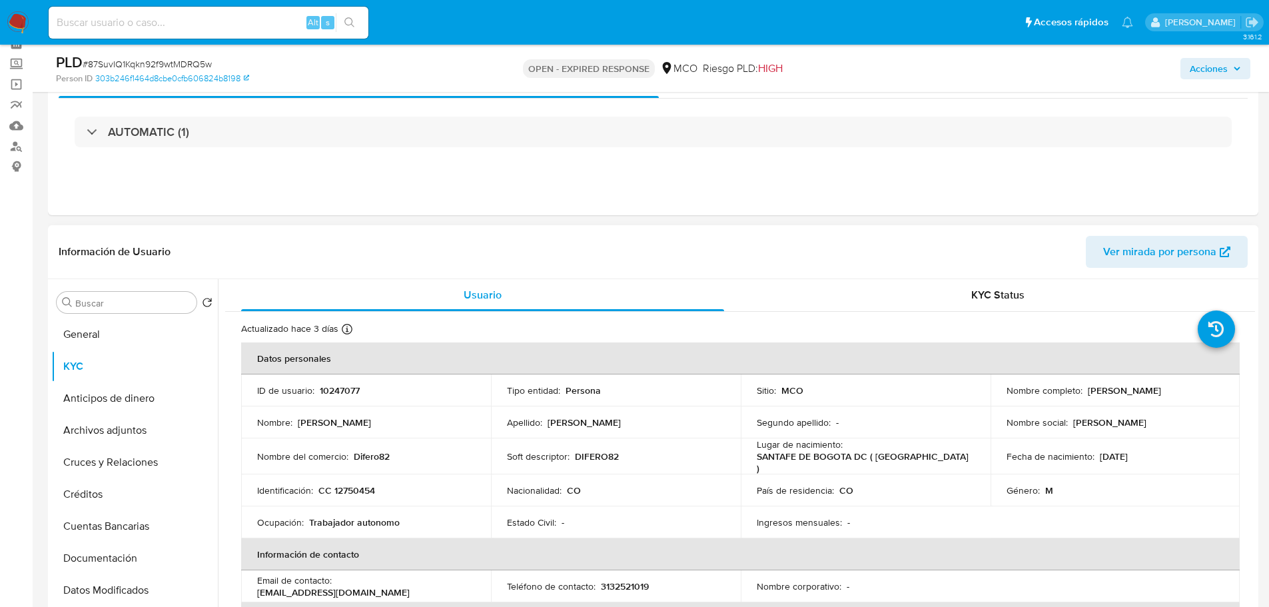
click at [405, 408] on td "Nombre : [PERSON_NAME]" at bounding box center [366, 422] width 250 height 32
click at [343, 384] on p "10247077" at bounding box center [340, 390] width 40 height 12
copy p "10247077"
click at [707, 438] on td "Apellido : [PERSON_NAME]" at bounding box center [616, 422] width 250 height 32
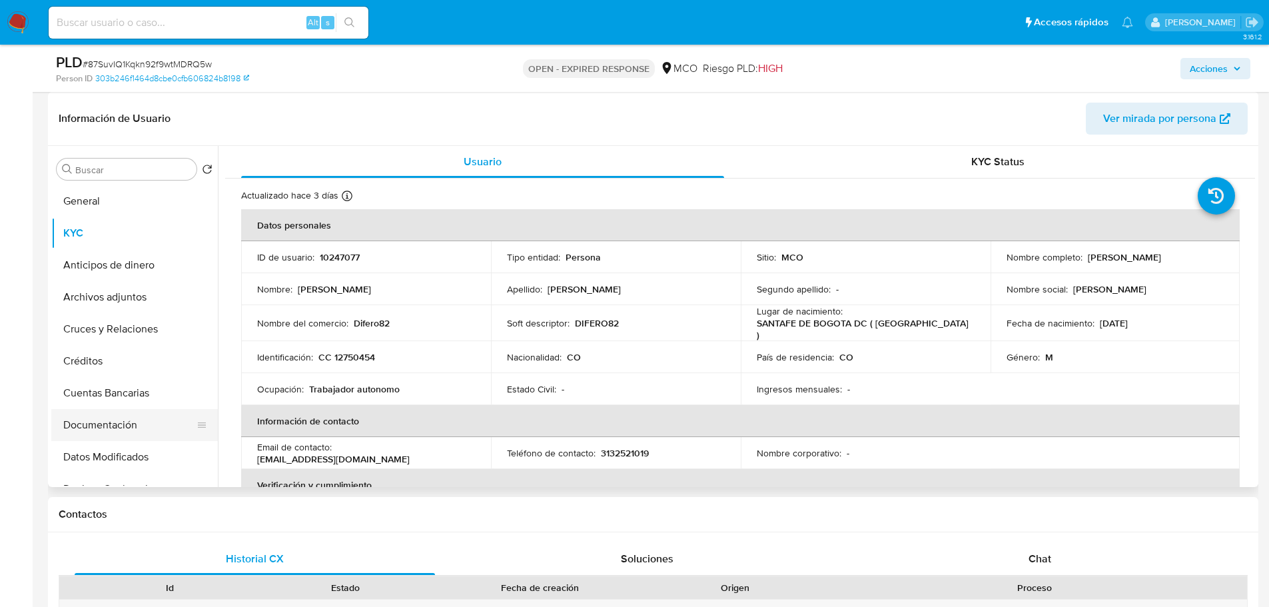
scroll to position [600, 0]
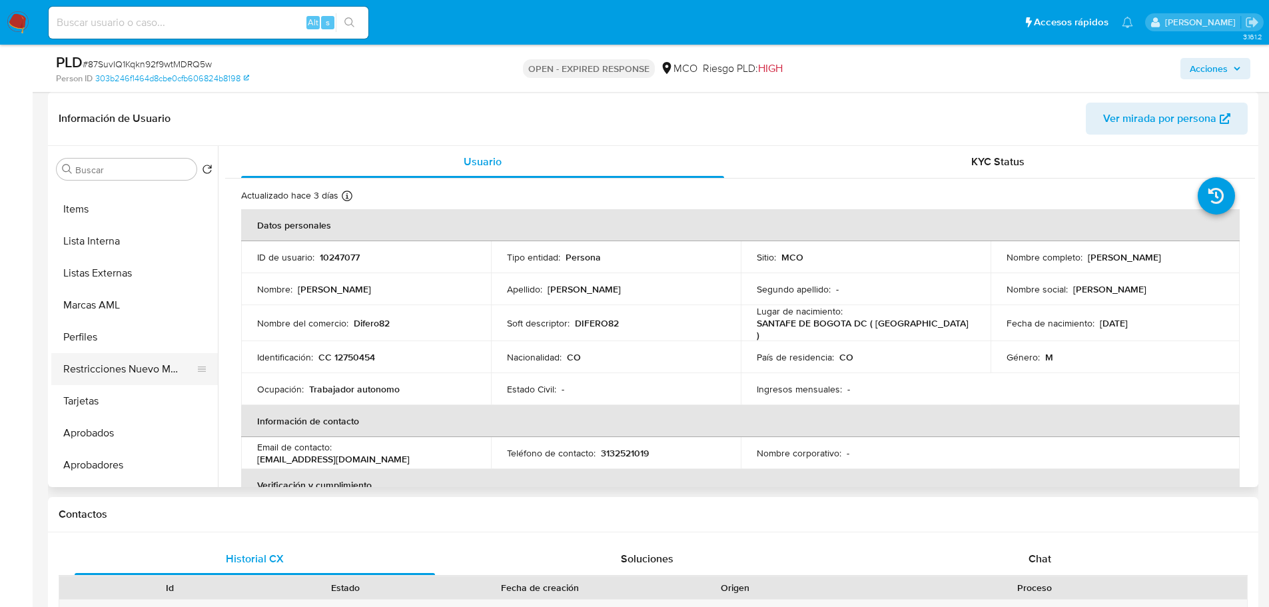
click at [164, 370] on button "Restricciones Nuevo Mundo" at bounding box center [129, 369] width 156 height 32
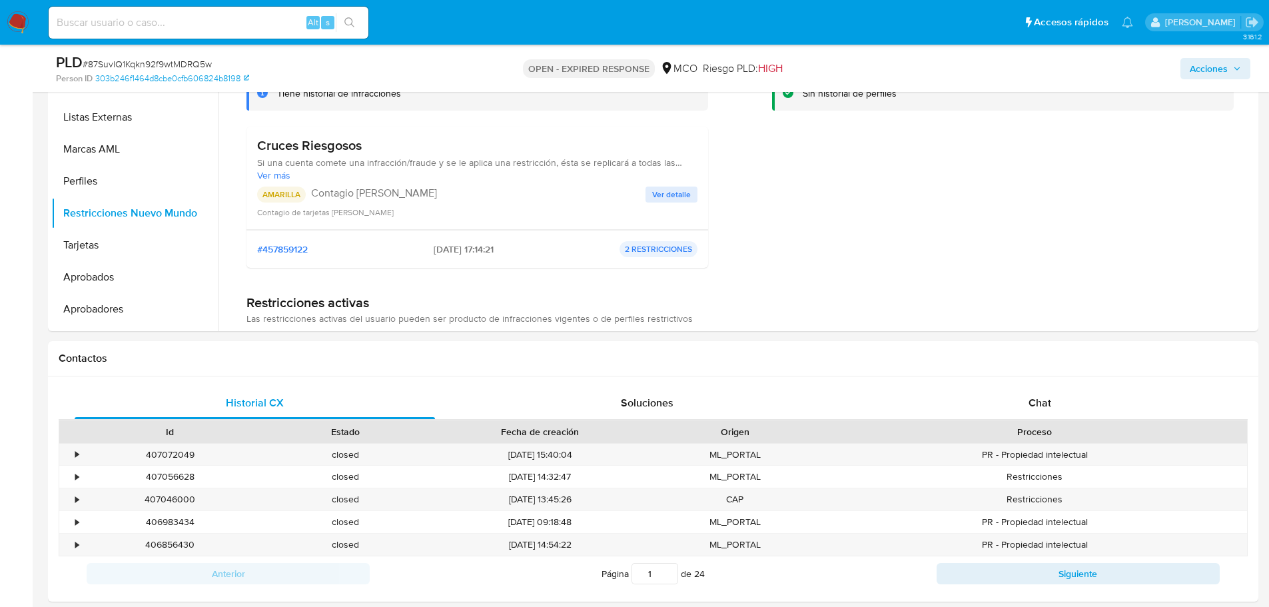
scroll to position [533, 0]
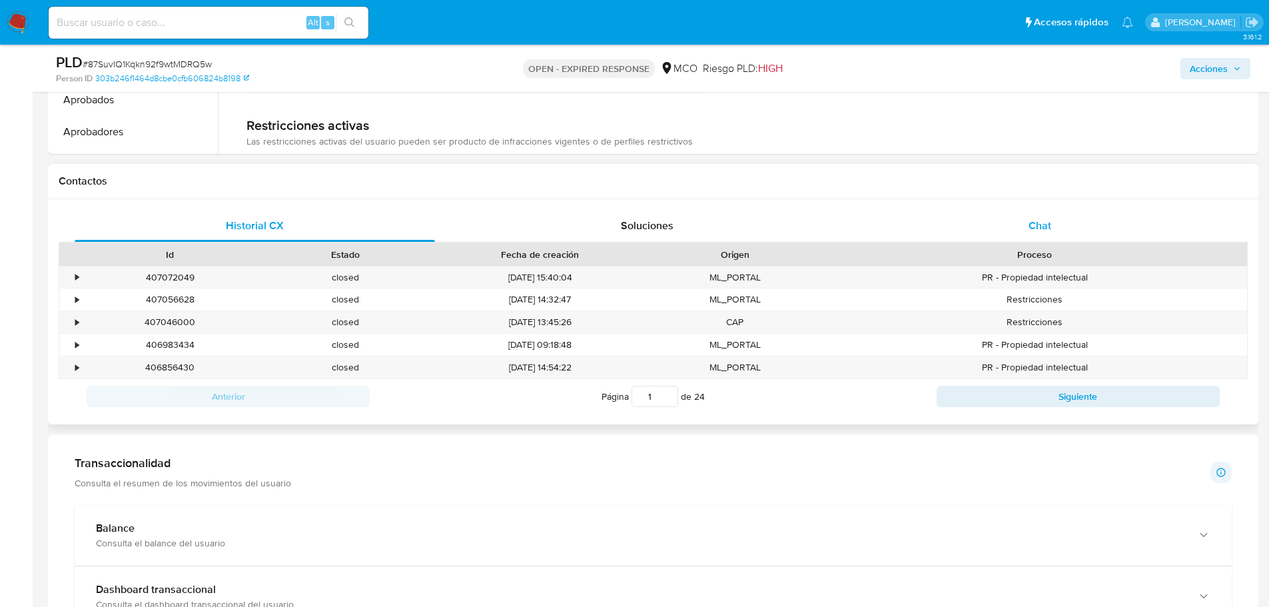
click at [1041, 223] on span "Chat" at bounding box center [1040, 225] width 23 height 15
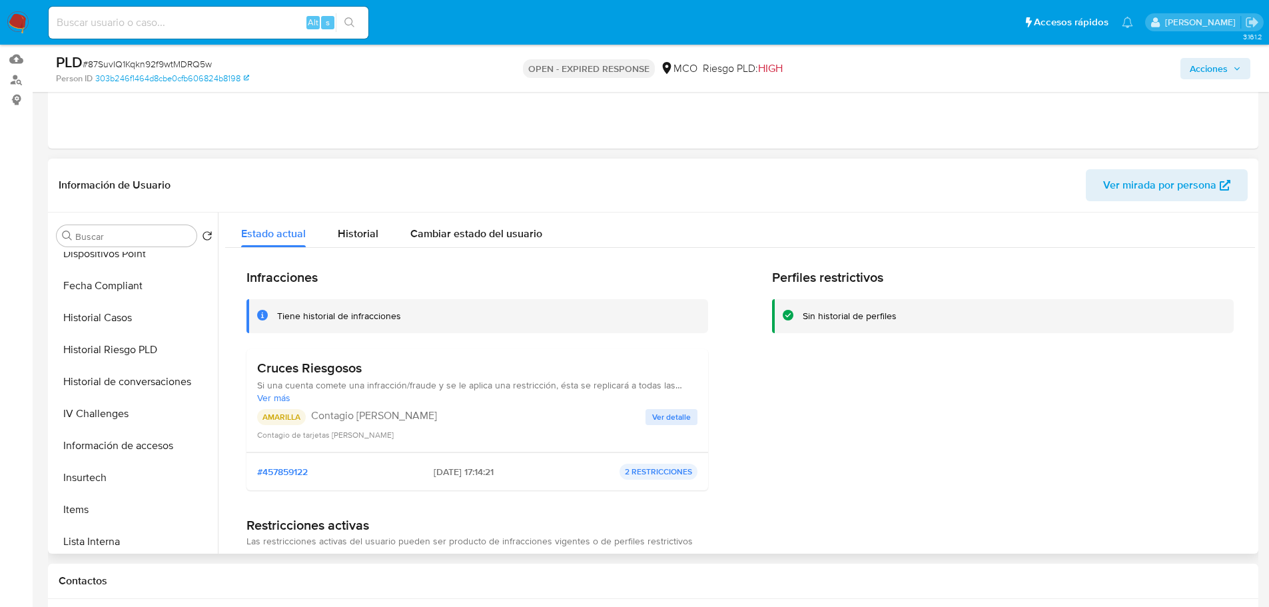
scroll to position [360, 0]
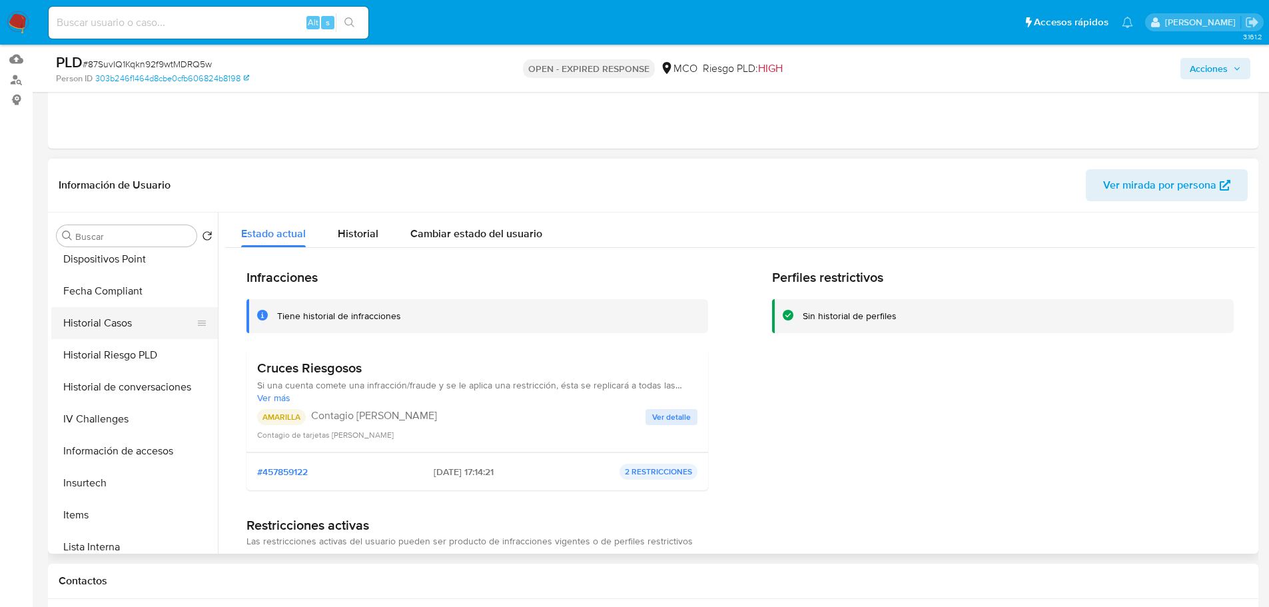
click at [123, 326] on button "Historial Casos" at bounding box center [129, 323] width 156 height 32
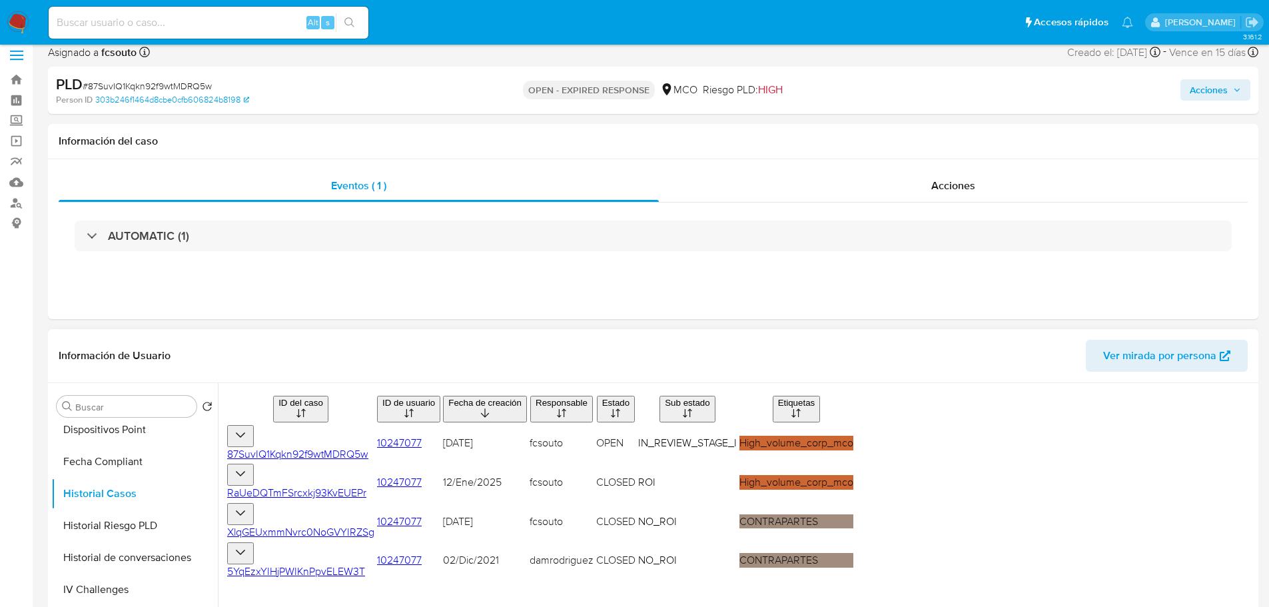
scroll to position [0, 0]
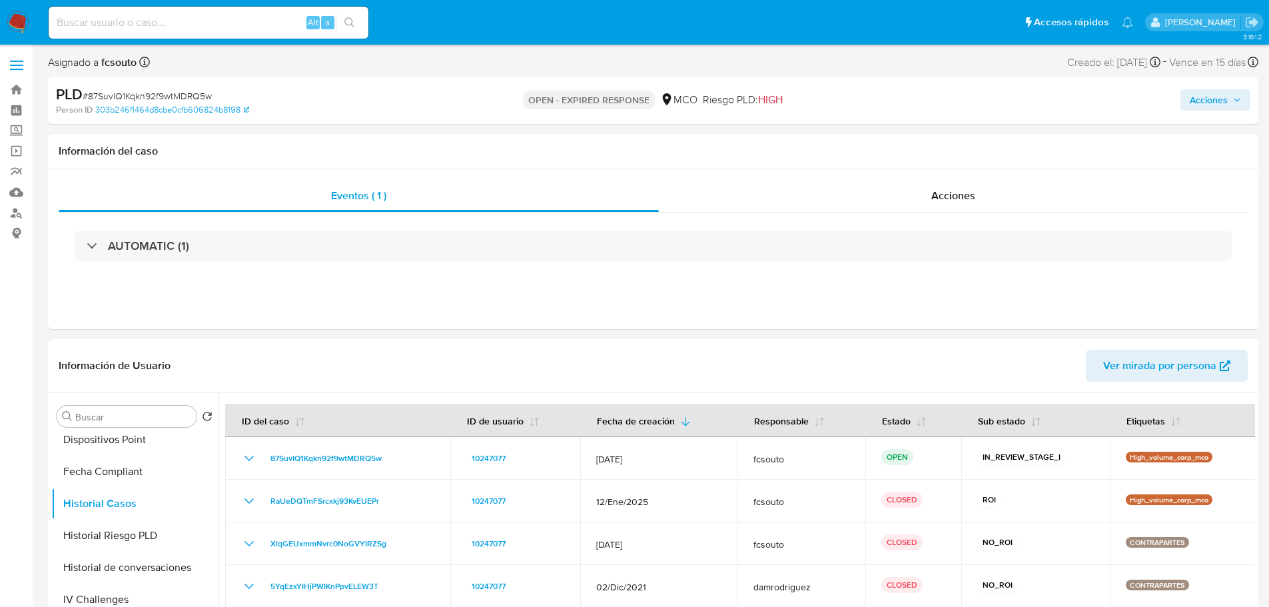
click at [1228, 103] on span "Acciones" at bounding box center [1215, 100] width 51 height 19
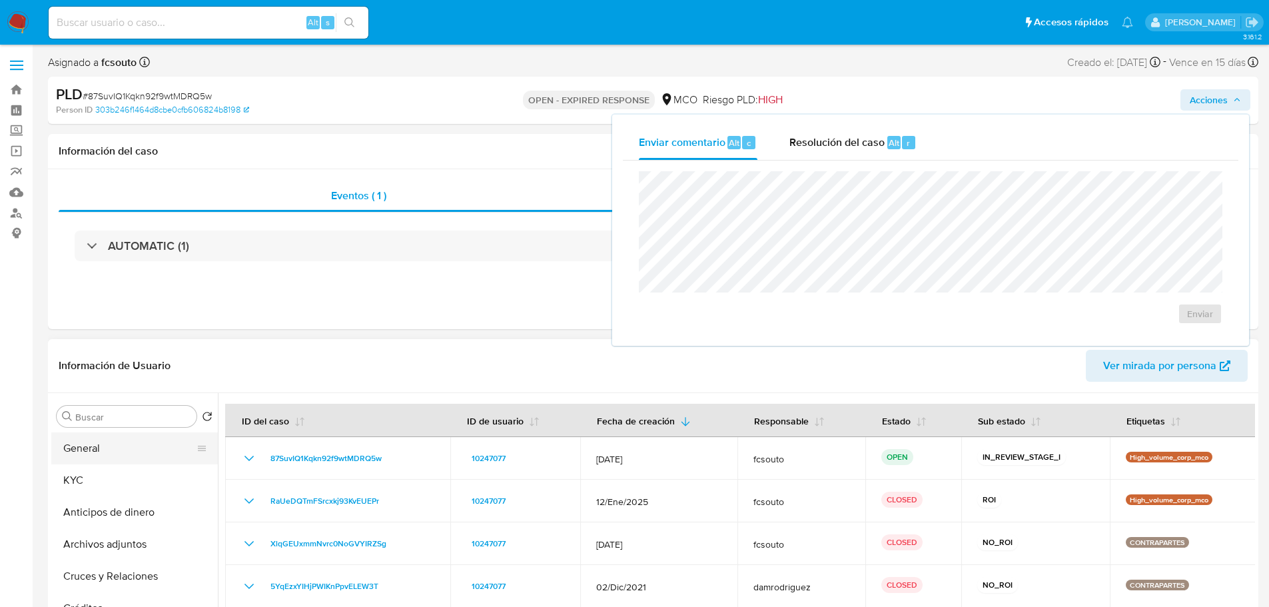
click at [89, 452] on button "General" at bounding box center [129, 448] width 156 height 32
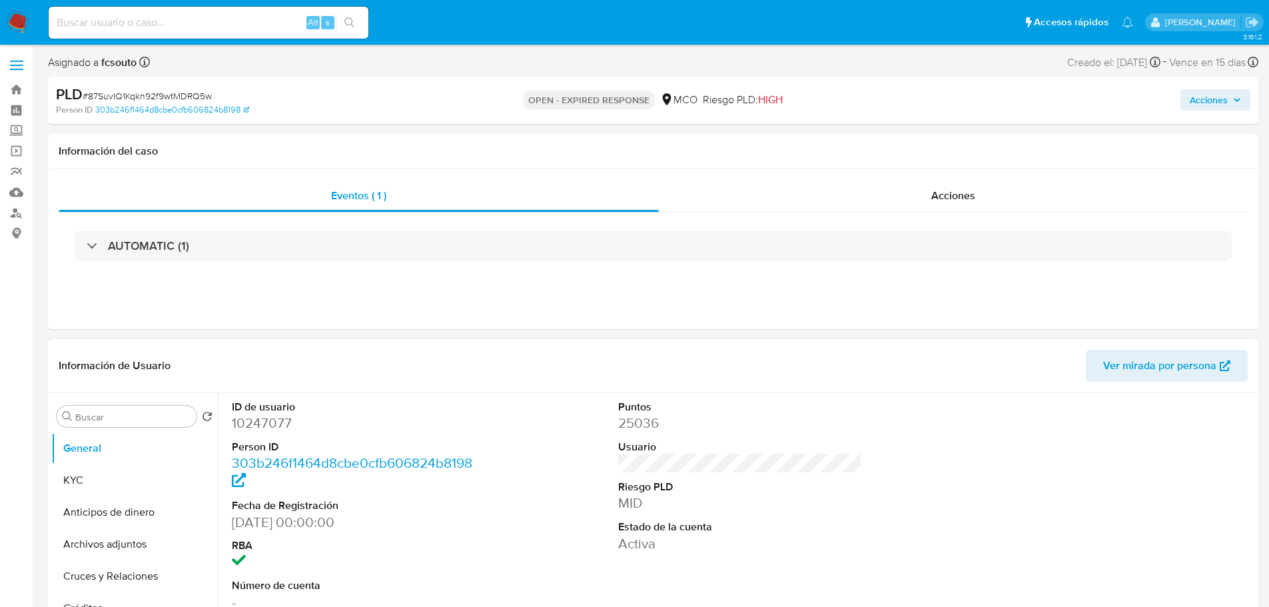
click at [262, 429] on dd "10247077" at bounding box center [354, 423] width 245 height 19
copy dd "10247077"
click at [243, 414] on dd "10247077" at bounding box center [354, 423] width 245 height 19
click at [266, 424] on dd "10247077" at bounding box center [354, 423] width 245 height 19
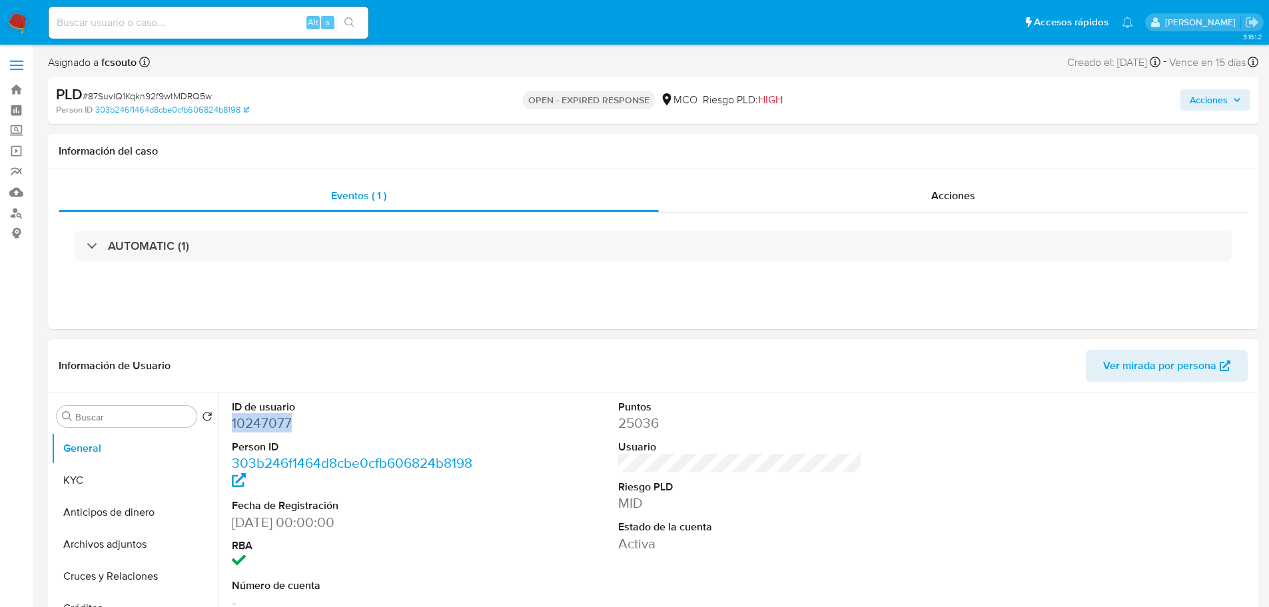
click at [266, 424] on dd "10247077" at bounding box center [354, 423] width 245 height 19
copy dd "10247077"
click at [256, 426] on dd "10247077" at bounding box center [354, 423] width 245 height 19
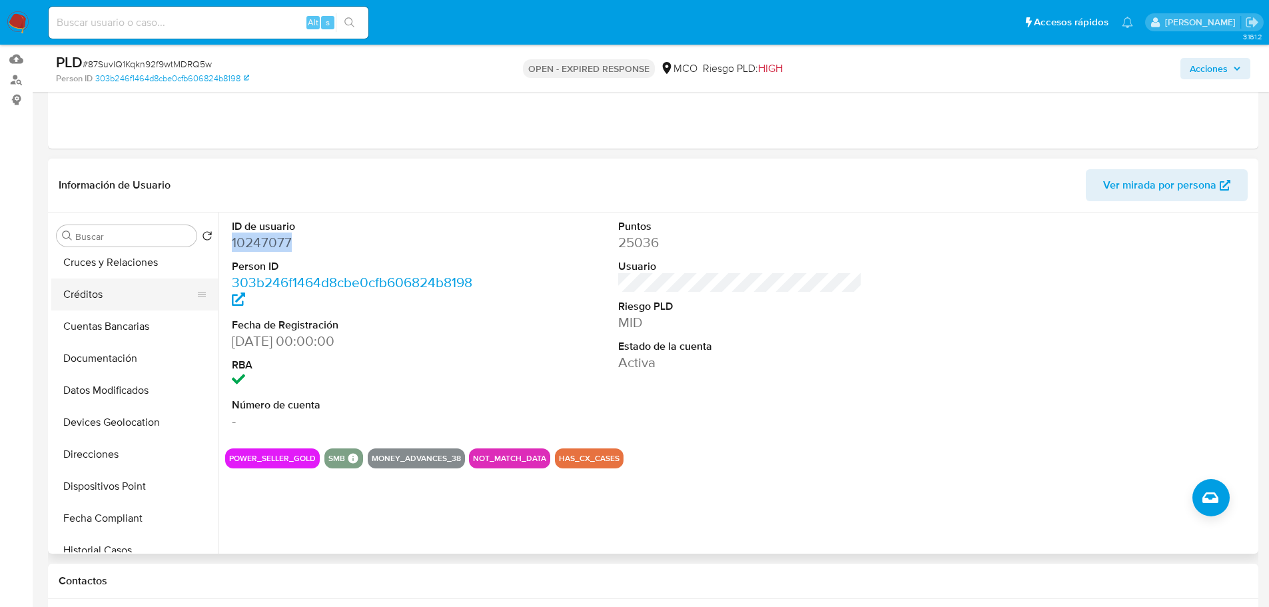
scroll to position [200, 0]
click at [117, 479] on button "Historial Casos" at bounding box center [129, 484] width 156 height 32
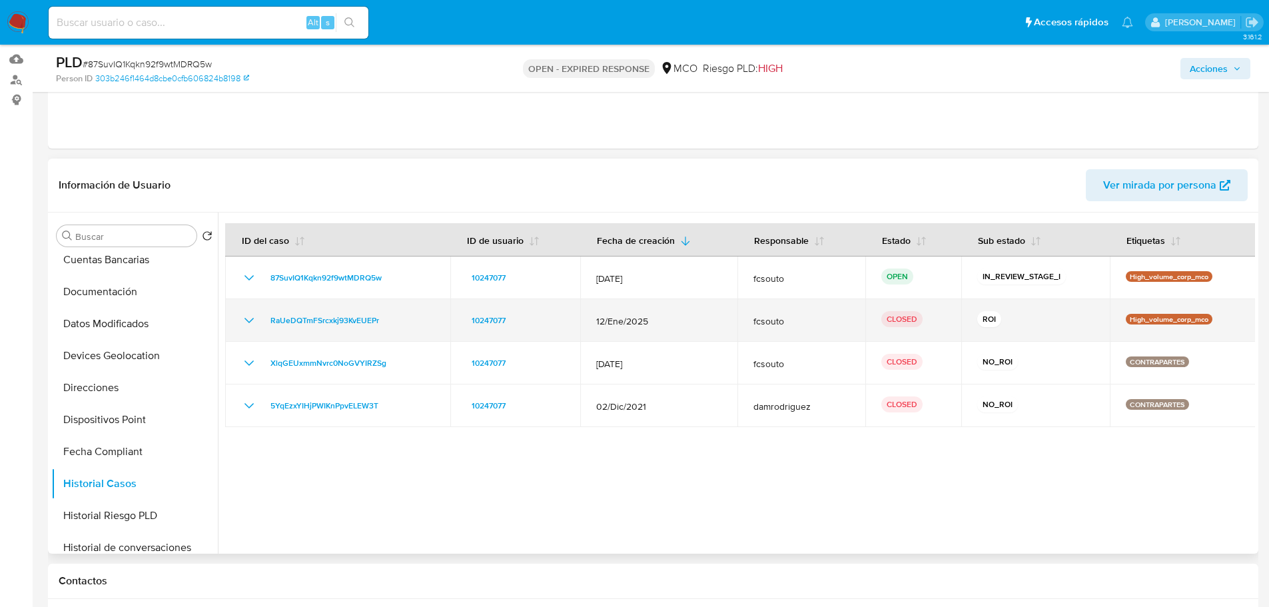
click at [249, 322] on icon "Mostrar/Ocultar" at bounding box center [249, 320] width 16 height 16
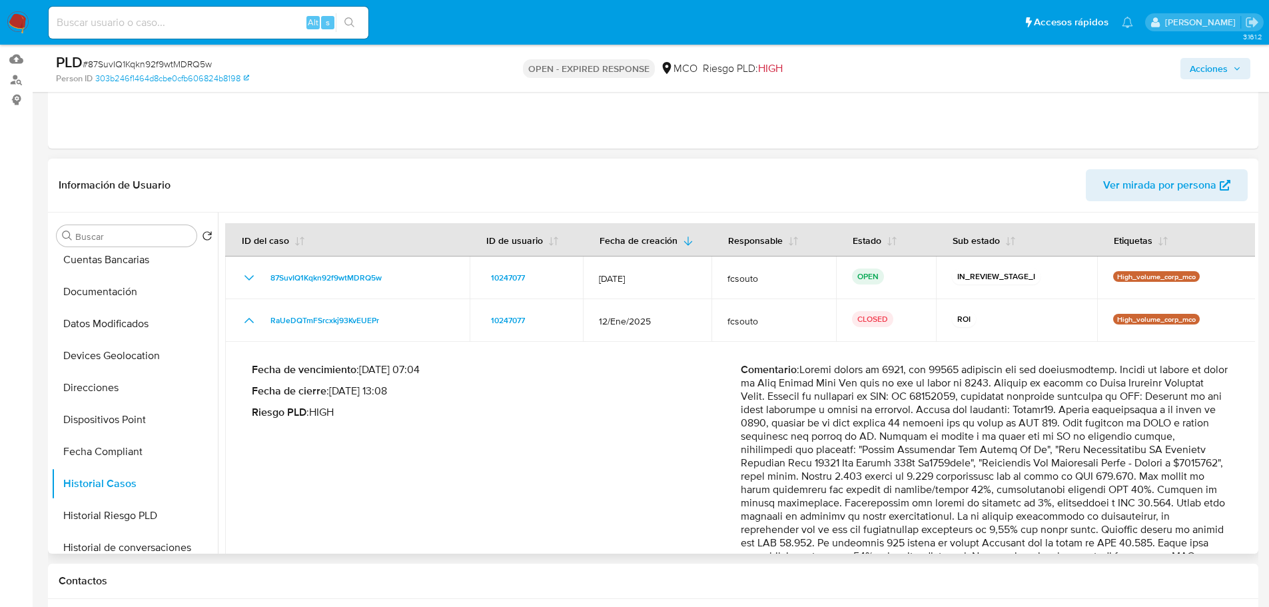
drag, startPoint x: 991, startPoint y: 410, endPoint x: 1003, endPoint y: 416, distance: 13.7
click at [1003, 416] on p "Comentario :" at bounding box center [985, 496] width 489 height 266
drag, startPoint x: 989, startPoint y: 435, endPoint x: 1024, endPoint y: 463, distance: 44.5
click at [1024, 463] on p "Comentario :" at bounding box center [985, 496] width 489 height 266
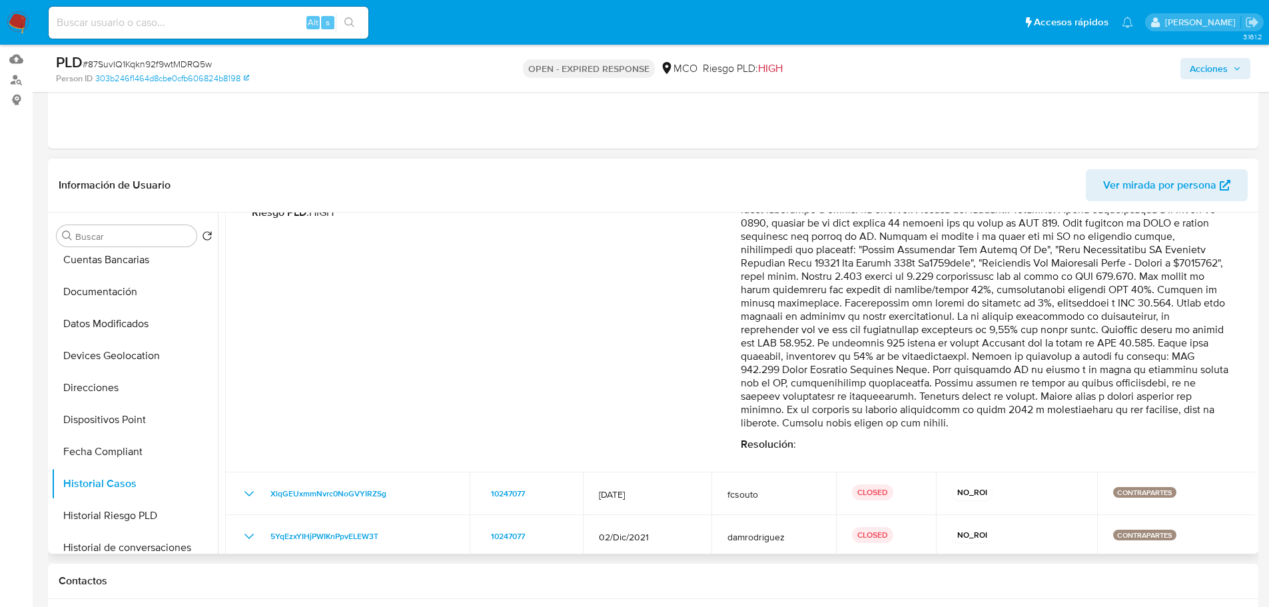
scroll to position [133, 0]
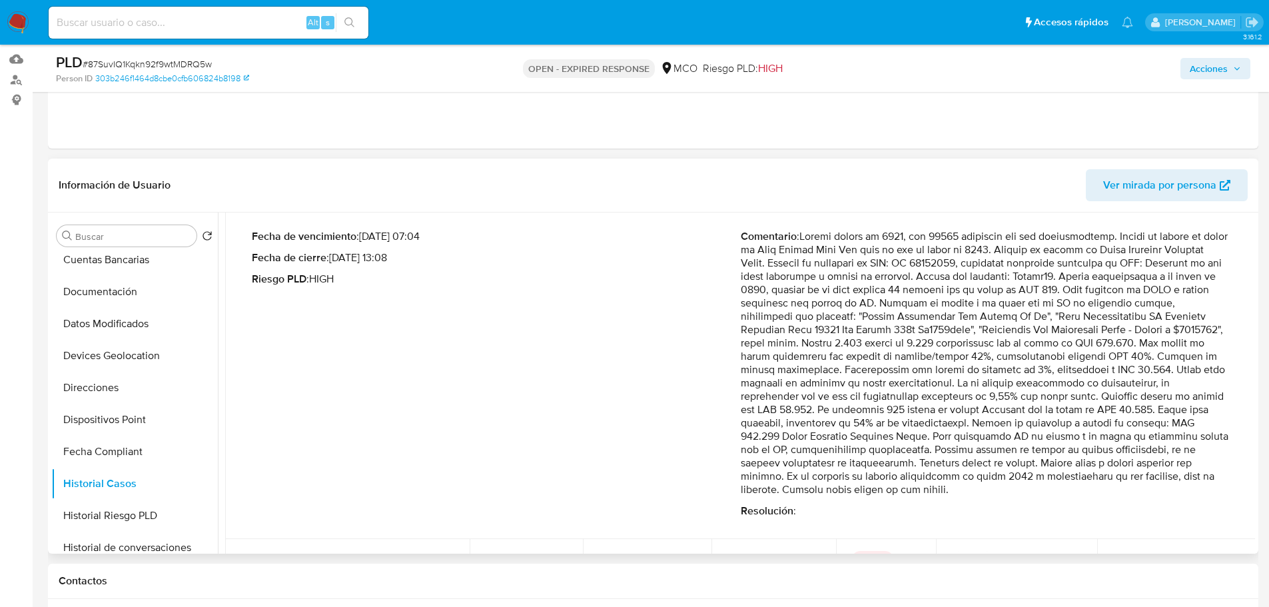
drag, startPoint x: 995, startPoint y: 450, endPoint x: 1088, endPoint y: 432, distance: 94.3
click at [1088, 432] on p "Comentario :" at bounding box center [985, 363] width 489 height 266
click at [849, 310] on p "Comentario :" at bounding box center [985, 363] width 489 height 266
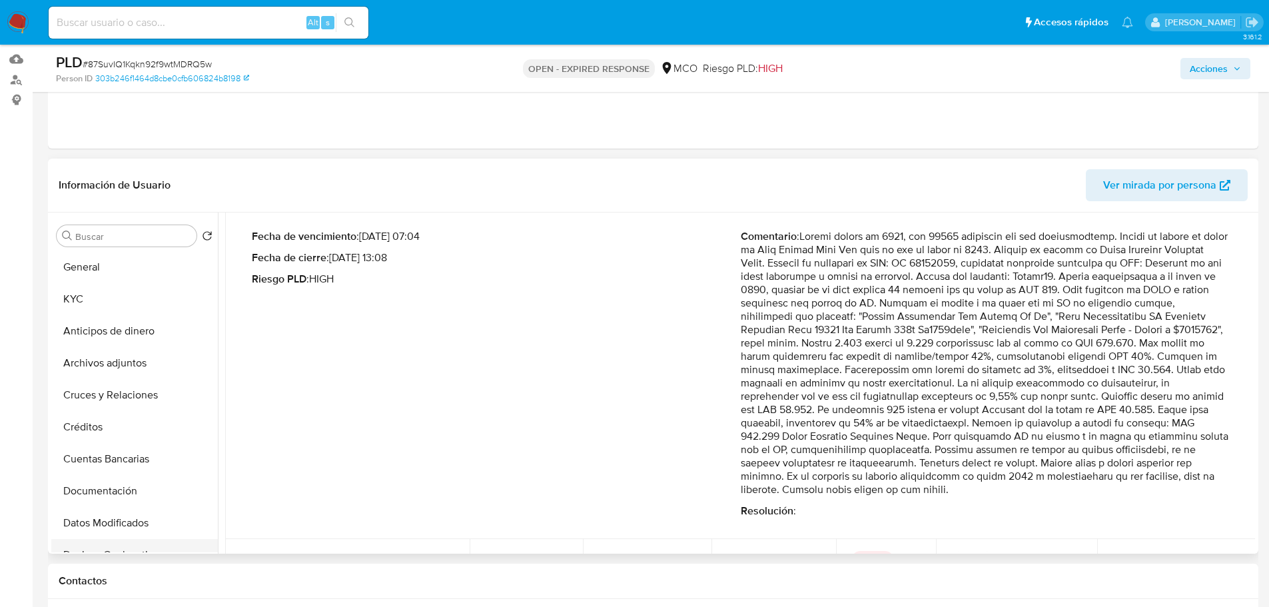
scroll to position [0, 0]
click at [103, 369] on button "Archivos adjuntos" at bounding box center [129, 364] width 156 height 32
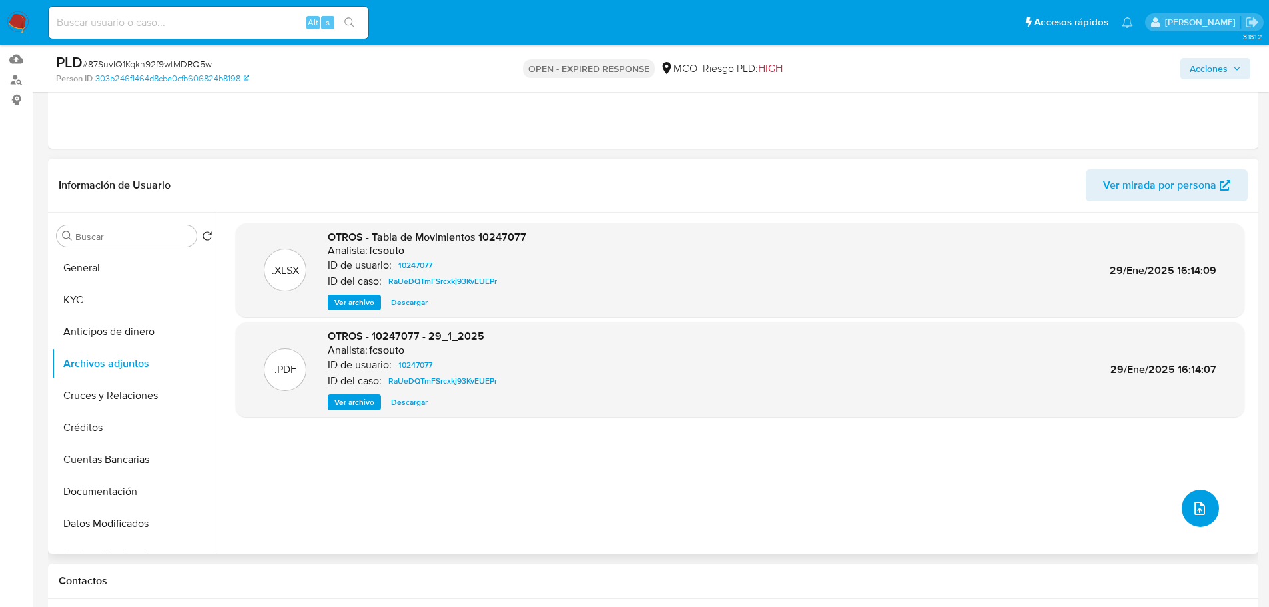
click at [1203, 510] on button "upload-file" at bounding box center [1200, 508] width 37 height 37
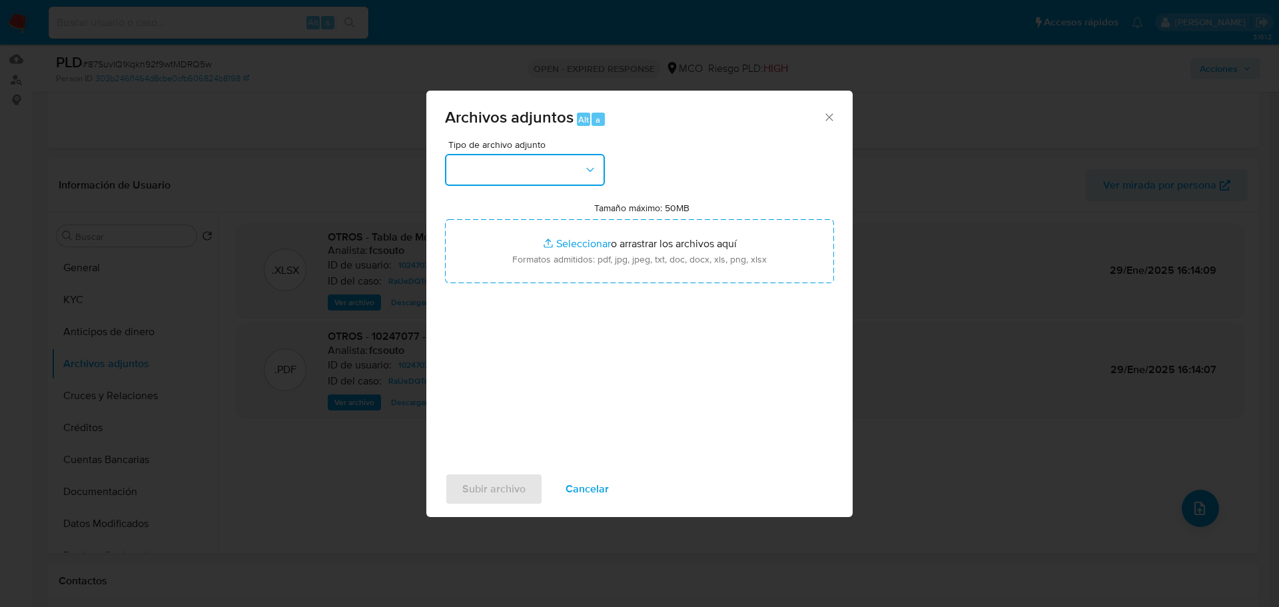
click at [540, 164] on button "button" at bounding box center [525, 170] width 160 height 32
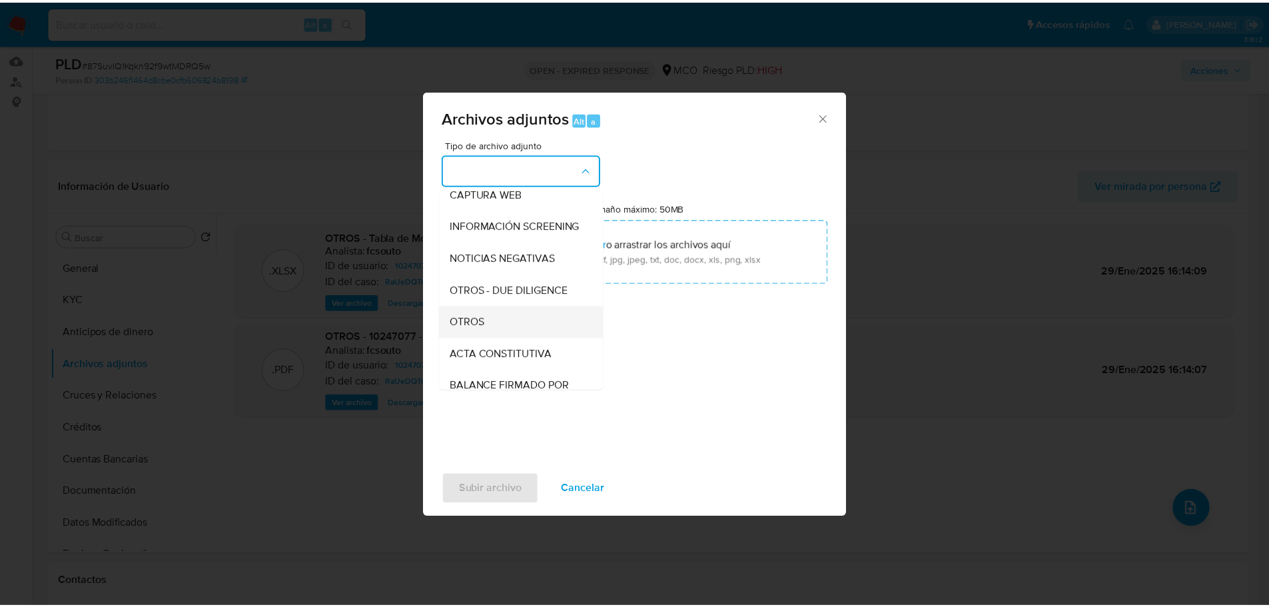
scroll to position [133, 0]
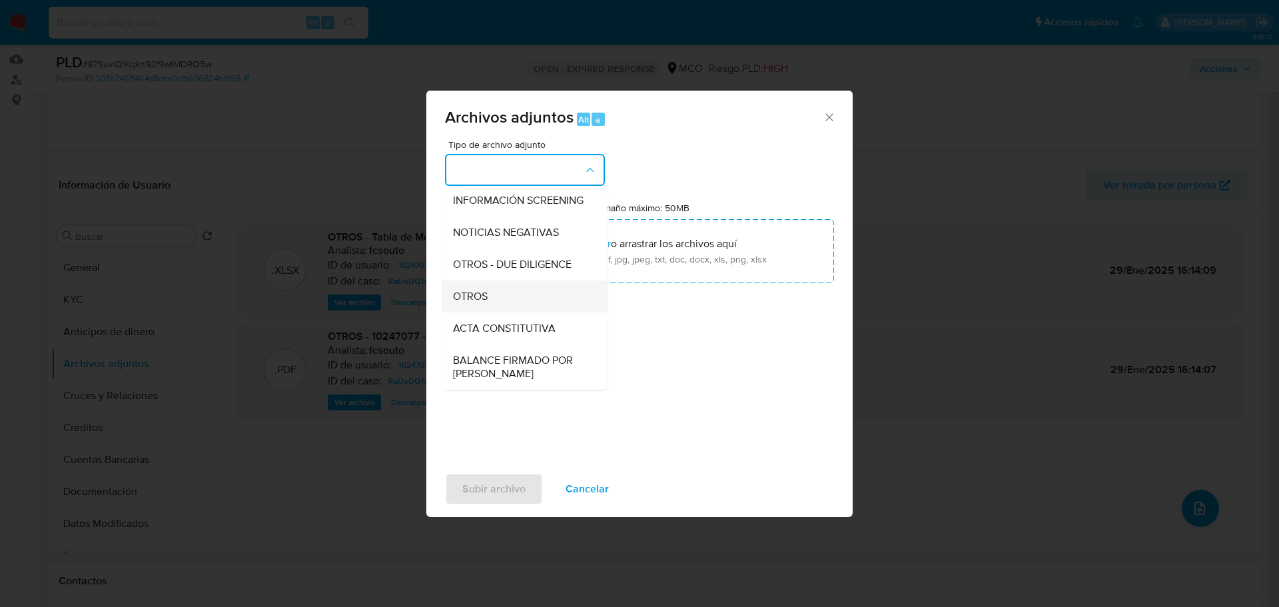
click at [517, 312] on div "OTROS" at bounding box center [521, 296] width 136 height 32
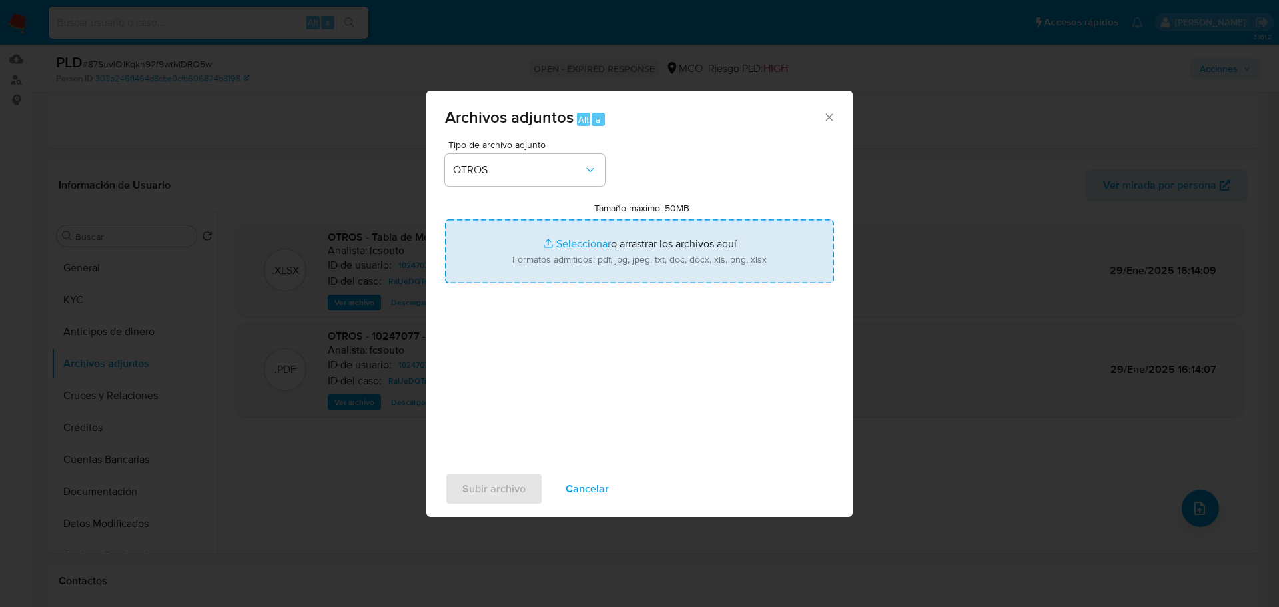
click at [626, 247] on input "Tamaño máximo: 50MB Seleccionar archivos" at bounding box center [639, 251] width 389 height 64
type input "C:\fakepath\10247077 - 25_9_2025.pdf"
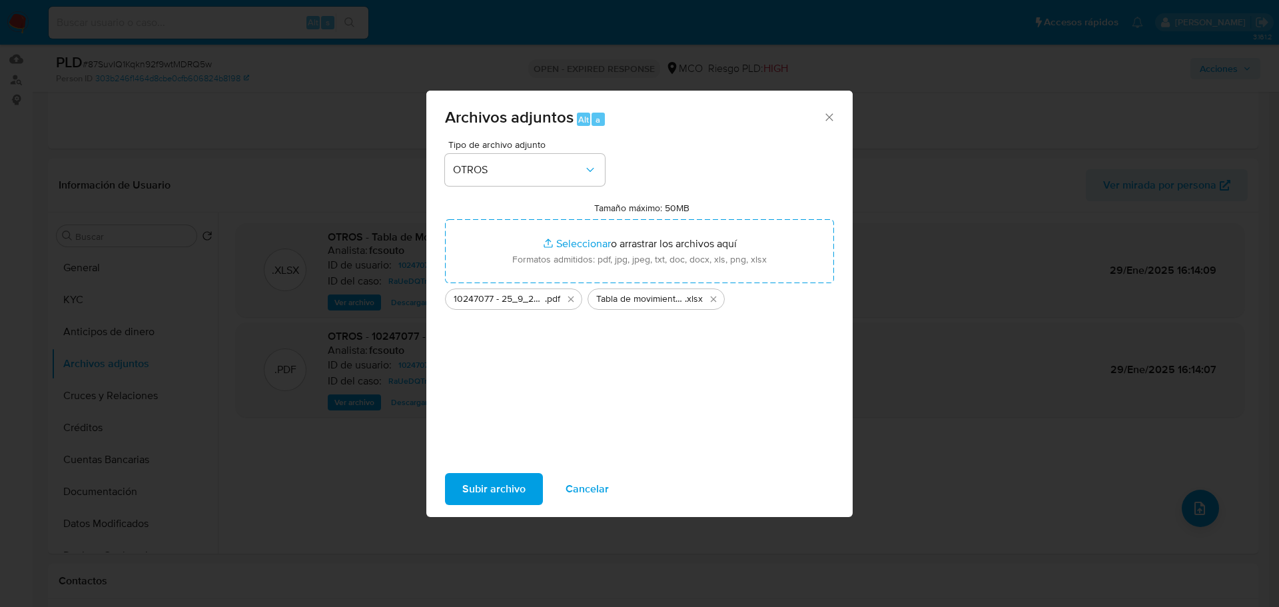
click at [500, 486] on span "Subir archivo" at bounding box center [493, 488] width 63 height 29
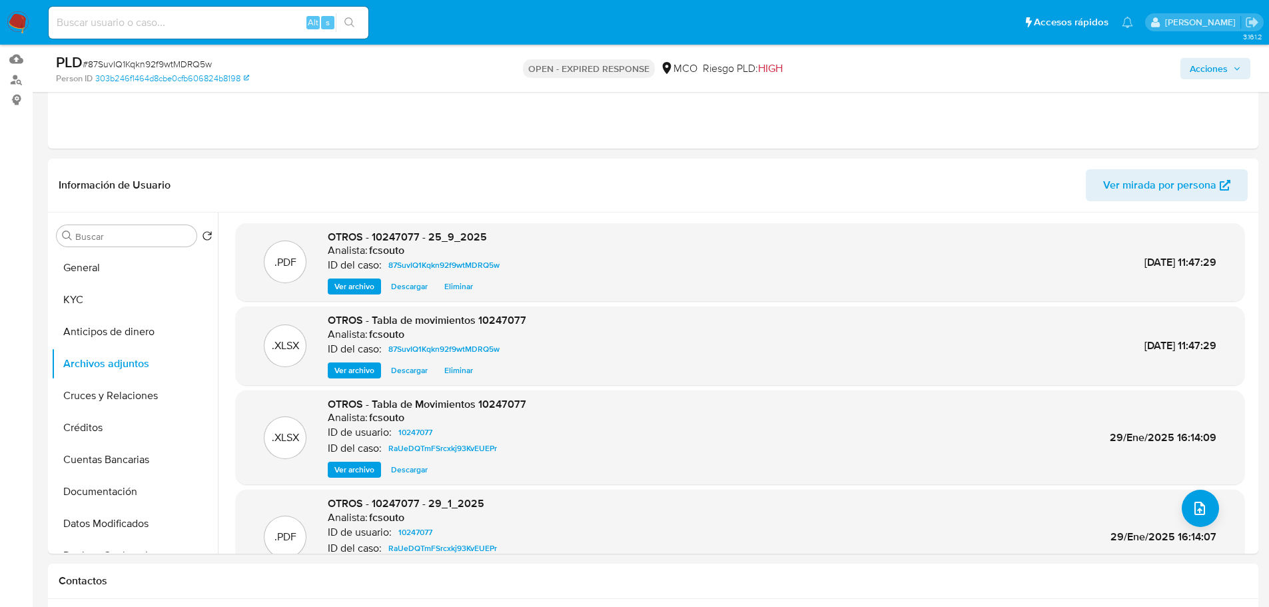
drag, startPoint x: 1231, startPoint y: 78, endPoint x: 1221, endPoint y: 80, distance: 9.5
click at [1230, 77] on button "Acciones" at bounding box center [1216, 68] width 70 height 21
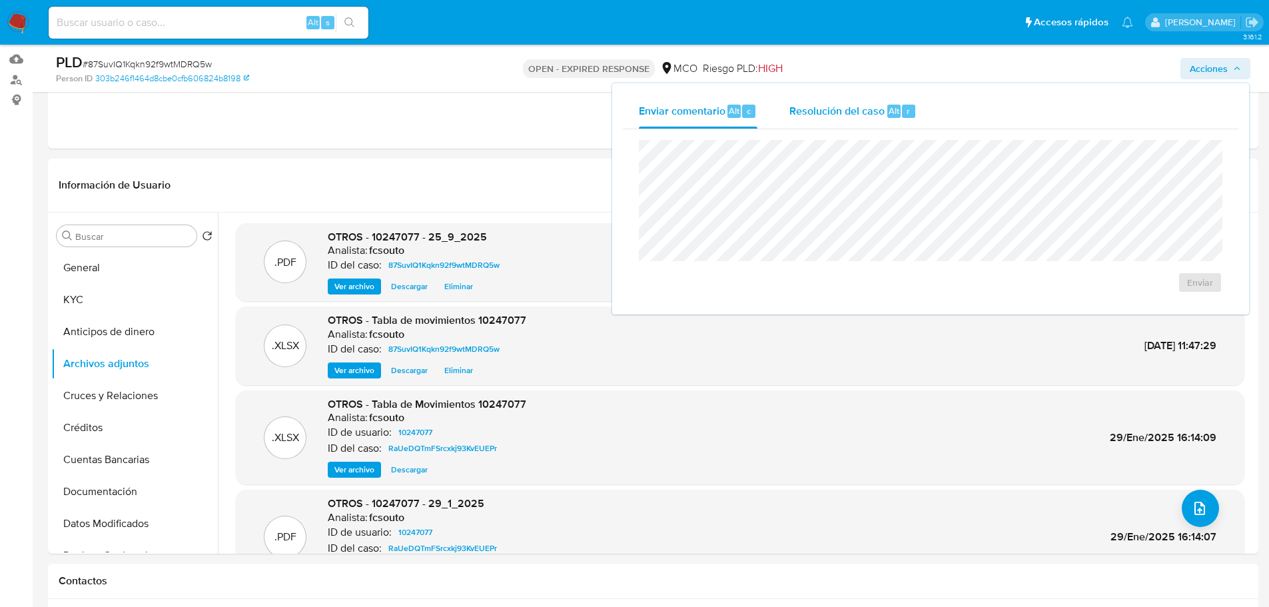
click at [833, 111] on span "Resolución del caso" at bounding box center [836, 110] width 95 height 15
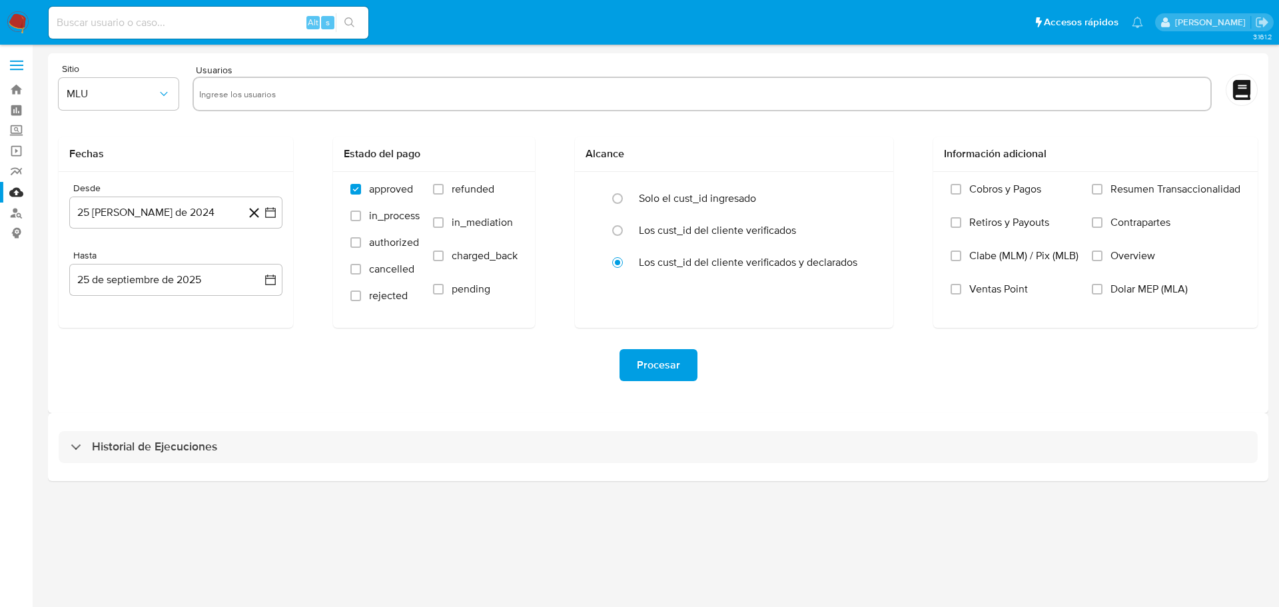
click at [256, 93] on input "text" at bounding box center [702, 93] width 1006 height 21
paste input "10247077"
type input "10247077"
click at [149, 101] on button "MLU" at bounding box center [119, 94] width 120 height 32
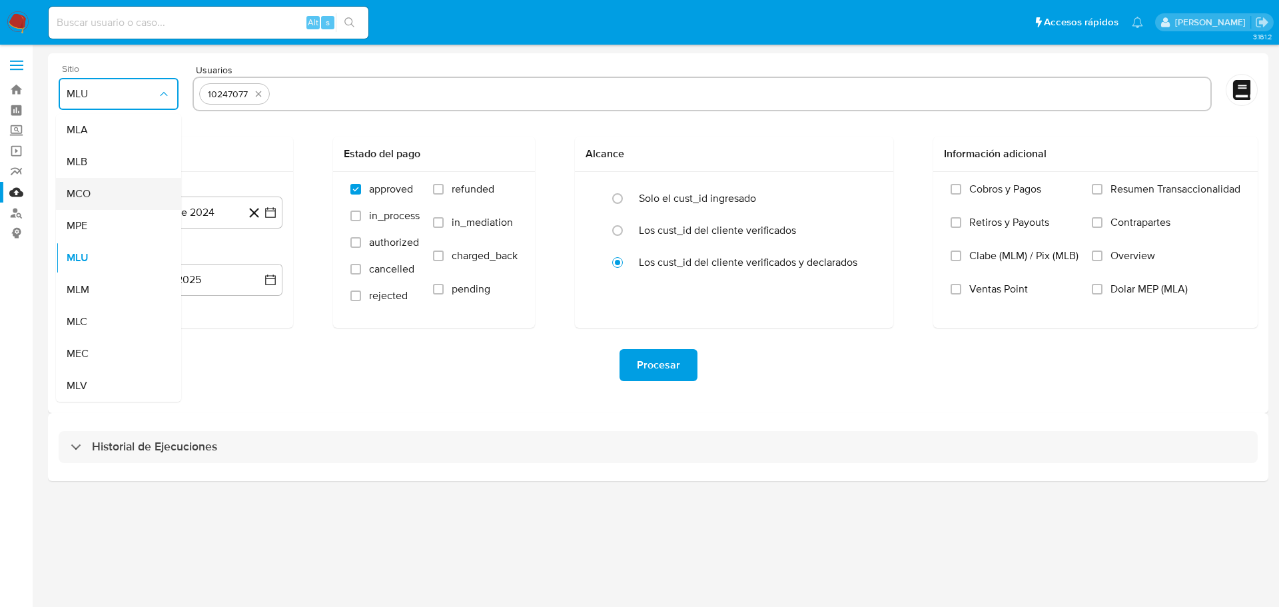
click at [155, 189] on div "MCO" at bounding box center [115, 194] width 96 height 32
click at [270, 213] on icon "button" at bounding box center [270, 212] width 13 height 13
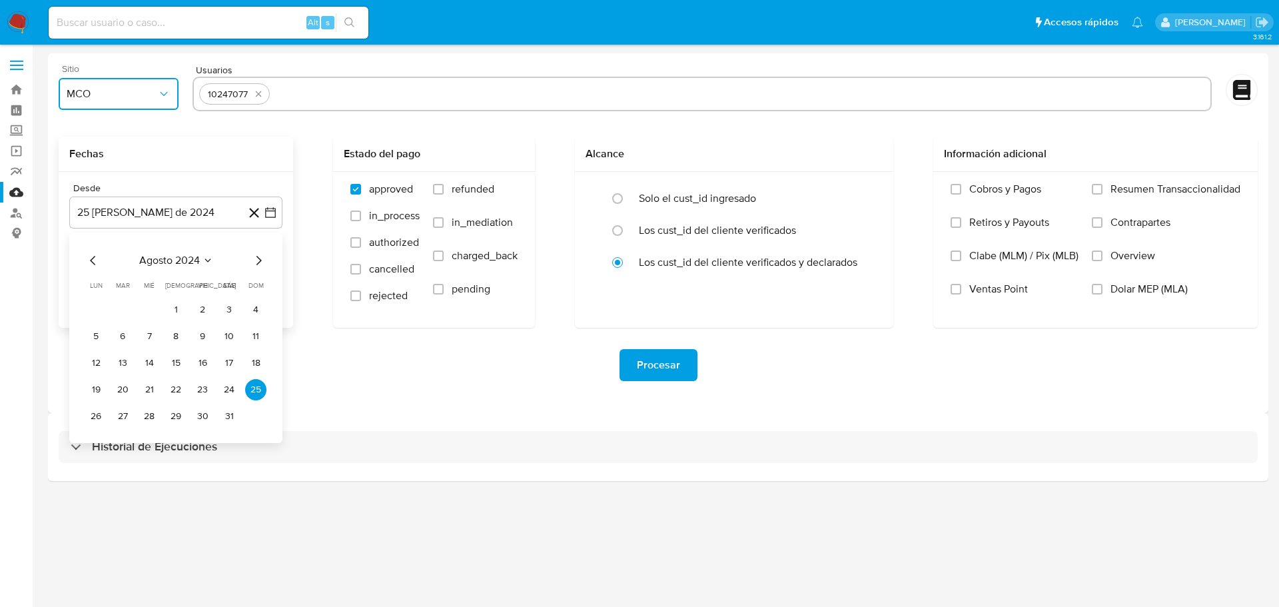
click at [259, 258] on icon "Mes siguiente" at bounding box center [258, 260] width 5 height 9
click at [169, 390] on button "19" at bounding box center [175, 389] width 21 height 21
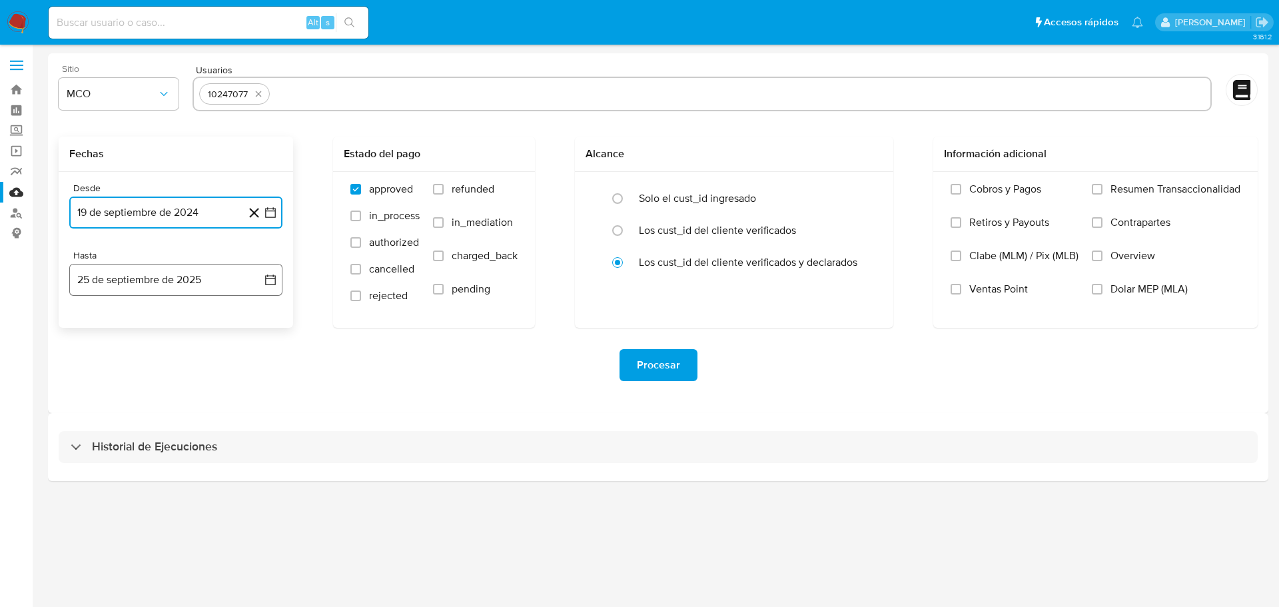
click at [266, 279] on icon "button" at bounding box center [270, 279] width 13 height 13
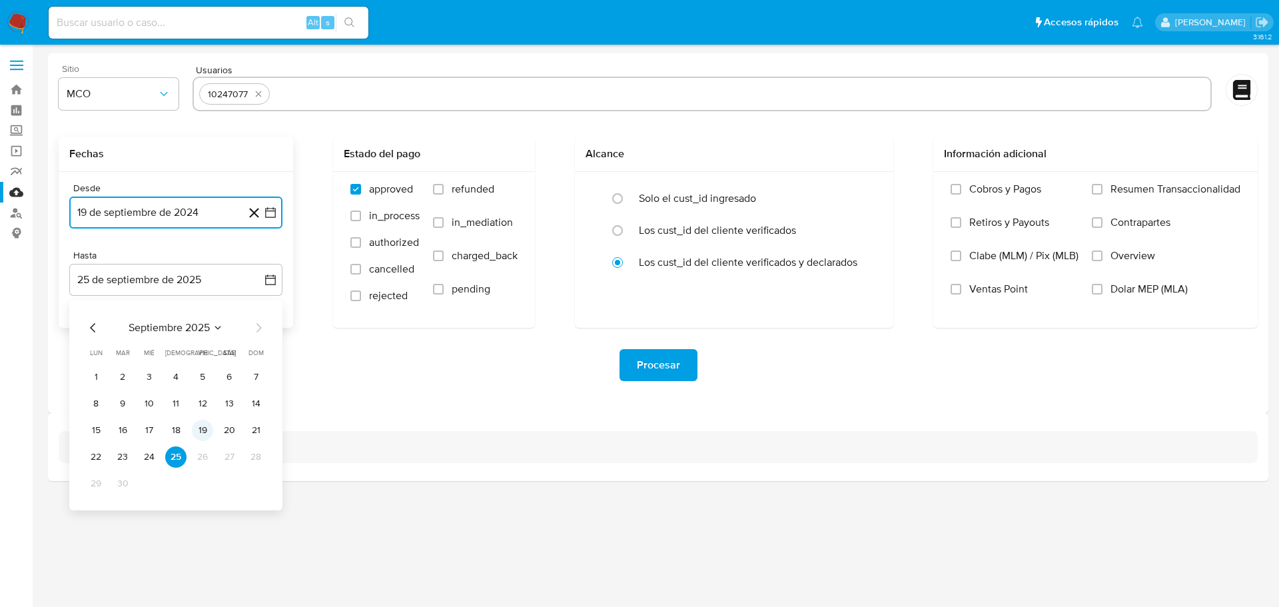
click at [199, 429] on button "19" at bounding box center [202, 430] width 21 height 21
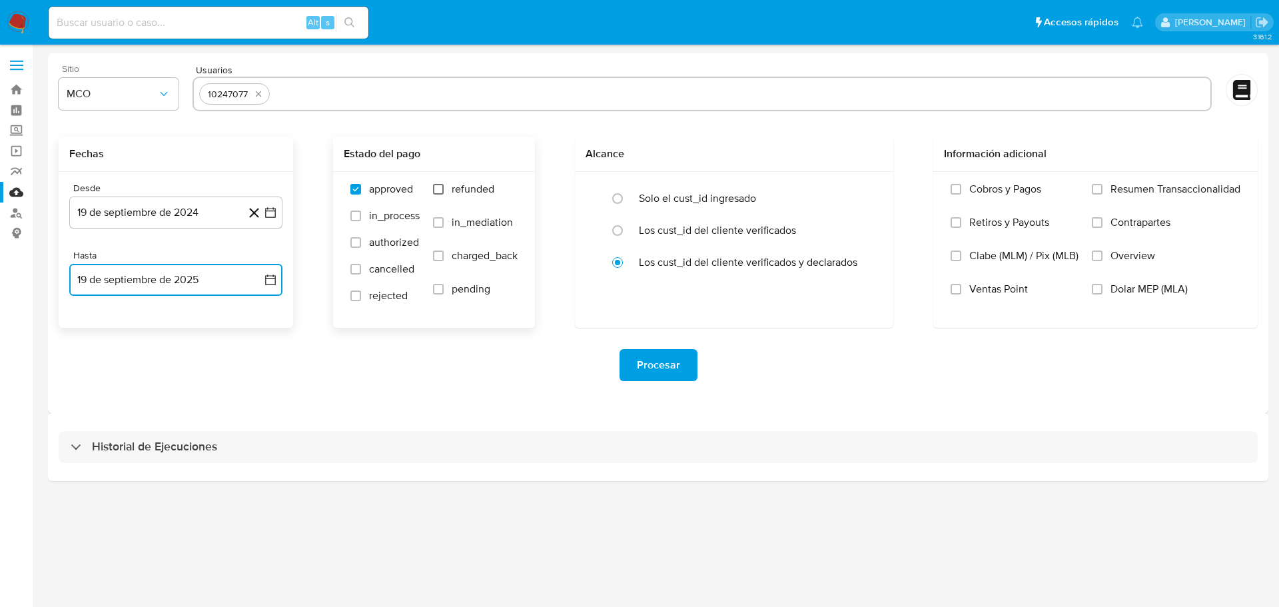
click at [438, 187] on input "refunded" at bounding box center [438, 189] width 11 height 11
checkbox input "true"
click at [437, 255] on input "charged_back" at bounding box center [438, 256] width 11 height 11
checkbox input "true"
click at [648, 362] on span "Procesar" at bounding box center [658, 364] width 43 height 29
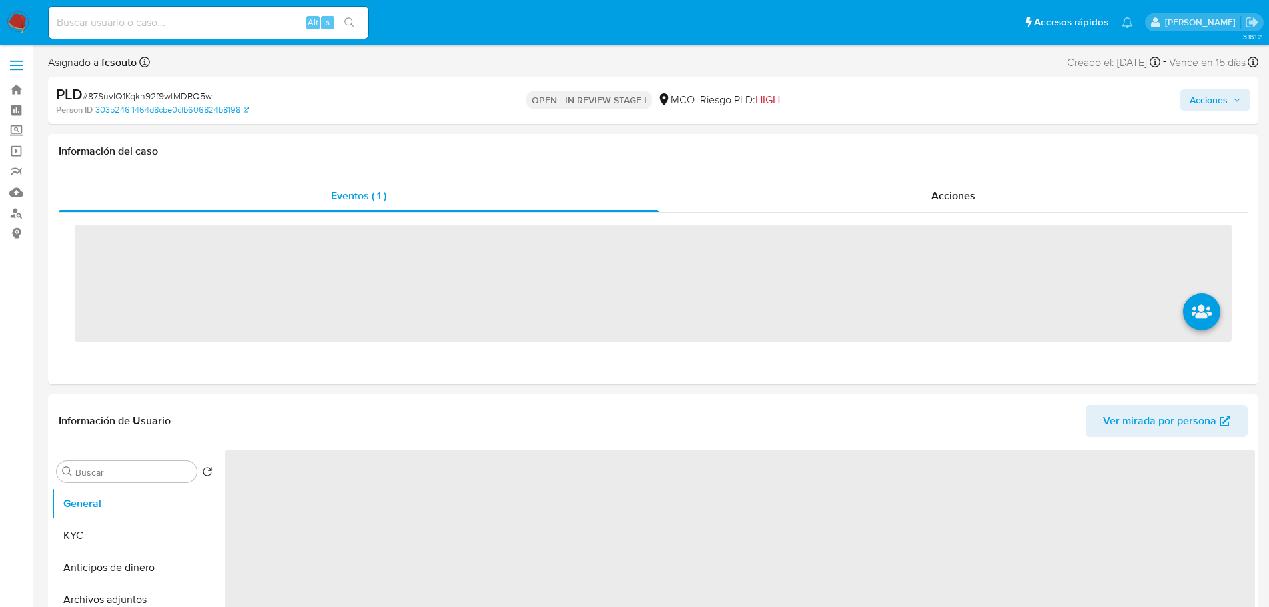
click at [1193, 93] on span "Acciones" at bounding box center [1209, 99] width 38 height 21
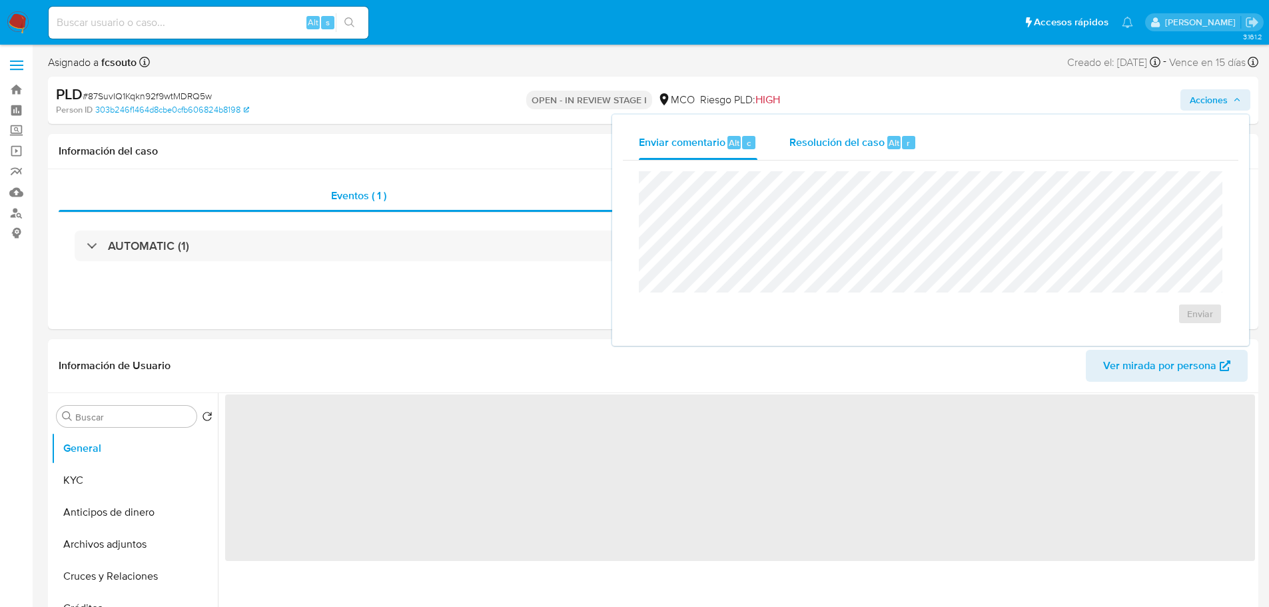
click at [847, 143] on span "Resolución del caso" at bounding box center [836, 142] width 95 height 15
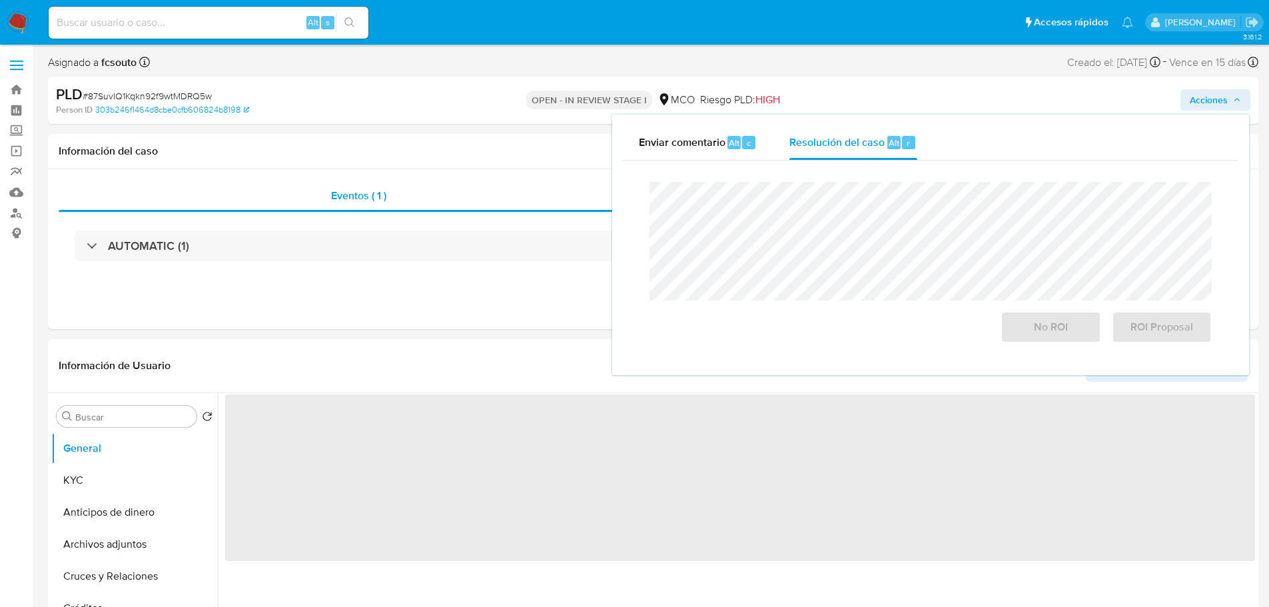
select select "10"
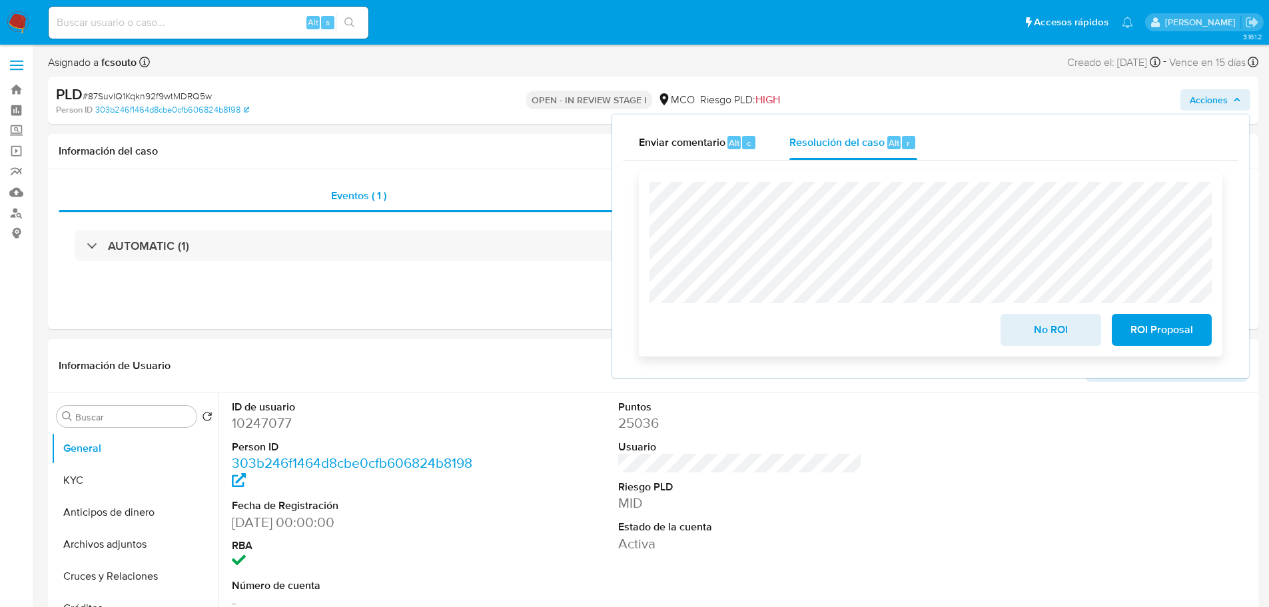
click at [1171, 328] on span "ROI Proposal" at bounding box center [1161, 329] width 65 height 29
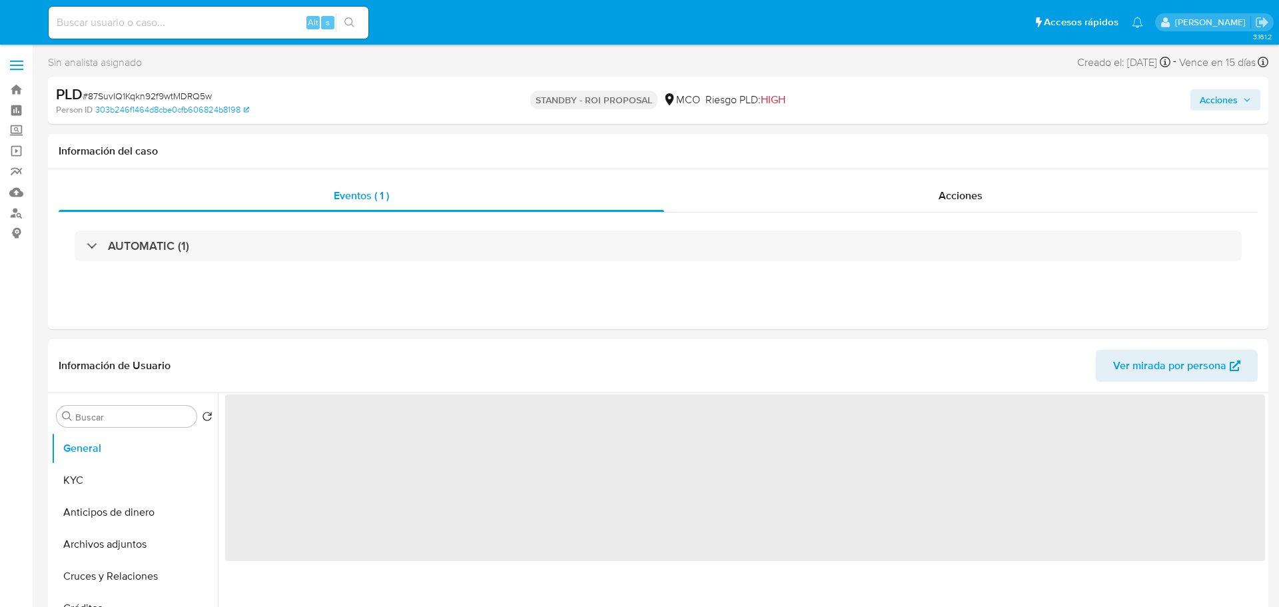
select select "10"
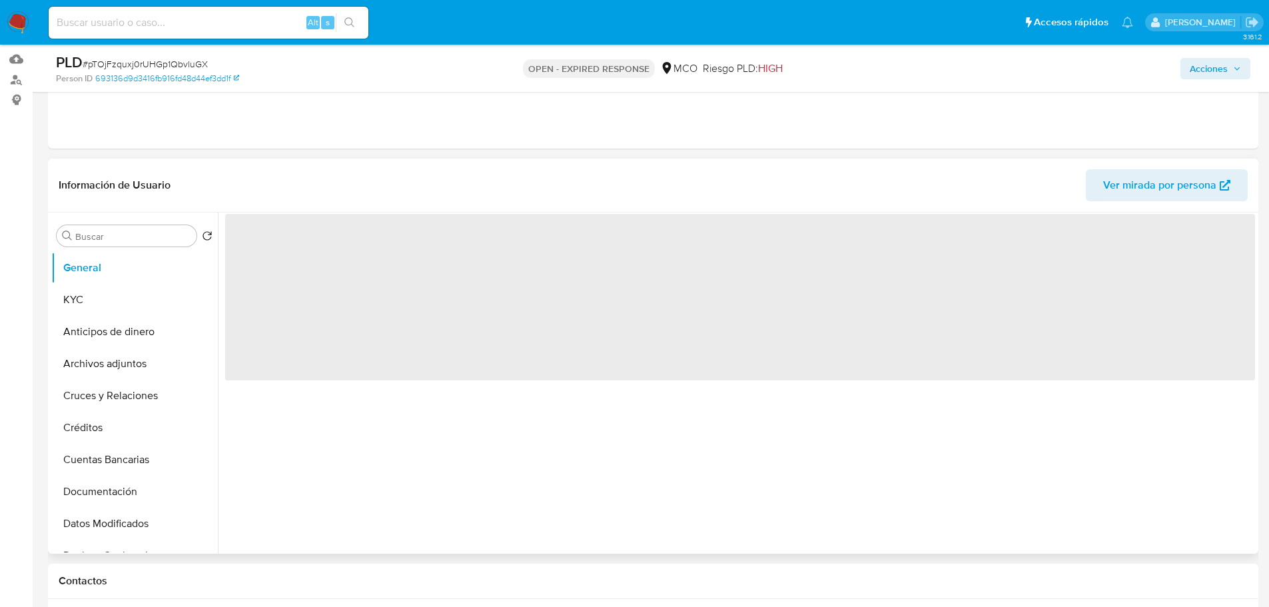
select select "10"
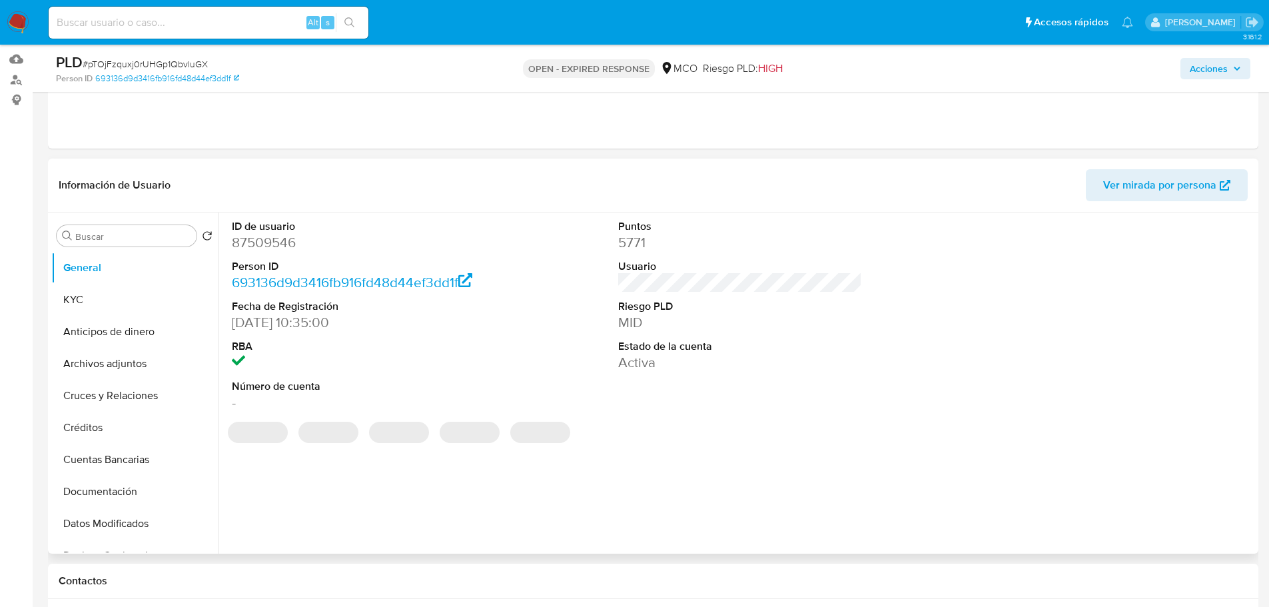
click at [266, 246] on dd "87509546" at bounding box center [354, 242] width 245 height 19
copy dd "87509546"
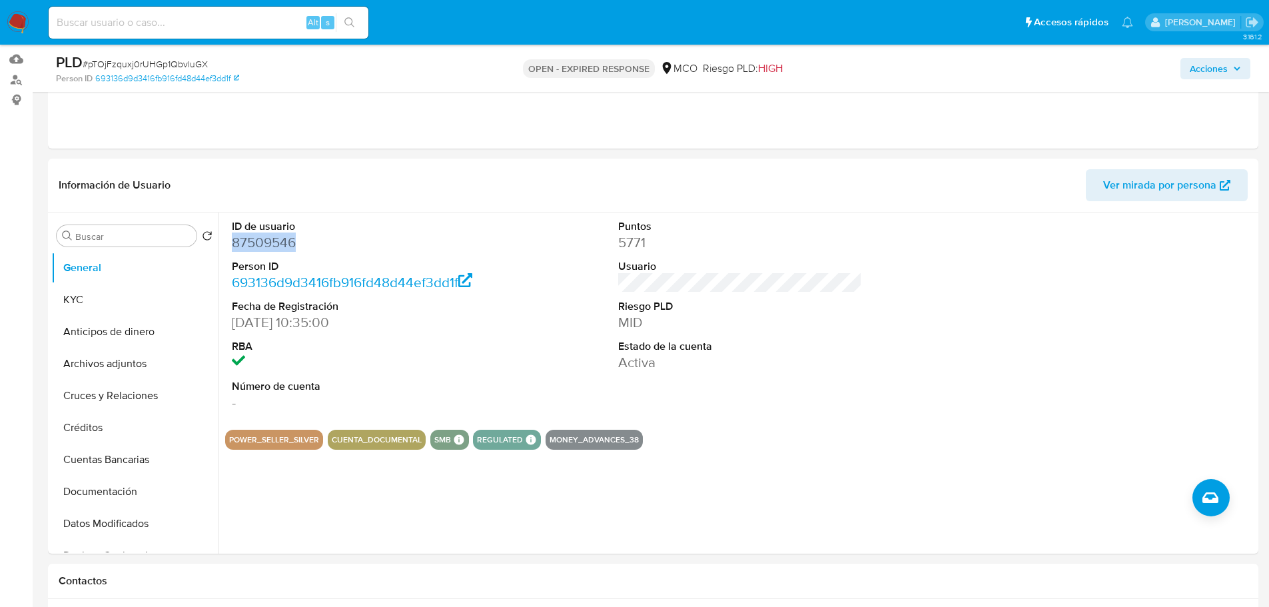
click at [276, 250] on dd "87509546" at bounding box center [354, 242] width 245 height 19
click at [262, 239] on dd "87509546" at bounding box center [354, 242] width 245 height 19
click at [263, 247] on dd "87509546" at bounding box center [354, 242] width 245 height 19
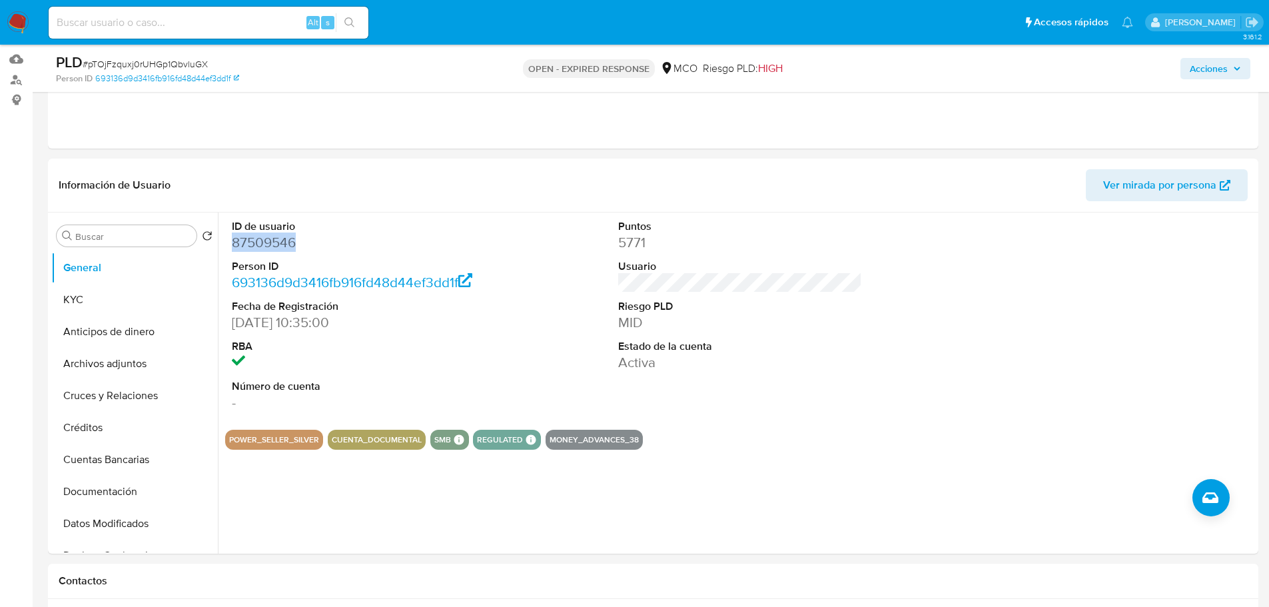
click at [263, 247] on dd "87509546" at bounding box center [354, 242] width 245 height 19
click at [261, 238] on dd "87509546" at bounding box center [354, 242] width 245 height 19
click at [121, 292] on button "KYC" at bounding box center [129, 300] width 156 height 32
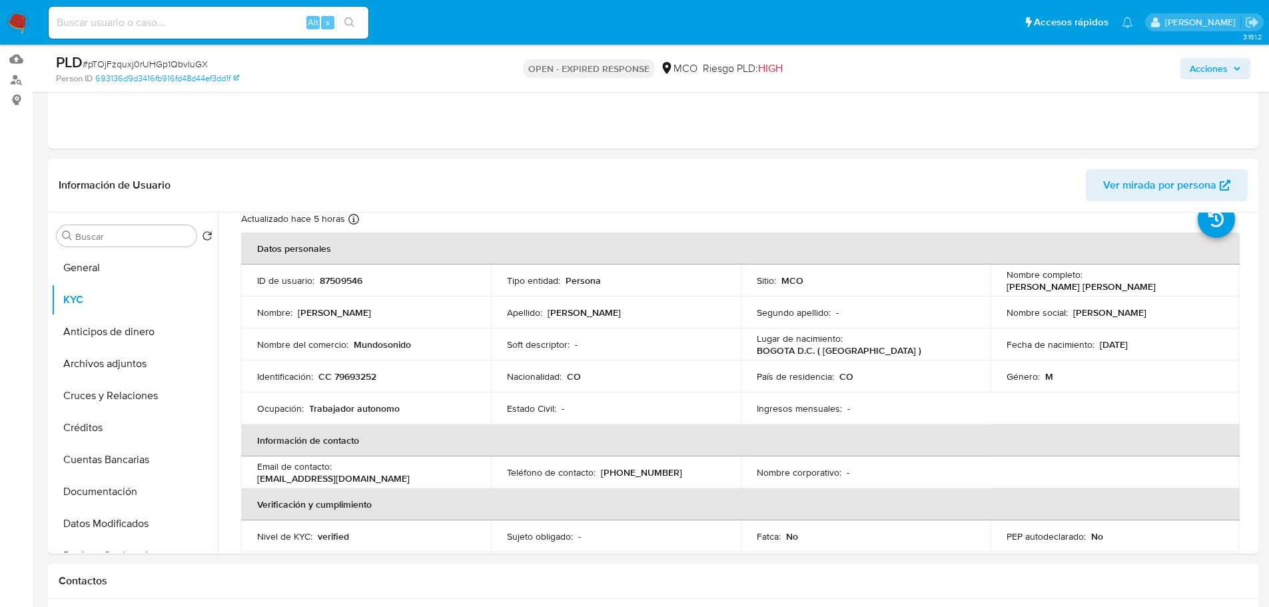
scroll to position [67, 0]
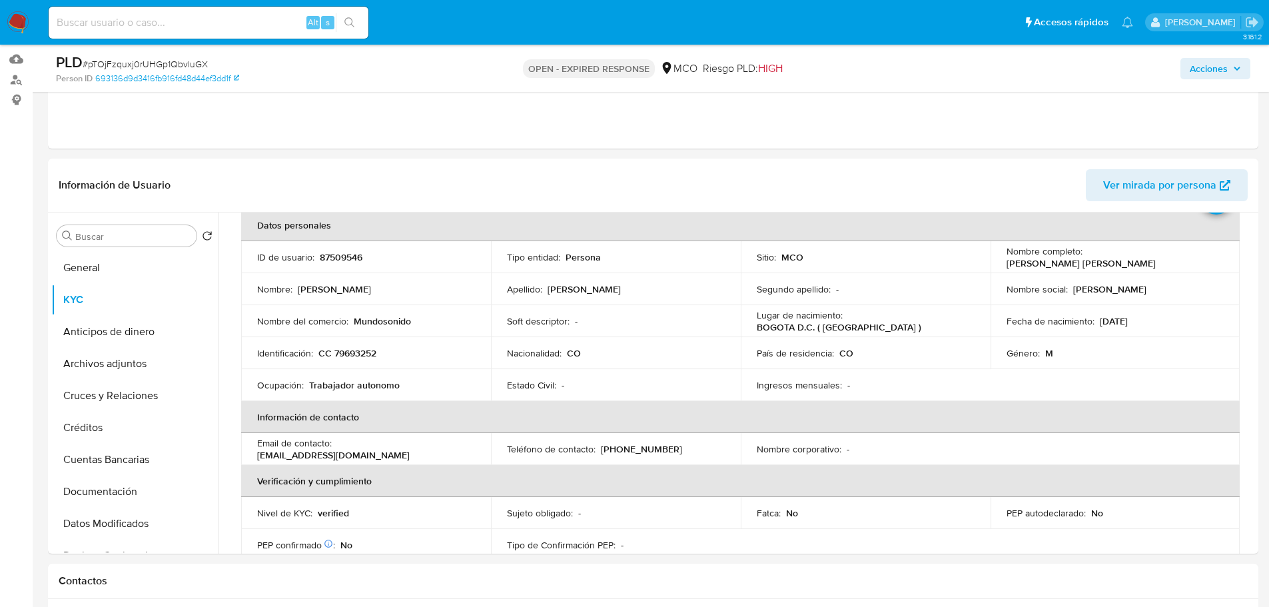
drag, startPoint x: 687, startPoint y: 449, endPoint x: 598, endPoint y: 444, distance: 89.4
click at [598, 444] on div "Teléfono de contacto : [PHONE_NUMBER]" at bounding box center [616, 449] width 218 height 12
click at [624, 514] on div "Sujeto obligado : -" at bounding box center [616, 513] width 218 height 12
drag, startPoint x: 612, startPoint y: 448, endPoint x: 600, endPoint y: 446, distance: 12.2
click at [601, 446] on p "[PHONE_NUMBER]" at bounding box center [641, 449] width 81 height 12
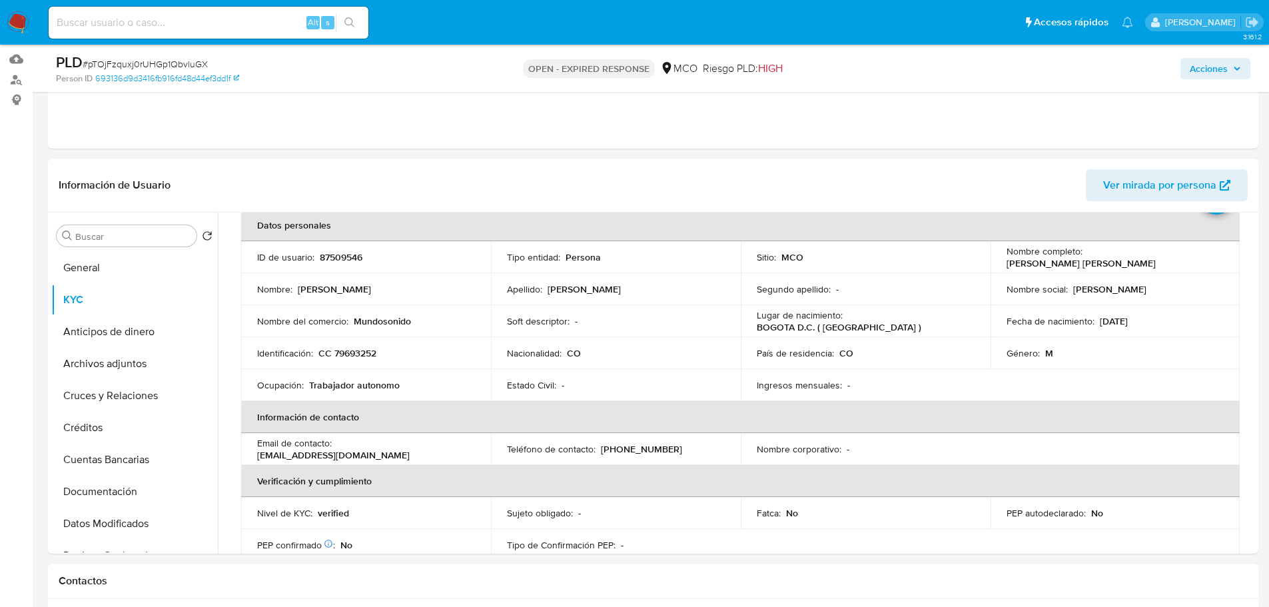
click at [614, 455] on p "[PHONE_NUMBER]" at bounding box center [641, 449] width 81 height 12
drag, startPoint x: 612, startPoint y: 447, endPoint x: 598, endPoint y: 447, distance: 14.0
click at [601, 447] on p "[PHONE_NUMBER]" at bounding box center [641, 449] width 81 height 12
click at [615, 452] on p "[PHONE_NUMBER]" at bounding box center [641, 449] width 81 height 12
drag, startPoint x: 618, startPoint y: 450, endPoint x: 678, endPoint y: 454, distance: 60.1
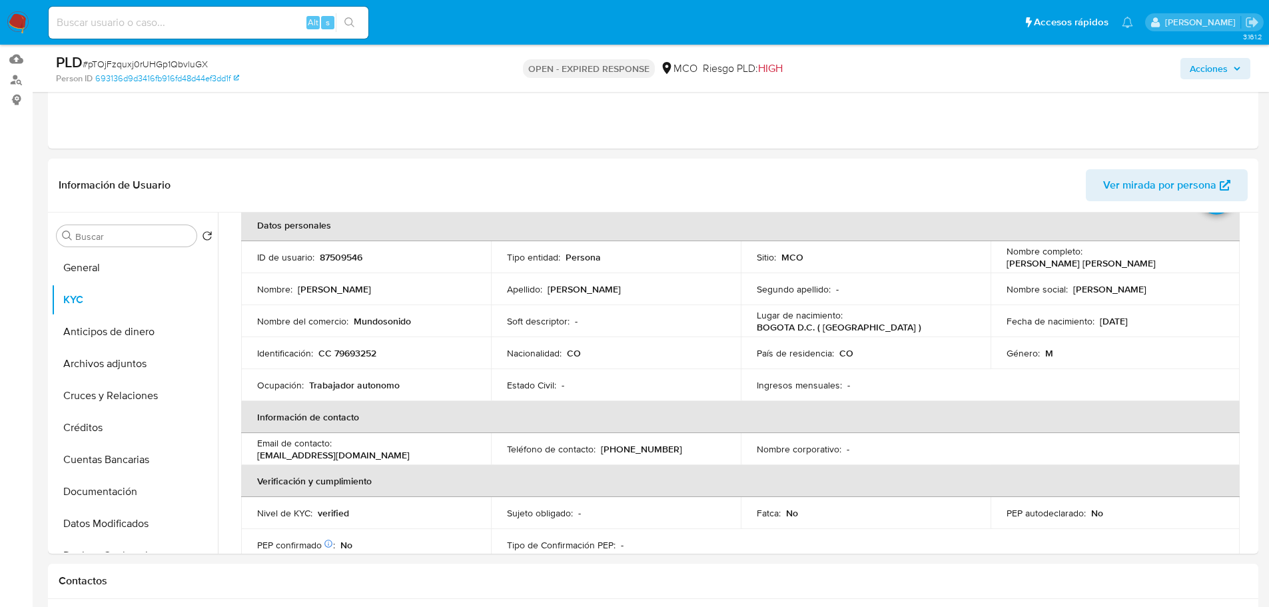
click at [678, 454] on div "Teléfono de contacto : [PHONE_NUMBER]" at bounding box center [616, 449] width 218 height 12
click at [757, 384] on p "Ingresos mensuales :" at bounding box center [799, 385] width 85 height 12
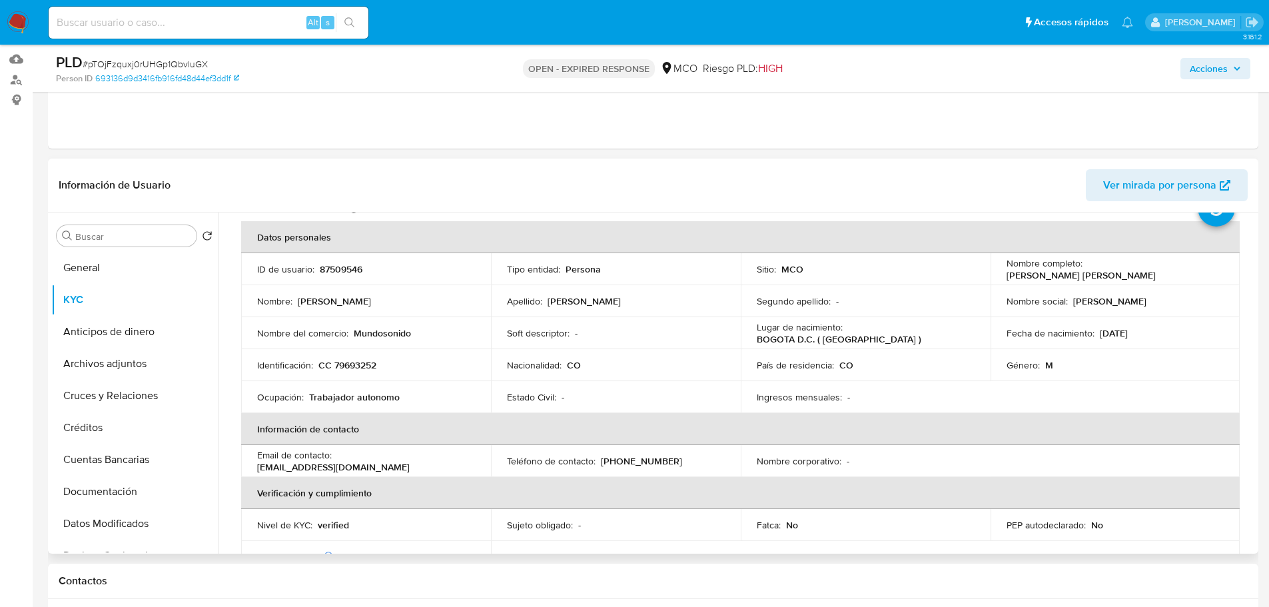
scroll to position [0, 0]
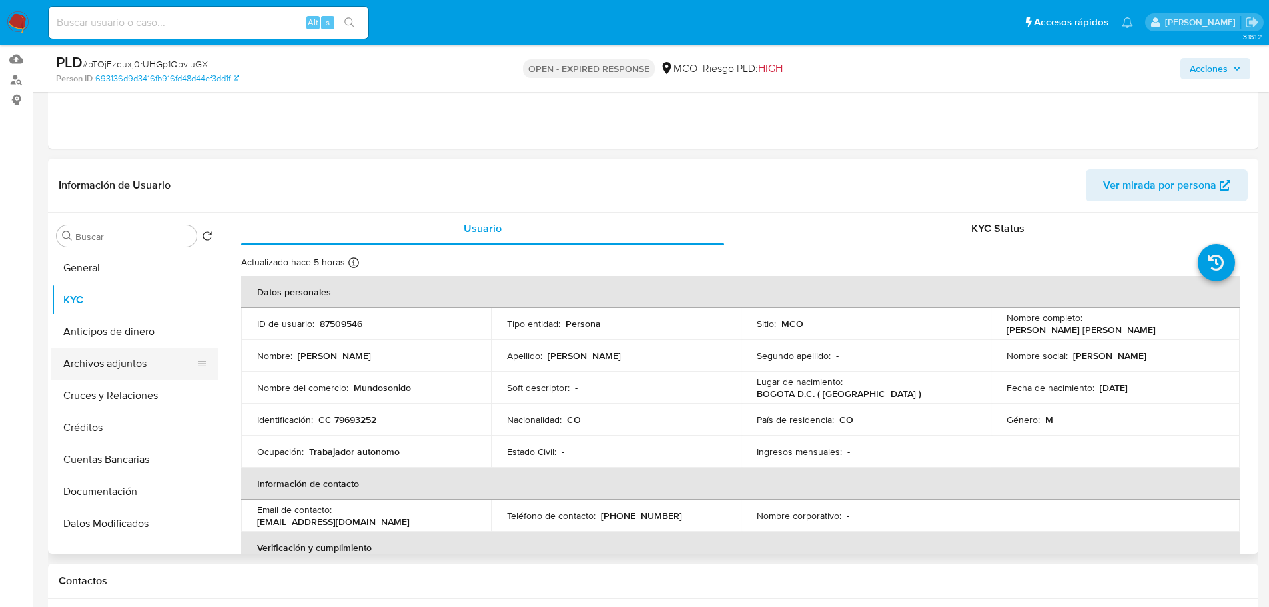
click at [105, 366] on button "Archivos adjuntos" at bounding box center [129, 364] width 156 height 32
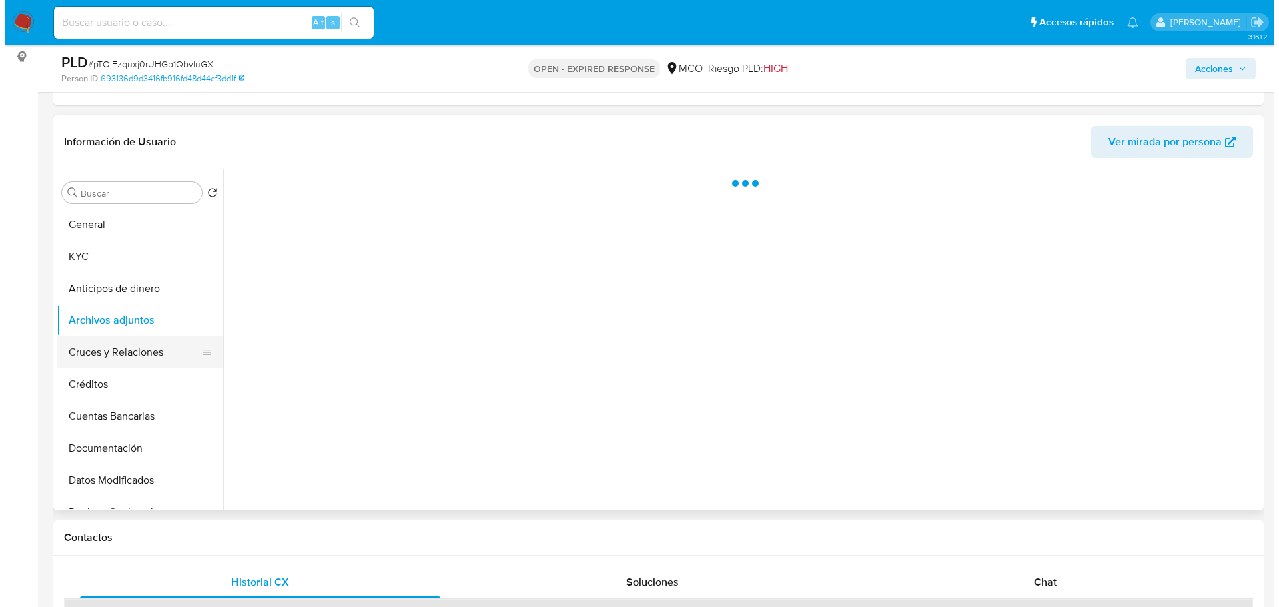
scroll to position [200, 0]
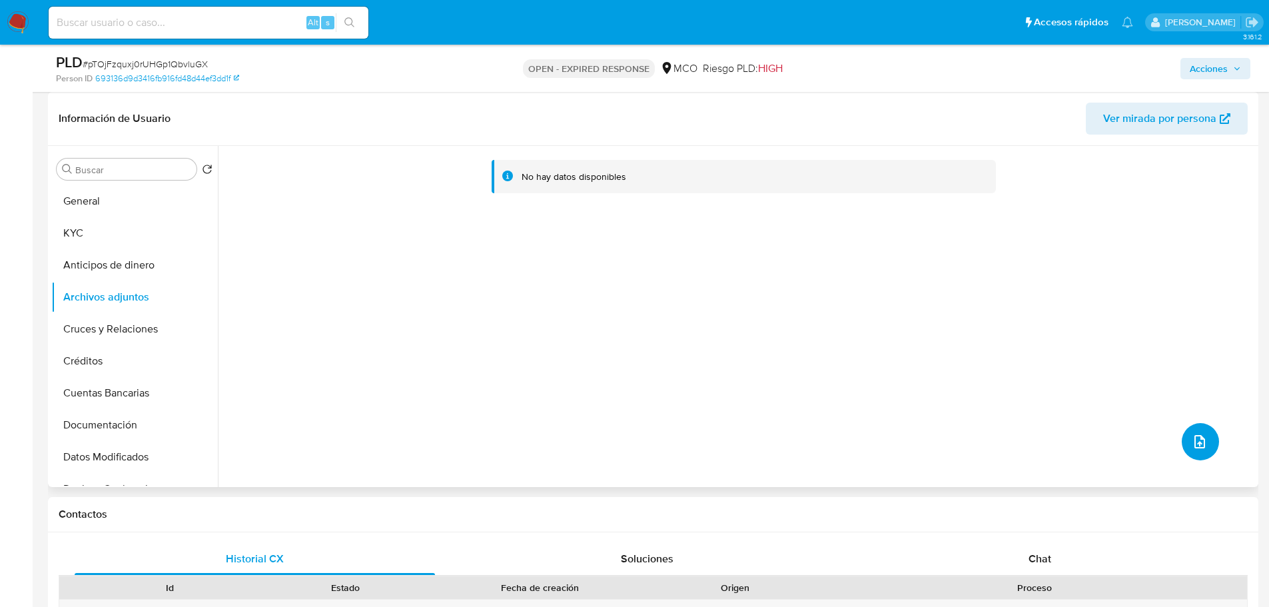
click at [1193, 438] on icon "upload-file" at bounding box center [1200, 442] width 16 height 16
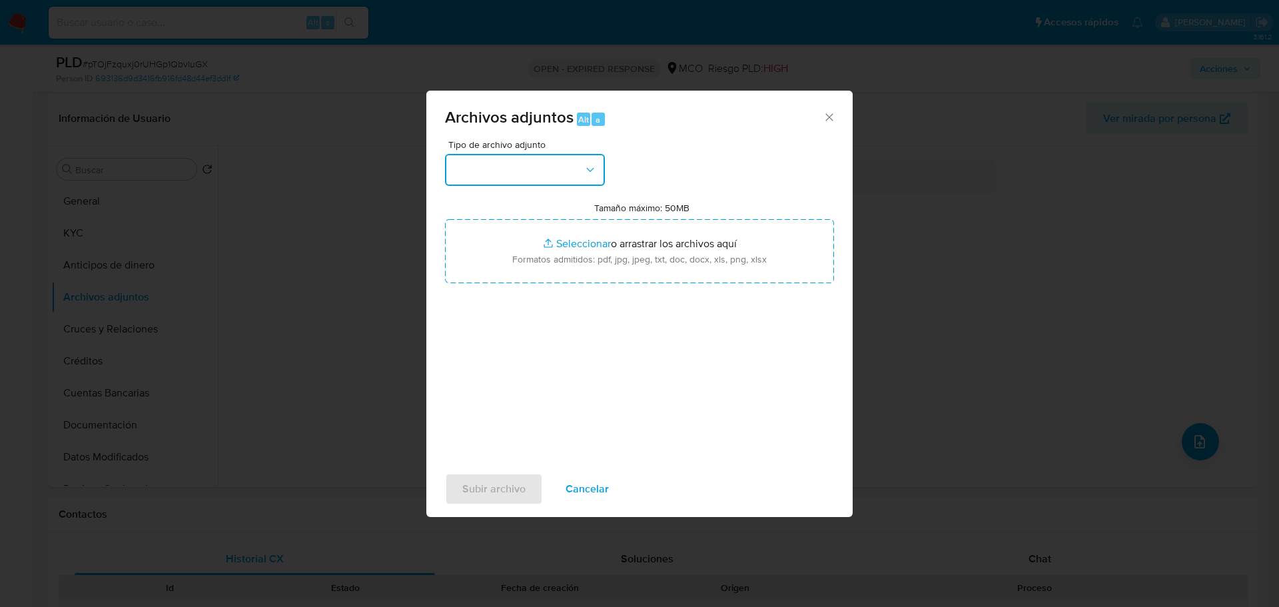
click at [580, 173] on button "button" at bounding box center [525, 170] width 160 height 32
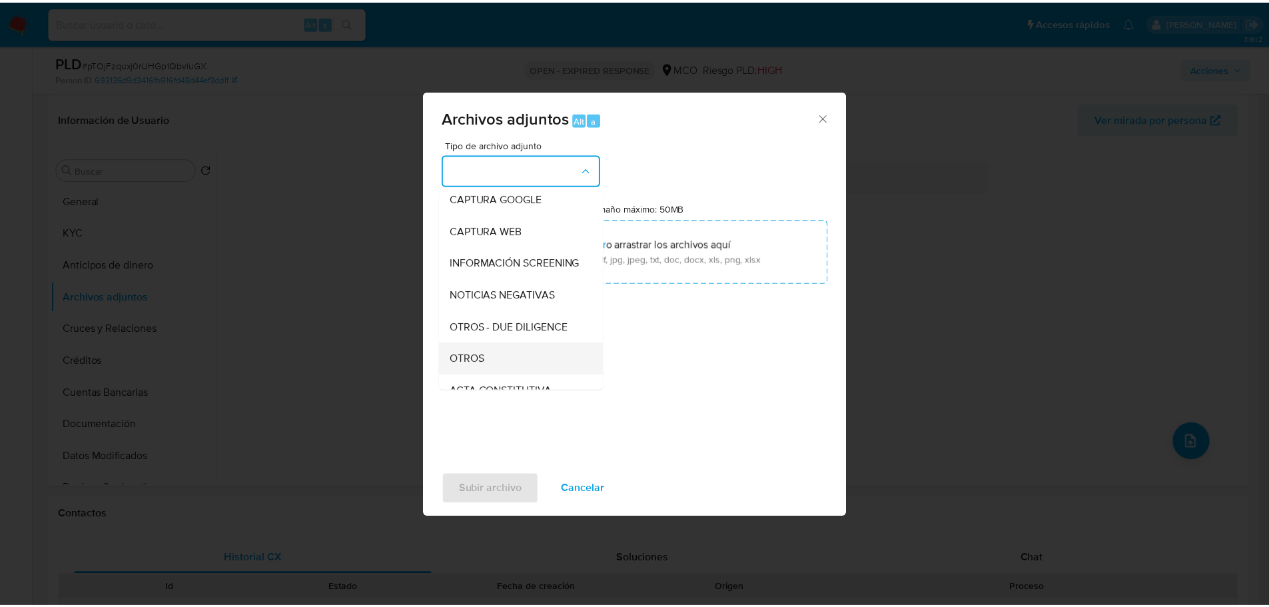
scroll to position [133, 0]
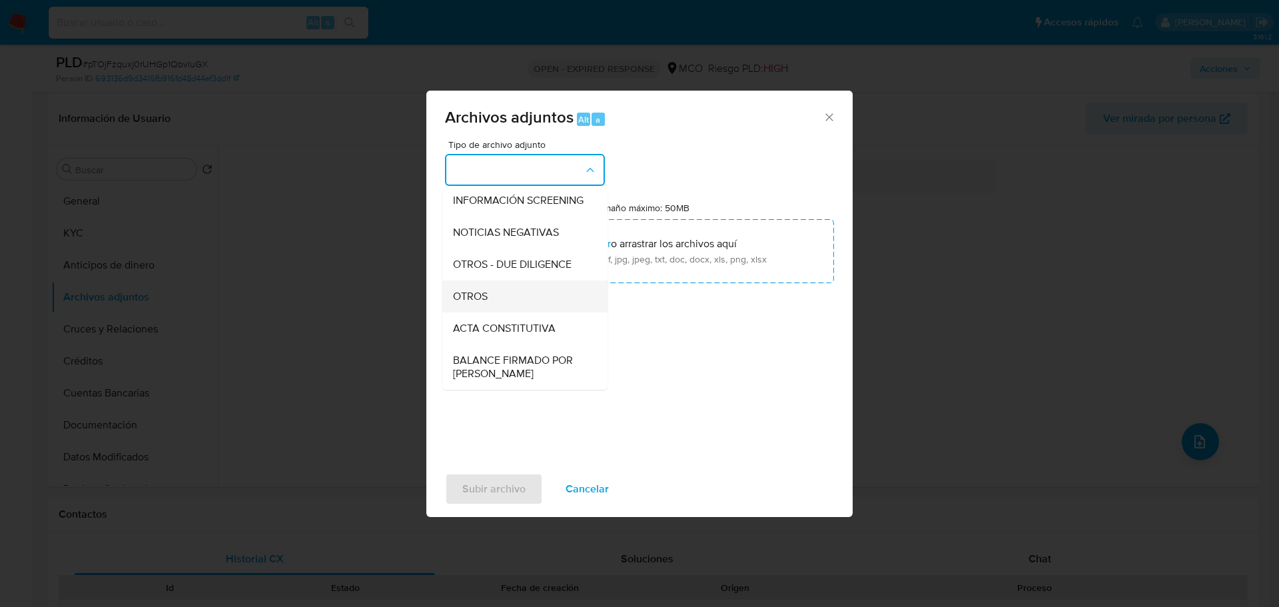
click at [504, 310] on div "OTROS" at bounding box center [521, 296] width 136 height 32
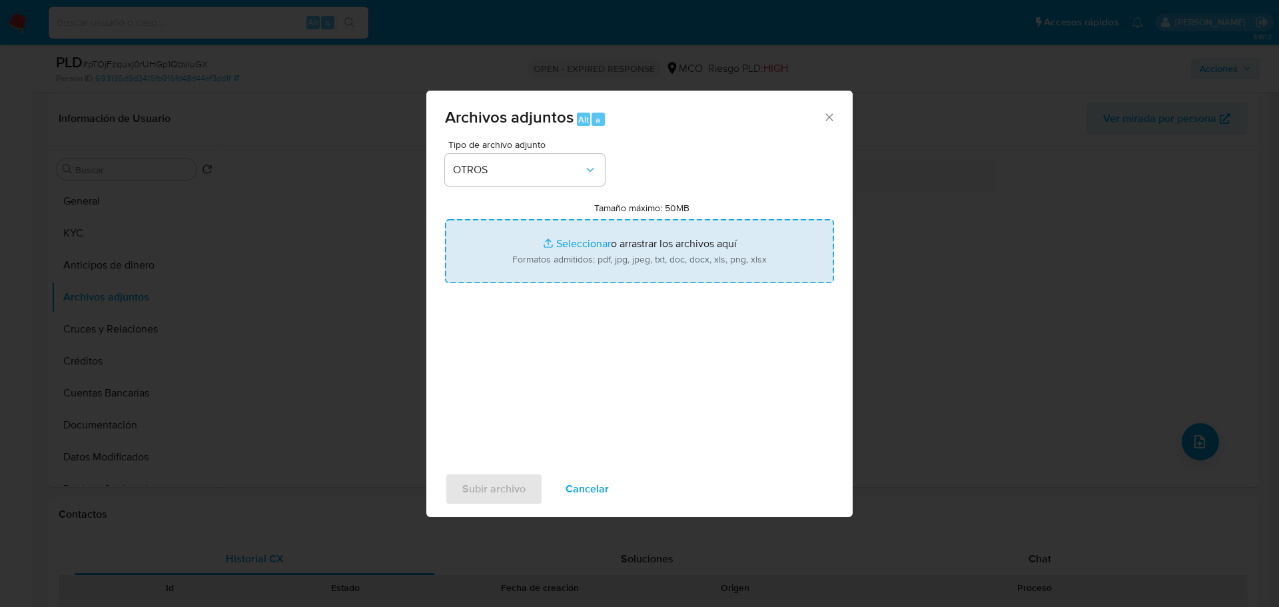
click at [642, 235] on input "Tamaño máximo: 50MB Seleccionar archivos" at bounding box center [639, 251] width 389 height 64
type input "C:\fakepath\87509546 - 25_9_2025.pdf"
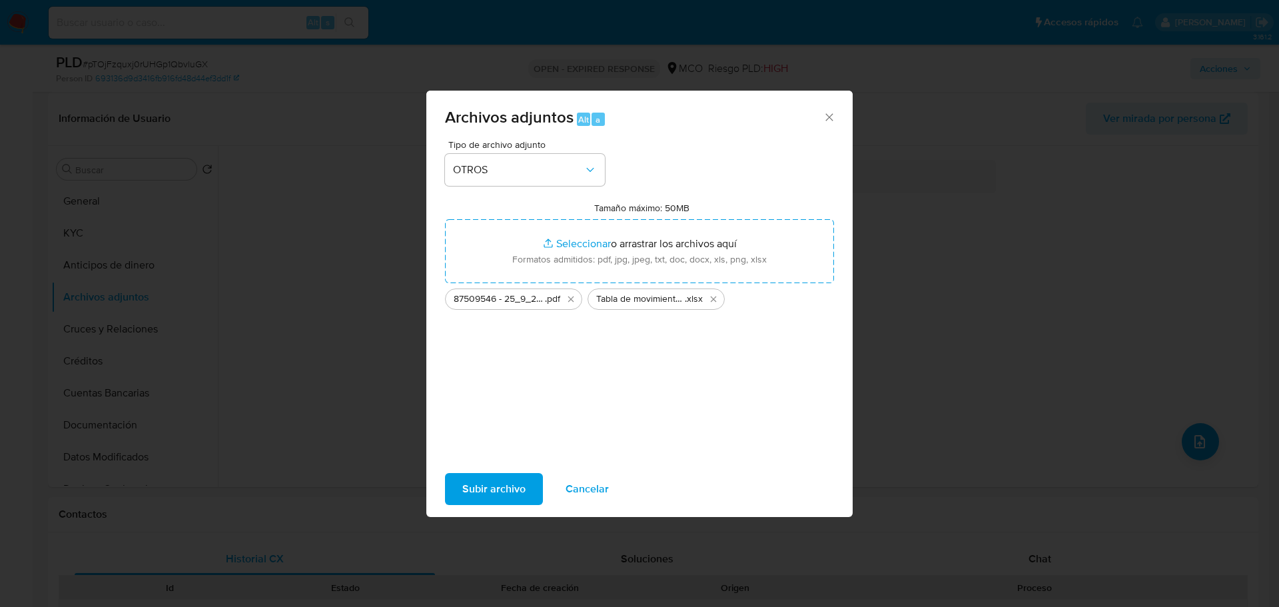
click at [506, 484] on span "Subir archivo" at bounding box center [493, 488] width 63 height 29
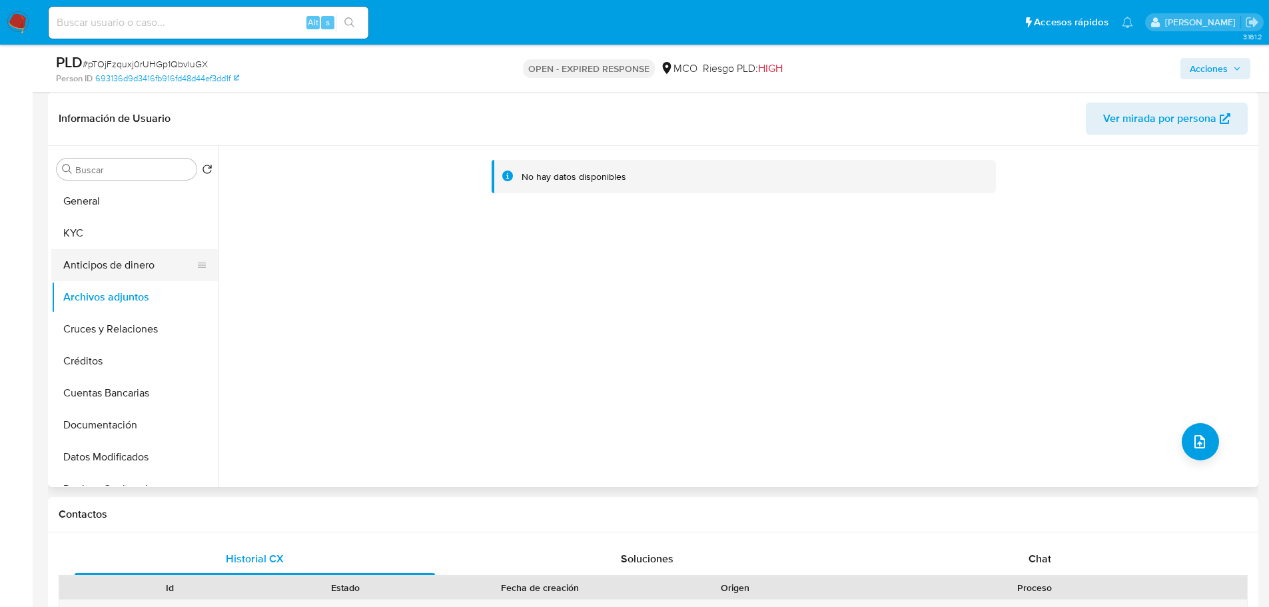
click at [123, 256] on button "Anticipos de dinero" at bounding box center [129, 265] width 156 height 32
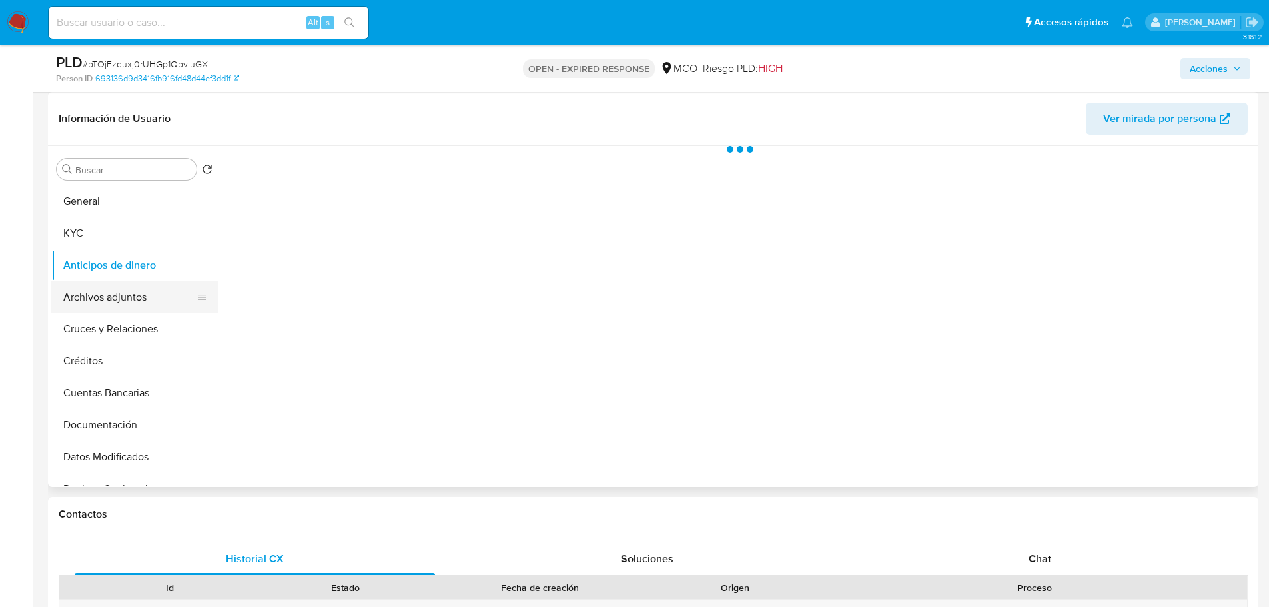
click at [130, 284] on button "Archivos adjuntos" at bounding box center [129, 297] width 156 height 32
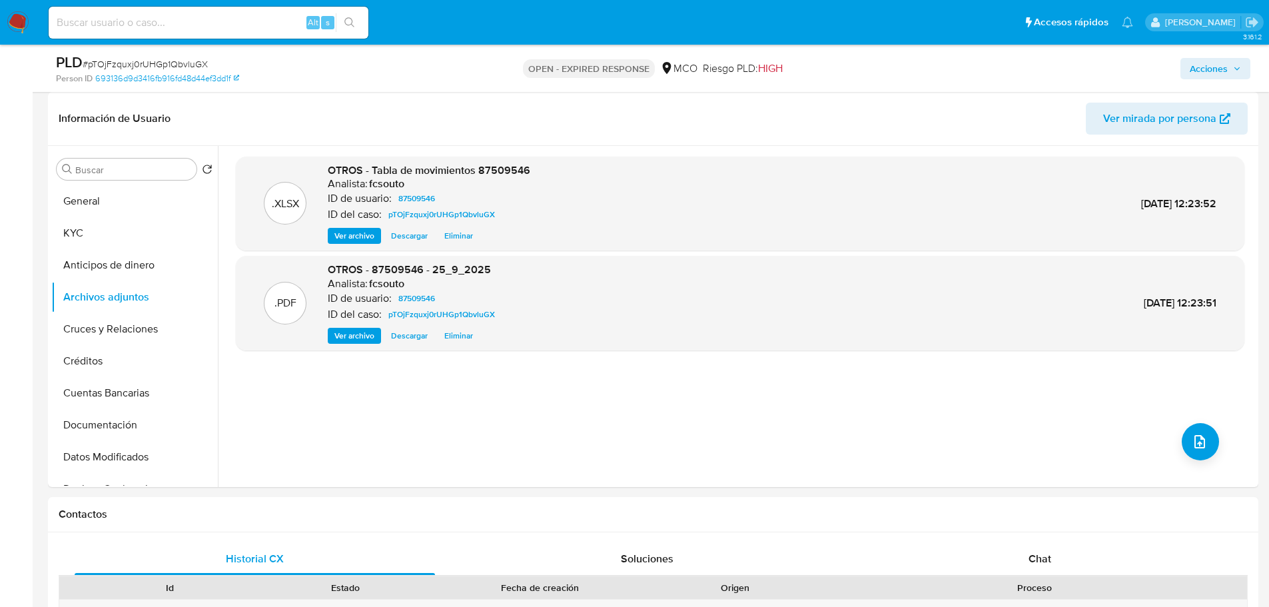
click at [1208, 70] on span "Acciones" at bounding box center [1209, 68] width 38 height 21
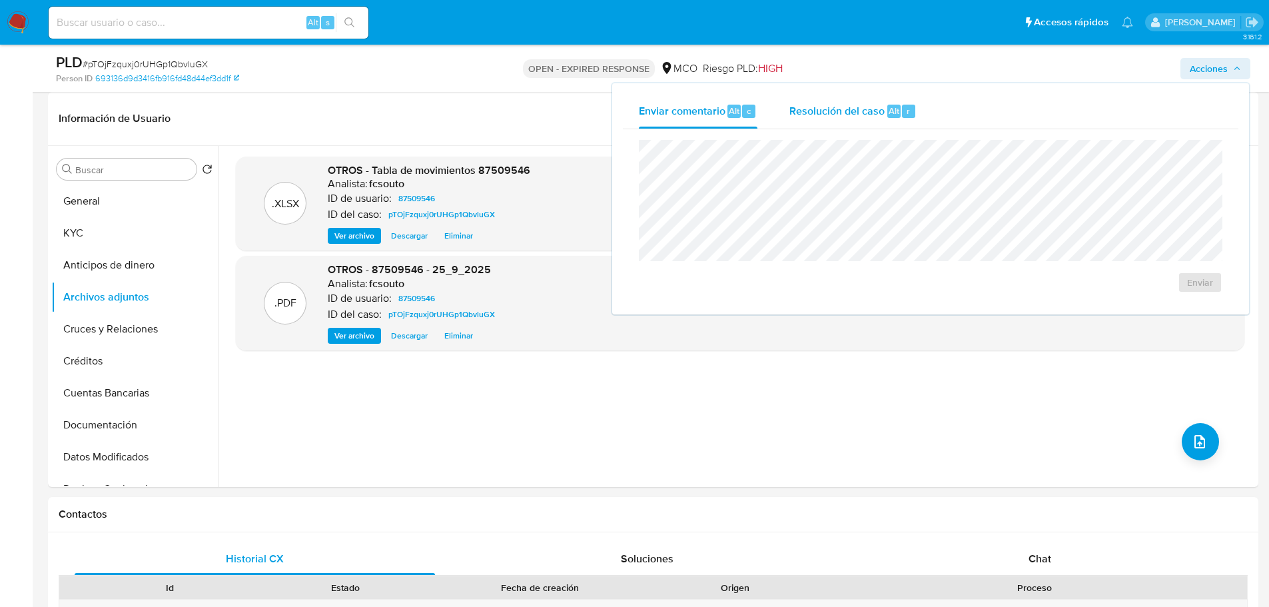
click at [833, 119] on div "Resolución del caso Alt r" at bounding box center [852, 111] width 127 height 35
click at [90, 199] on button "General" at bounding box center [129, 201] width 156 height 32
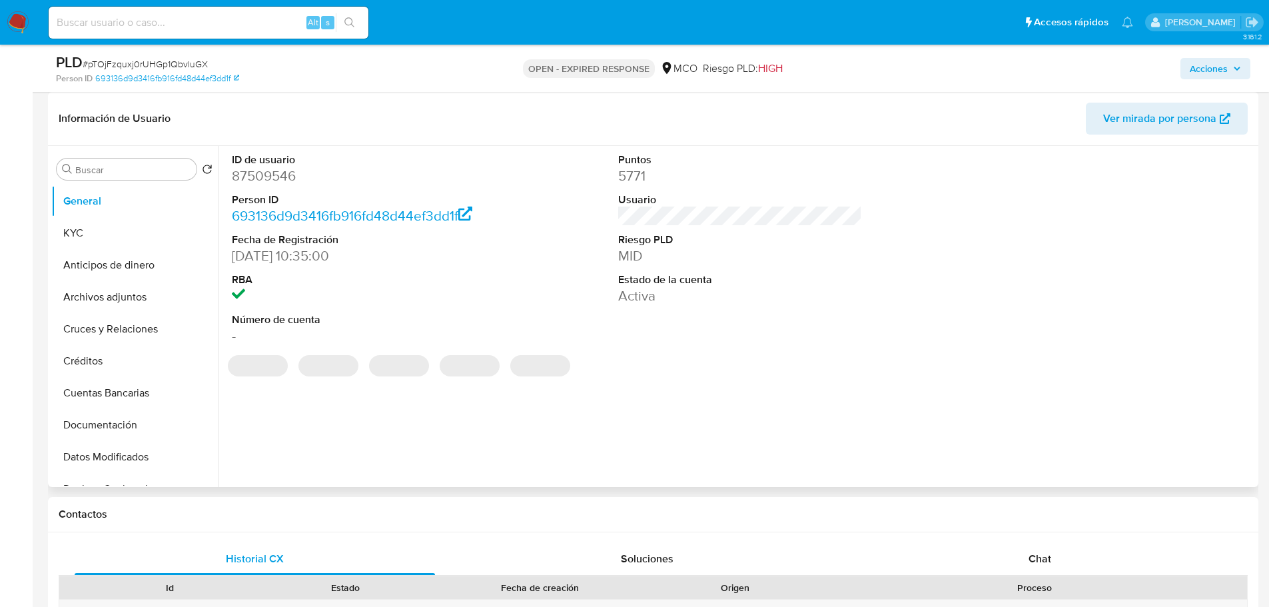
click at [284, 177] on dd "87509546" at bounding box center [354, 176] width 245 height 19
copy dd "87509546"
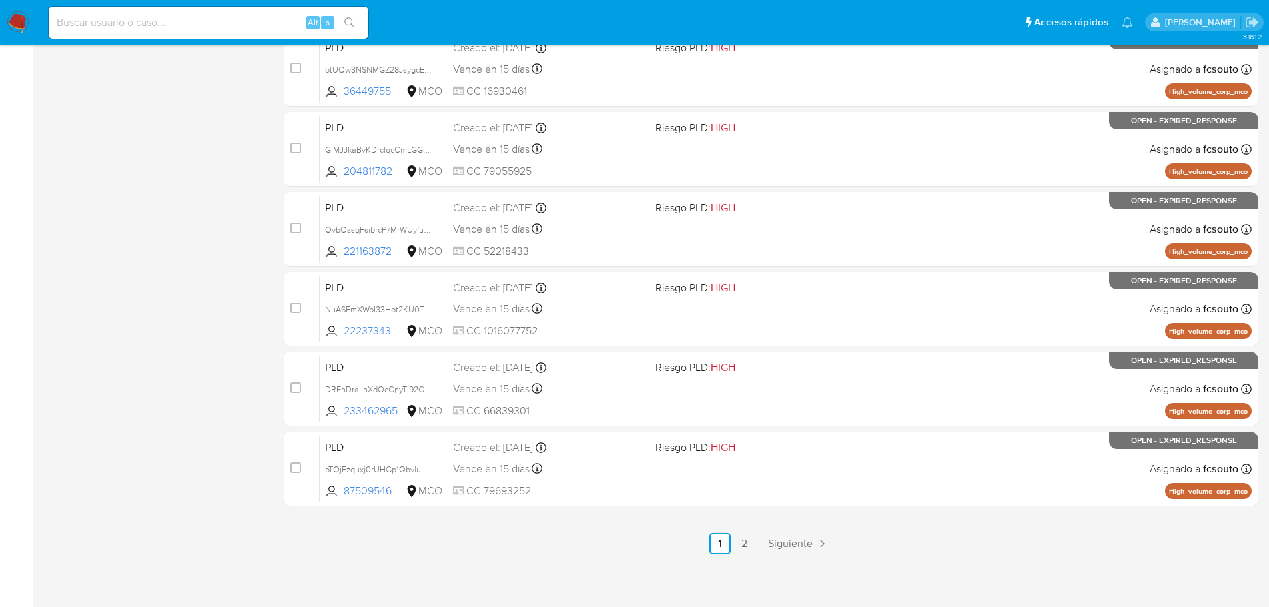
scroll to position [493, 0]
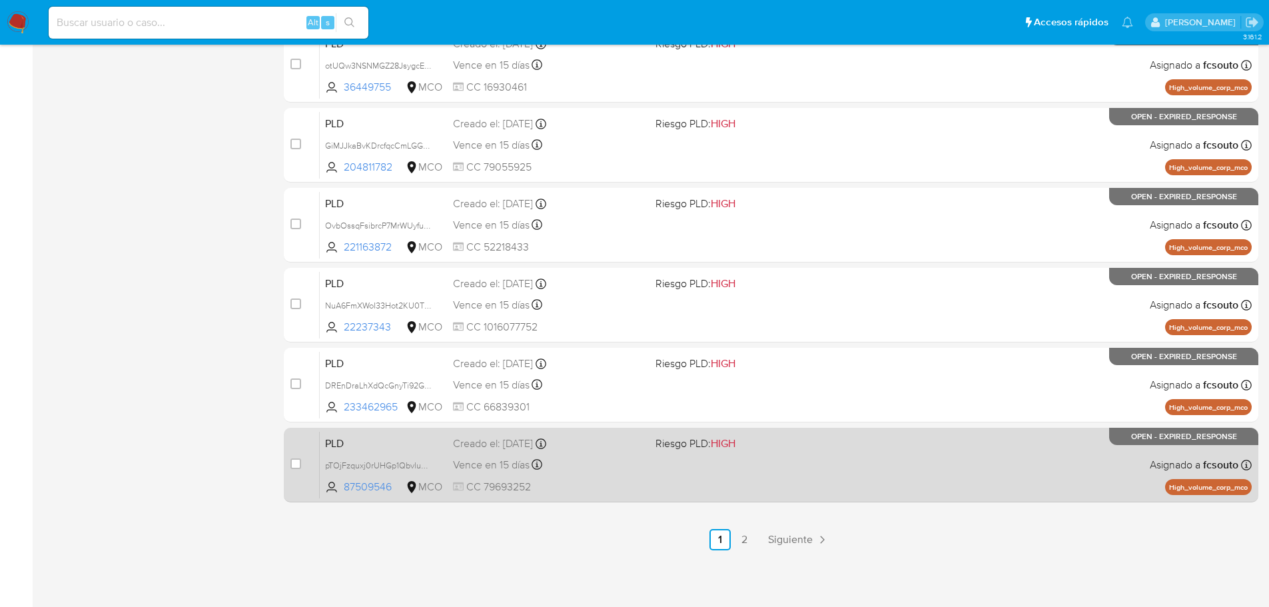
drag, startPoint x: 294, startPoint y: 466, endPoint x: 294, endPoint y: 452, distance: 14.7
click at [295, 466] on input "checkbox" at bounding box center [295, 463] width 11 height 11
checkbox input "true"
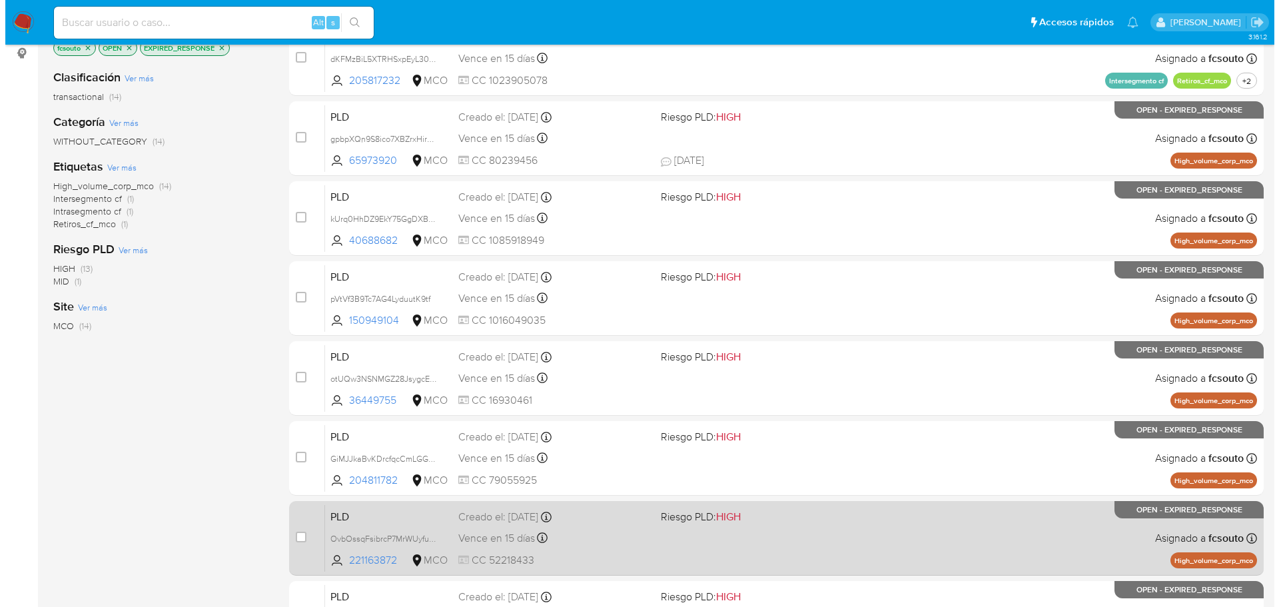
scroll to position [0, 0]
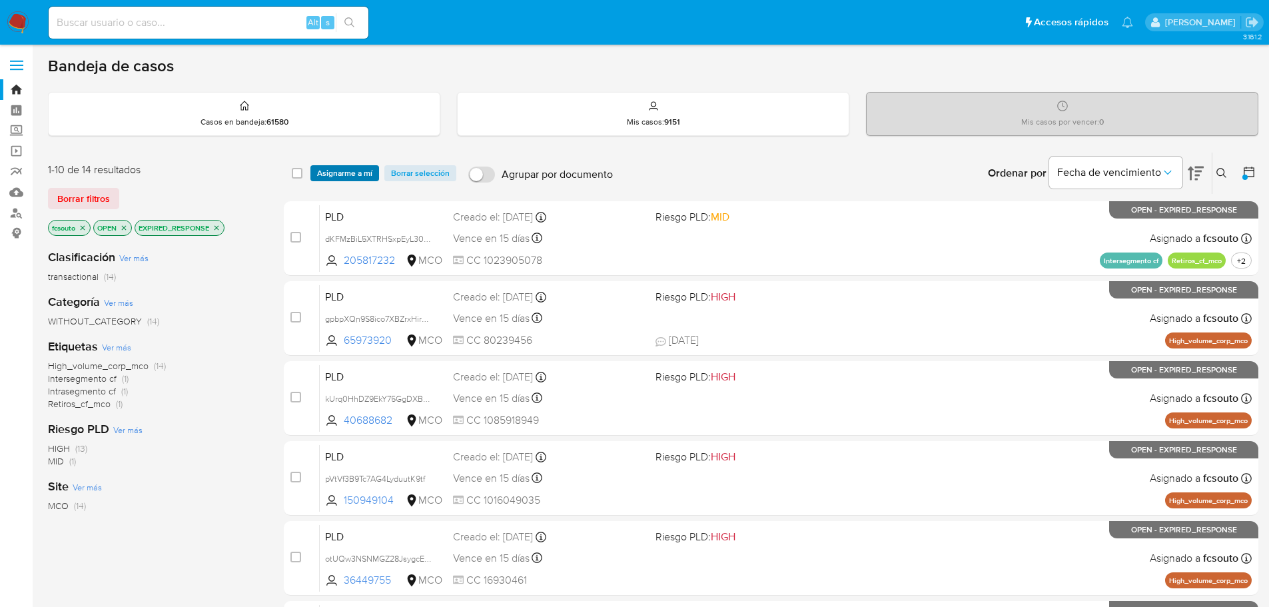
click at [357, 173] on span "Asignarme a mí" at bounding box center [344, 173] width 55 height 13
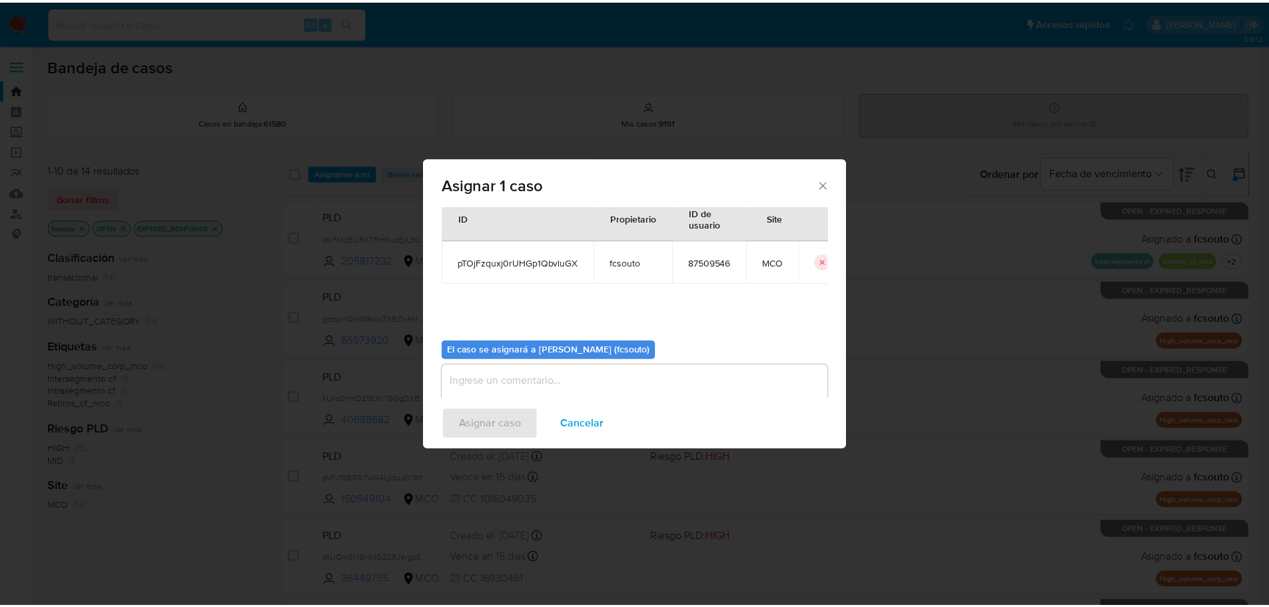
scroll to position [69, 0]
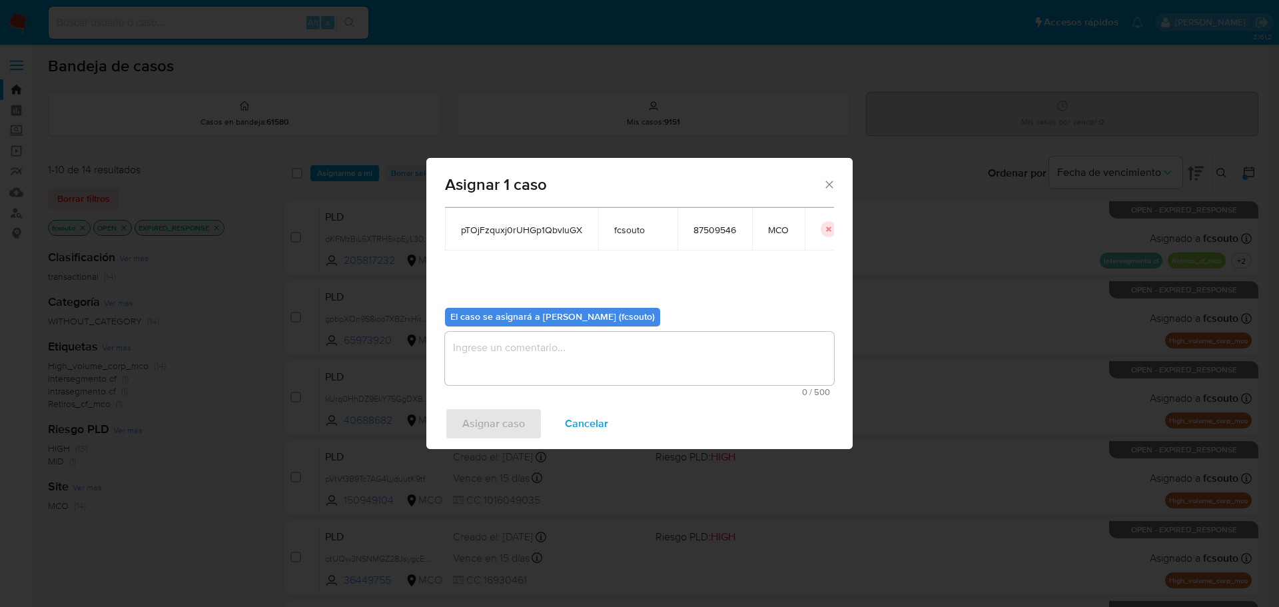
click at [594, 341] on textarea "assign-modal" at bounding box center [639, 358] width 389 height 53
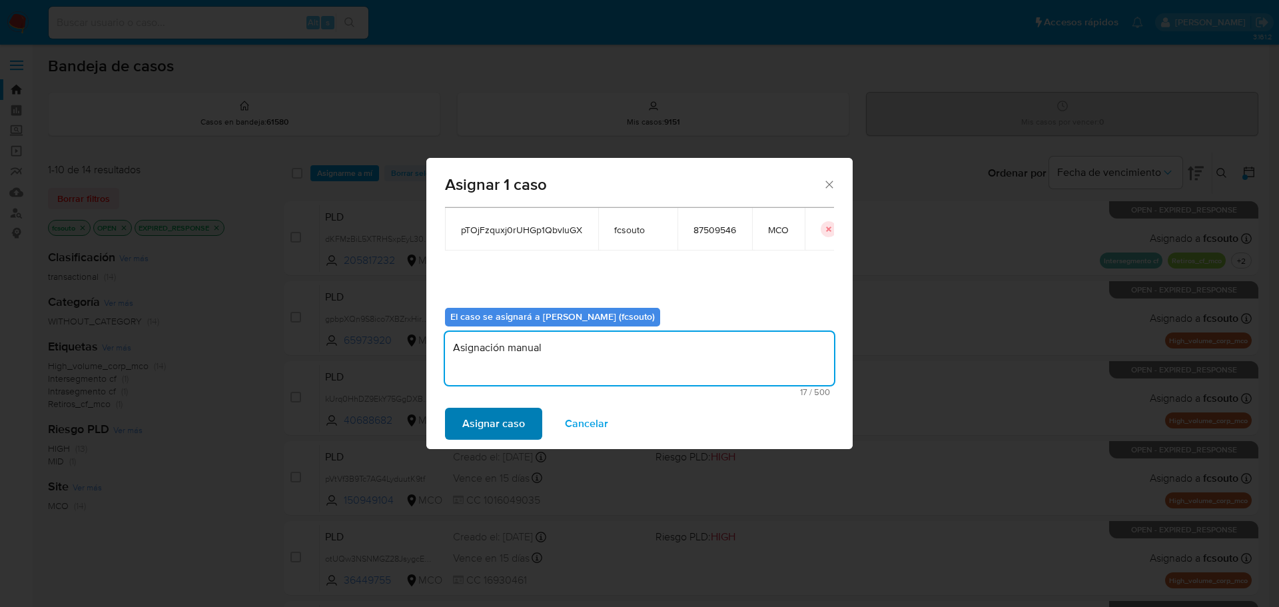
type textarea "Asignación manual"
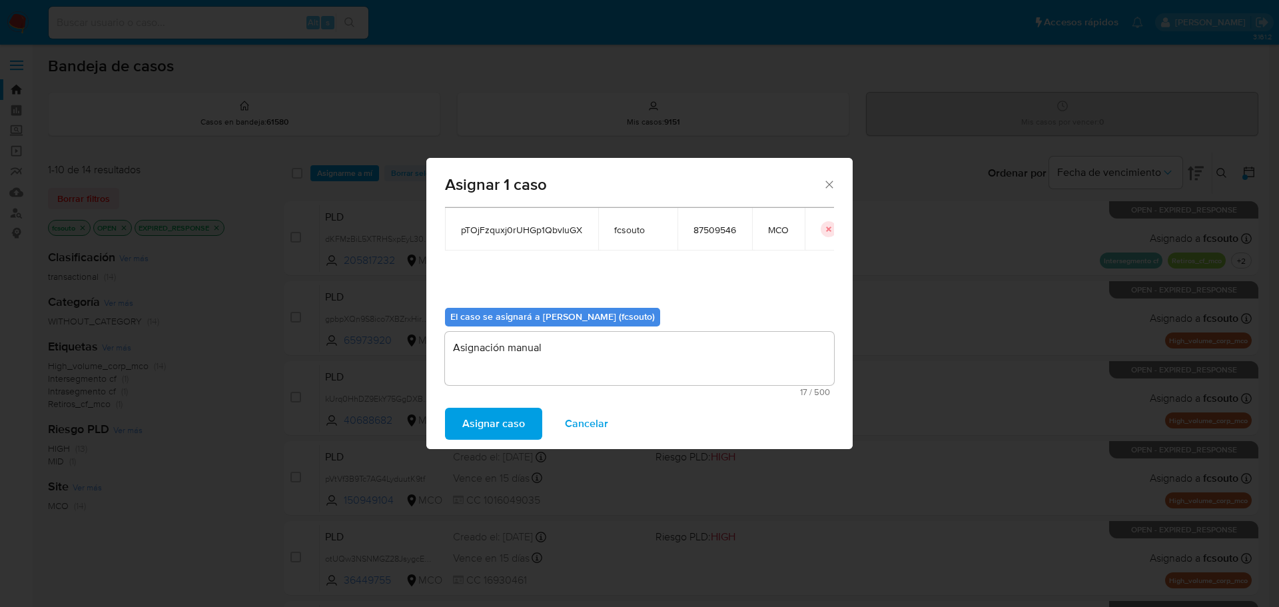
click at [510, 422] on span "Asignar caso" at bounding box center [493, 423] width 63 height 29
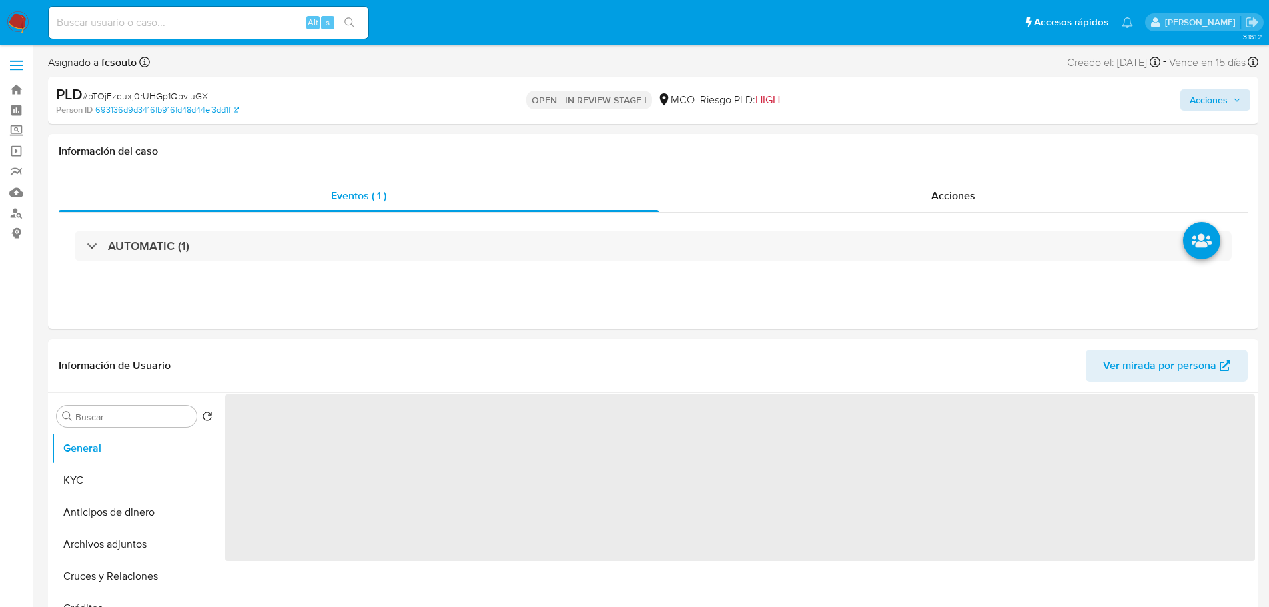
click at [1230, 112] on div "Acciones" at bounding box center [1053, 100] width 394 height 31
click at [1225, 92] on span "Acciones" at bounding box center [1209, 99] width 38 height 21
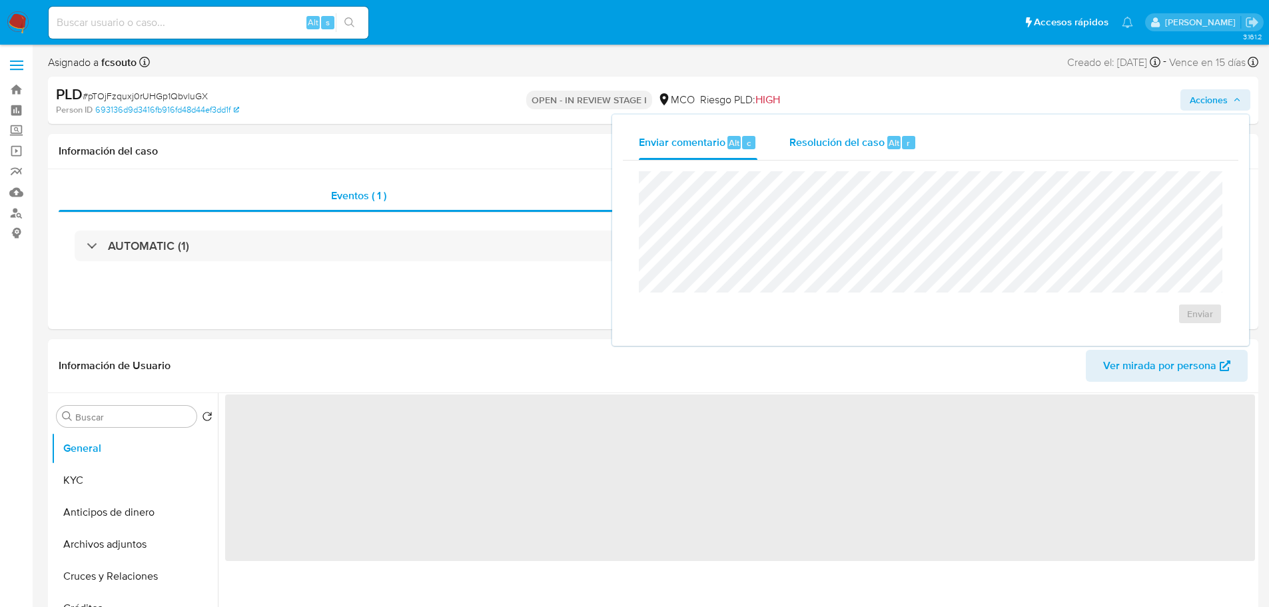
select select "10"
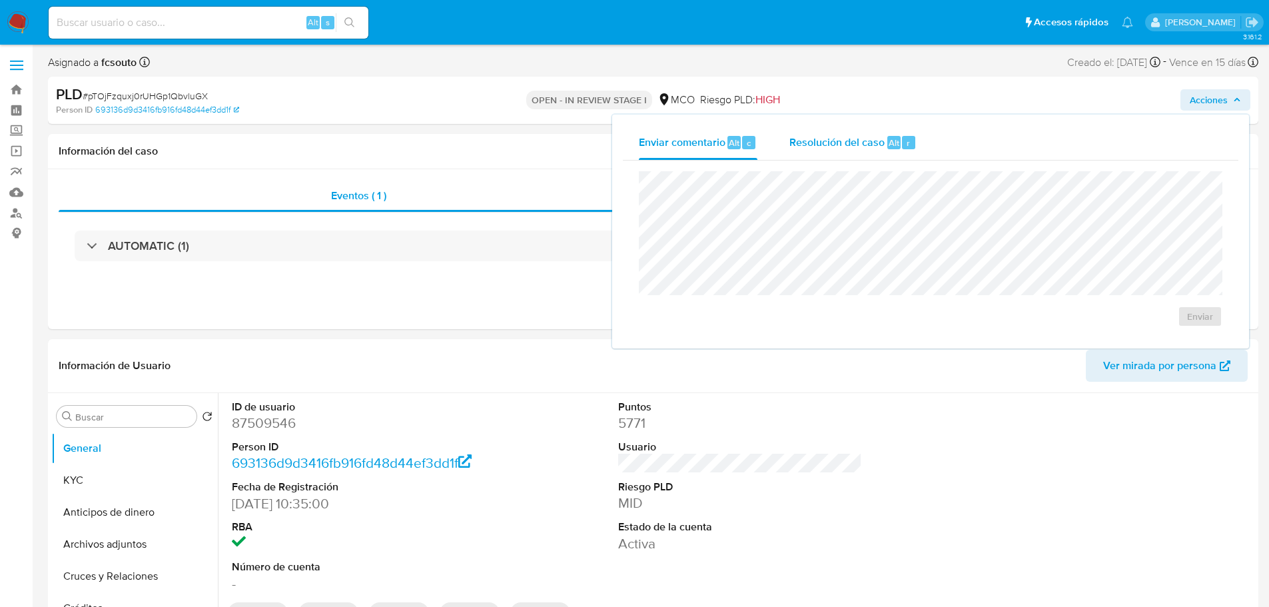
click at [883, 155] on div "Resolución del caso Alt r" at bounding box center [852, 142] width 127 height 35
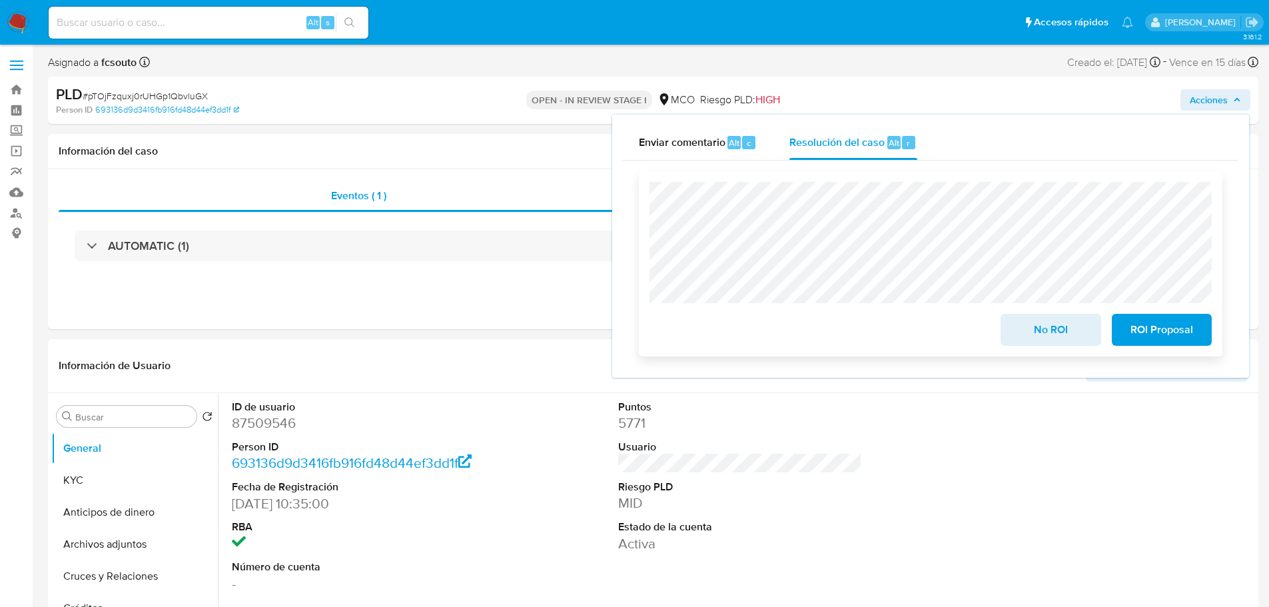
click at [1192, 336] on span "ROI Proposal" at bounding box center [1161, 329] width 65 height 29
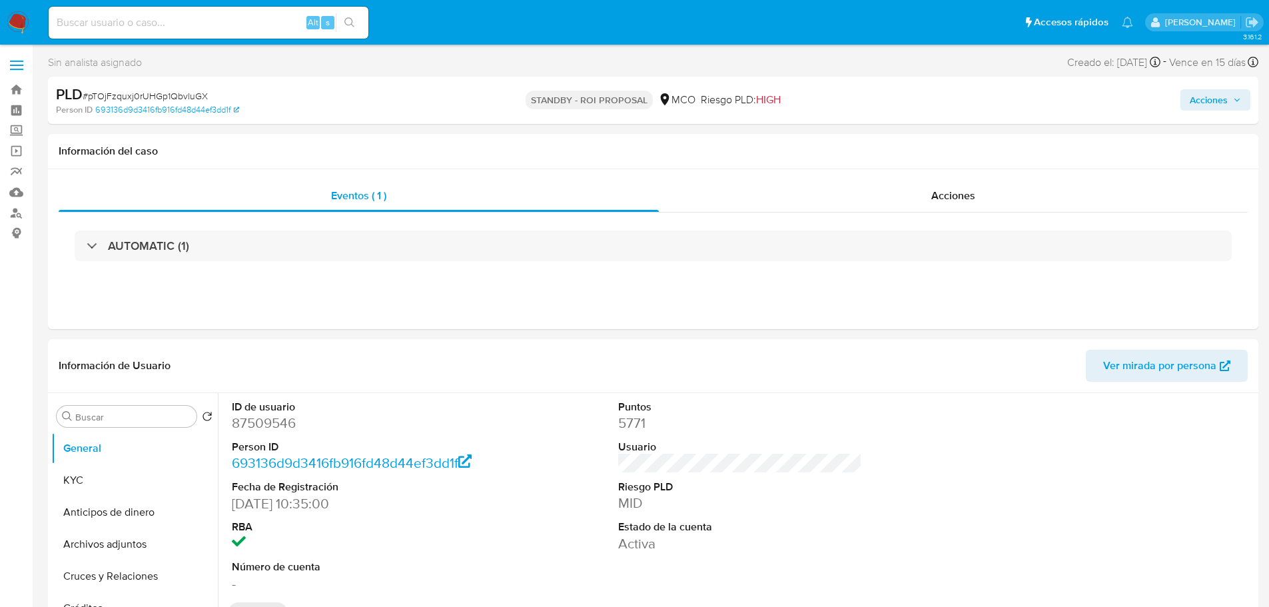
select select "10"
